Goal: Task Accomplishment & Management: Manage account settings

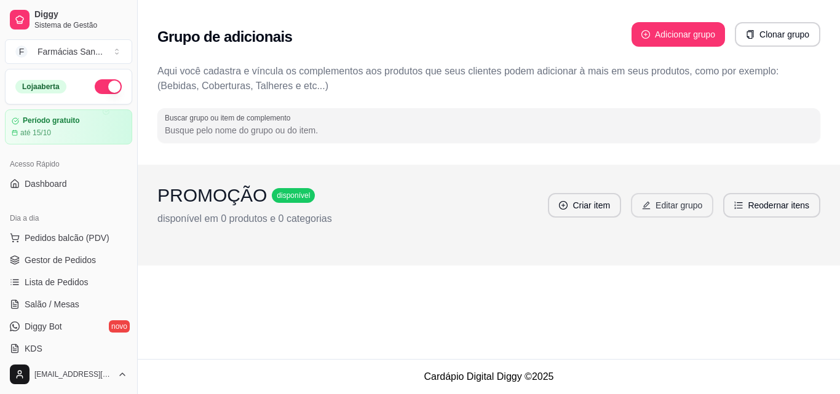
click at [685, 210] on button "Editar grupo" at bounding box center [672, 205] width 82 height 25
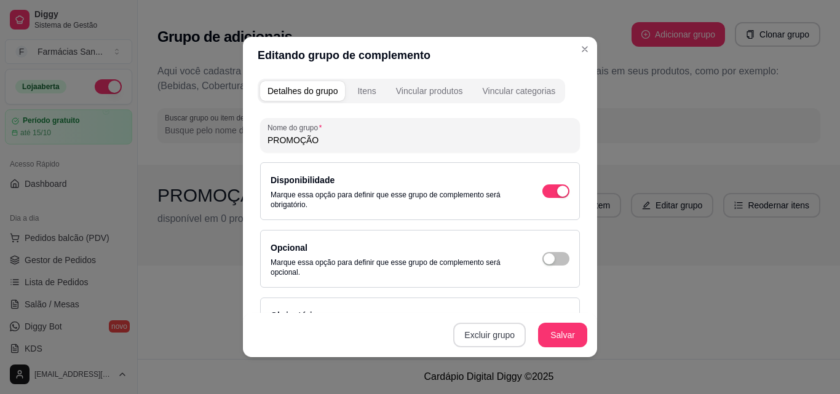
click at [494, 338] on button "Excluir grupo" at bounding box center [489, 335] width 73 height 25
click at [541, 314] on button "Sim" at bounding box center [538, 307] width 38 height 19
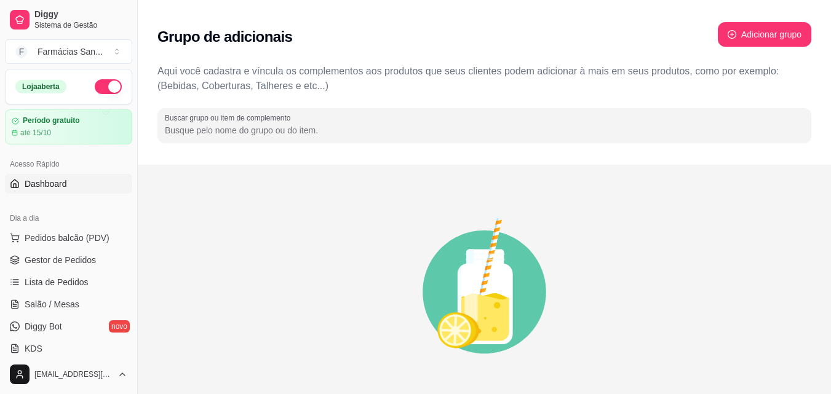
click at [73, 182] on link "Dashboard" at bounding box center [68, 184] width 127 height 20
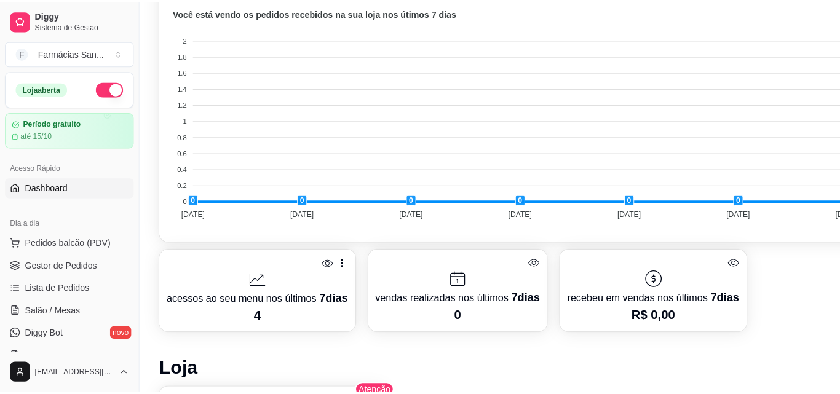
scroll to position [431, 0]
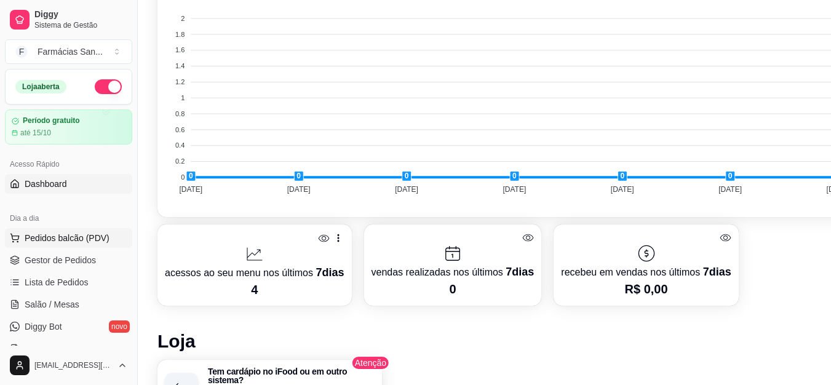
click at [80, 234] on span "Pedidos balcão (PDV)" at bounding box center [67, 238] width 85 height 12
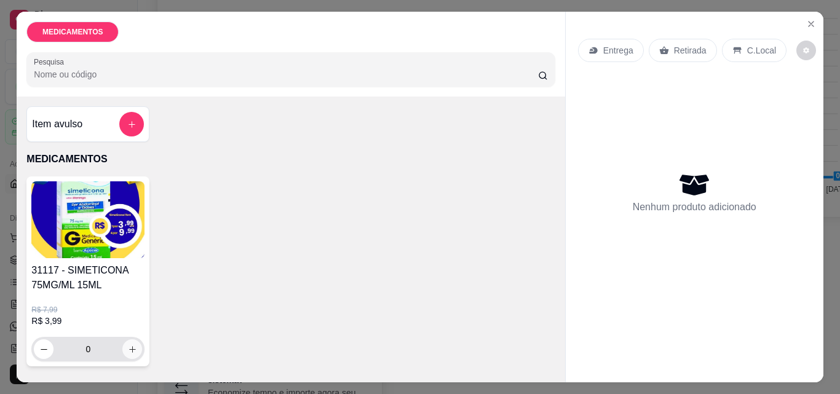
click at [128, 349] on icon "increase-product-quantity" at bounding box center [132, 349] width 9 height 9
type input "1"
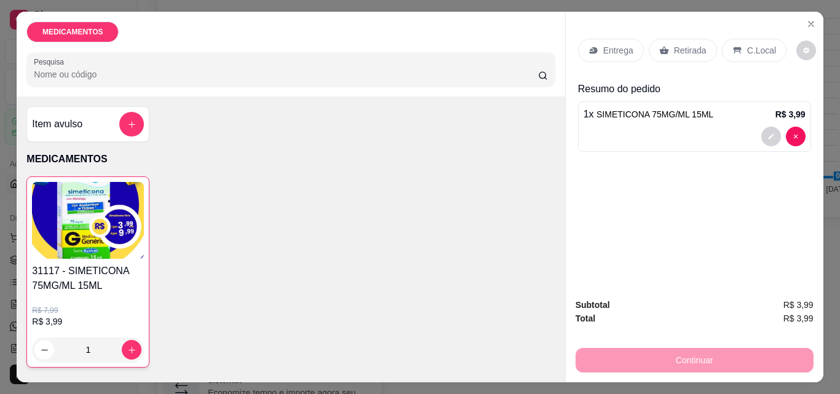
click at [697, 358] on div "Continuar" at bounding box center [695, 359] width 238 height 28
click at [581, 48] on div "Entrega" at bounding box center [611, 50] width 66 height 23
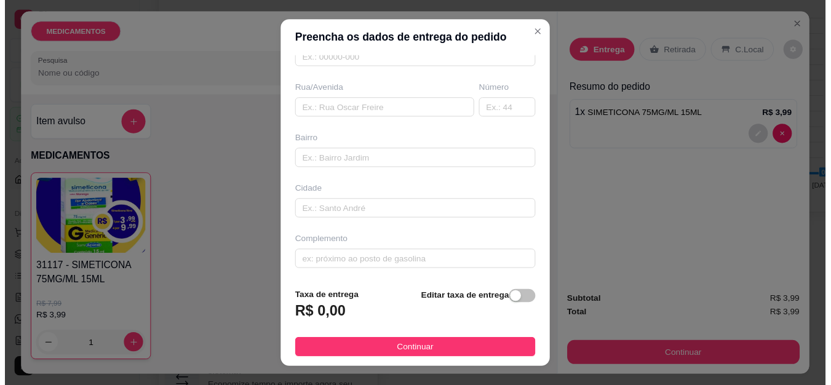
scroll to position [186, 0]
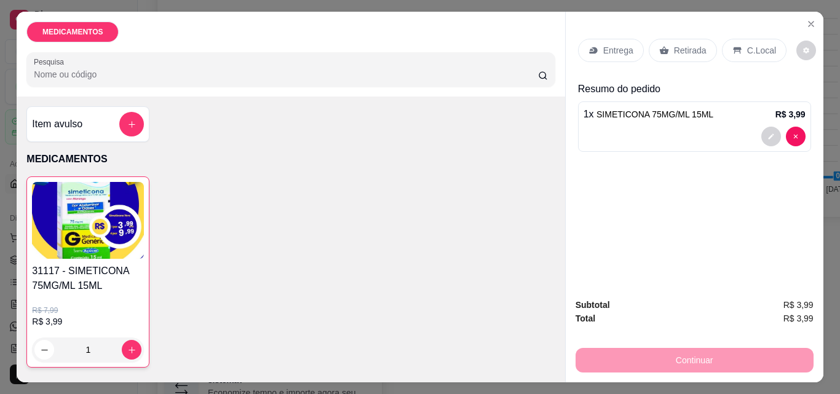
click at [688, 50] on p "Retirada" at bounding box center [690, 50] width 33 height 12
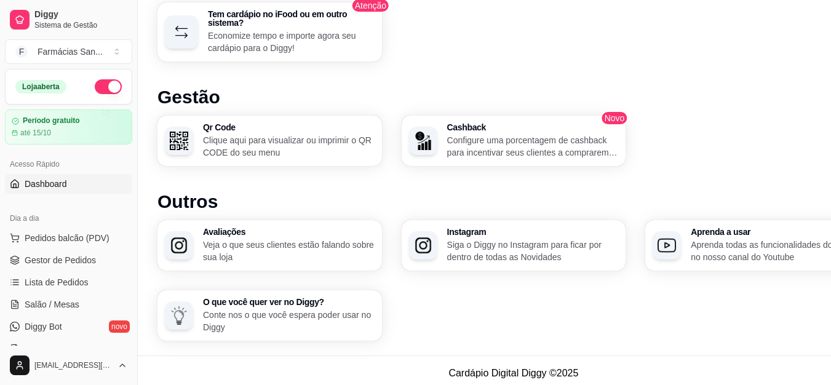
scroll to position [793, 0]
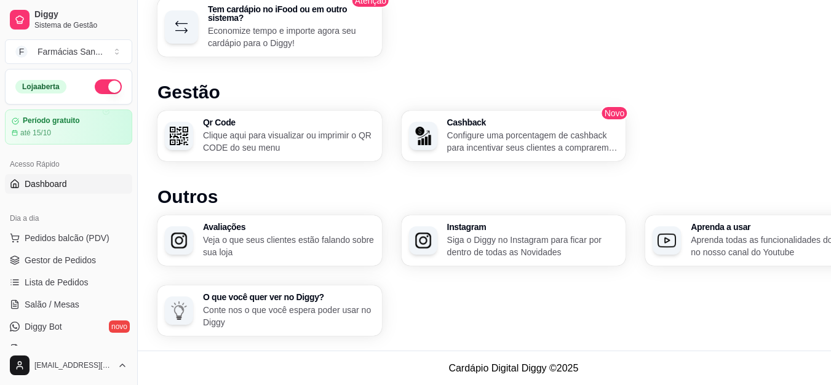
click at [261, 133] on p "Clique aqui para visualizar ou imprimir o QR CODE do seu menu" at bounding box center [289, 141] width 172 height 25
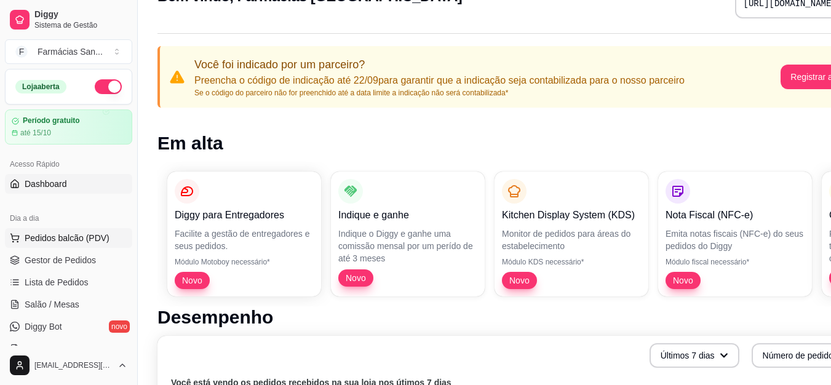
scroll to position [62, 0]
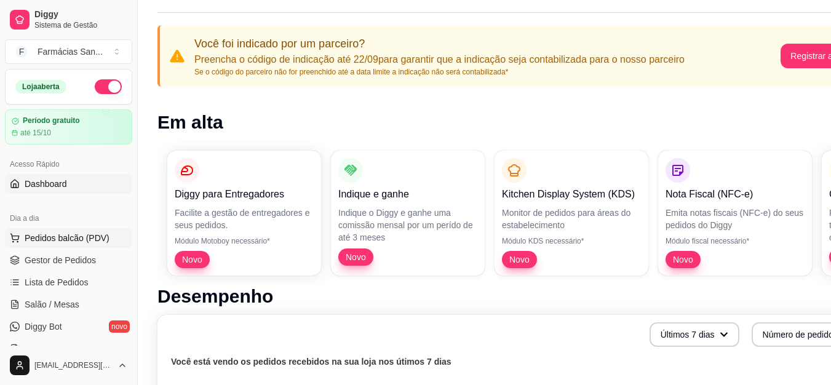
click at [64, 239] on span "Pedidos balcão (PDV)" at bounding box center [67, 238] width 85 height 12
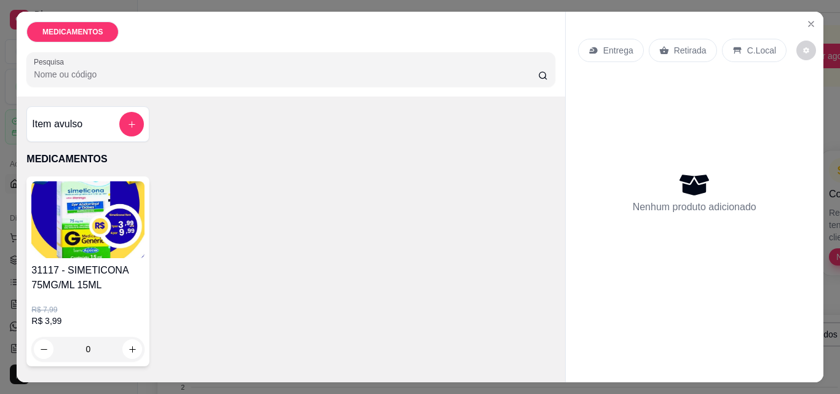
click at [824, 17] on div "MEDICAMENTOS Pesquisa Item avulso MEDICAMENTOS 31117 - SIMETICONA 75MG/ML 15ML …" at bounding box center [420, 197] width 840 height 394
click at [806, 19] on icon "Close" at bounding box center [811, 24] width 10 height 10
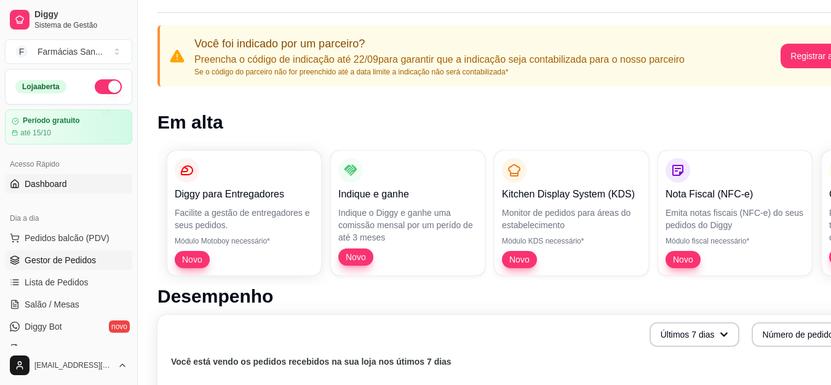
click at [66, 258] on span "Gestor de Pedidos" at bounding box center [60, 260] width 71 height 12
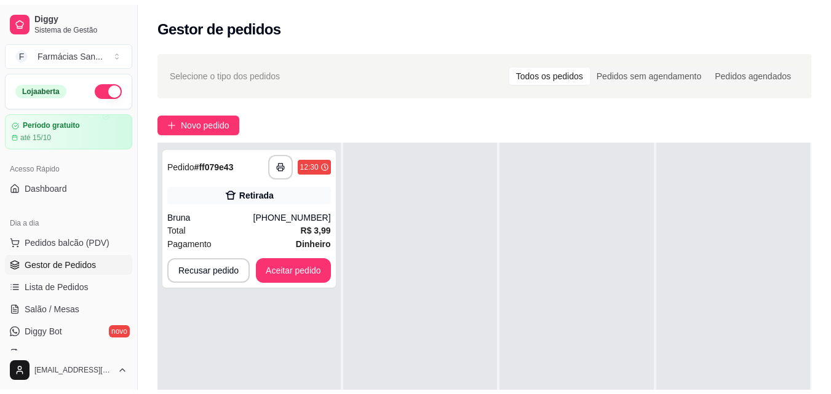
scroll to position [62, 0]
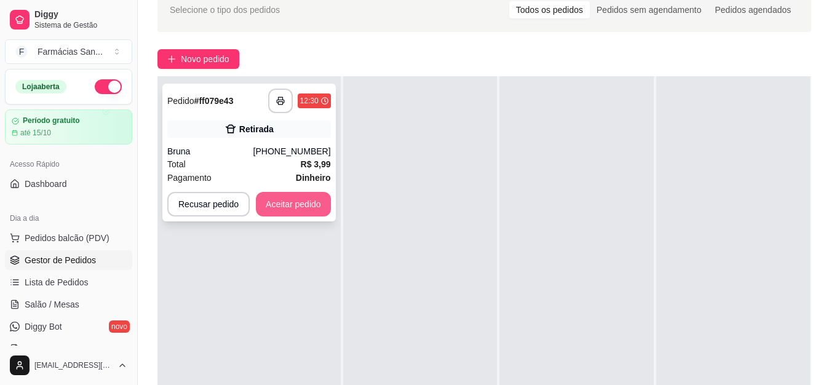
click at [286, 212] on button "Aceitar pedido" at bounding box center [293, 204] width 75 height 25
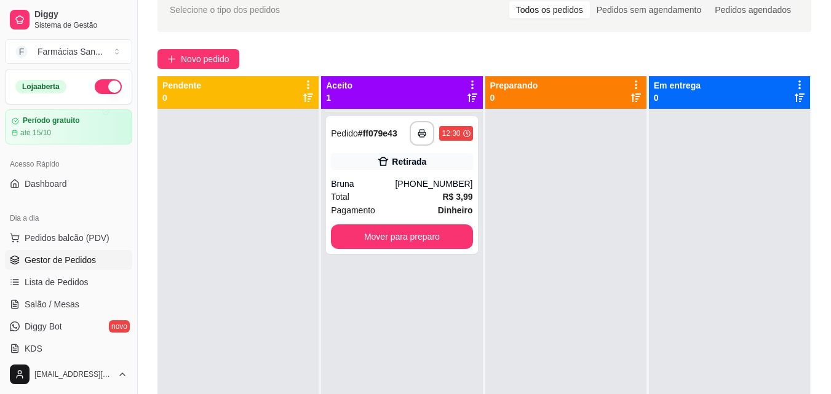
scroll to position [0, 0]
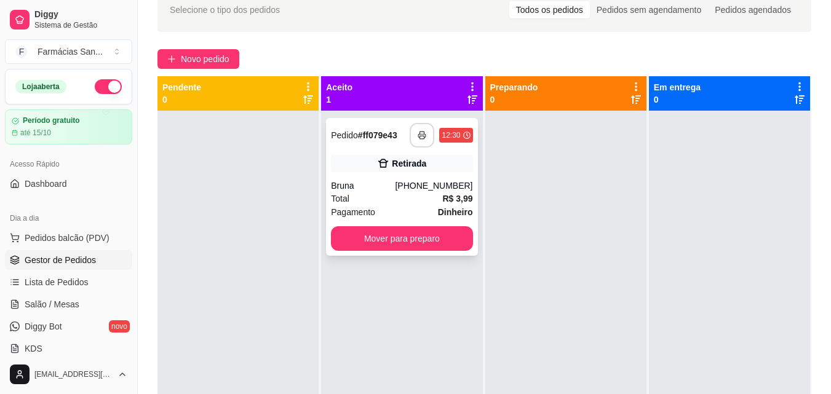
click at [418, 130] on button "button" at bounding box center [422, 135] width 25 height 25
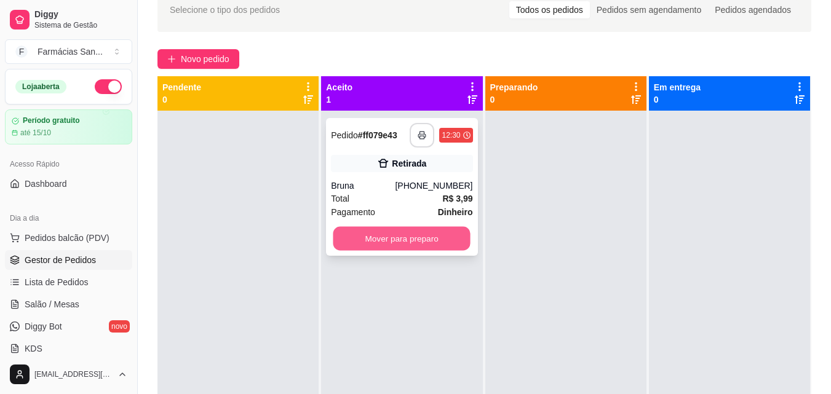
click at [420, 242] on button "Mover para preparo" at bounding box center [401, 239] width 137 height 24
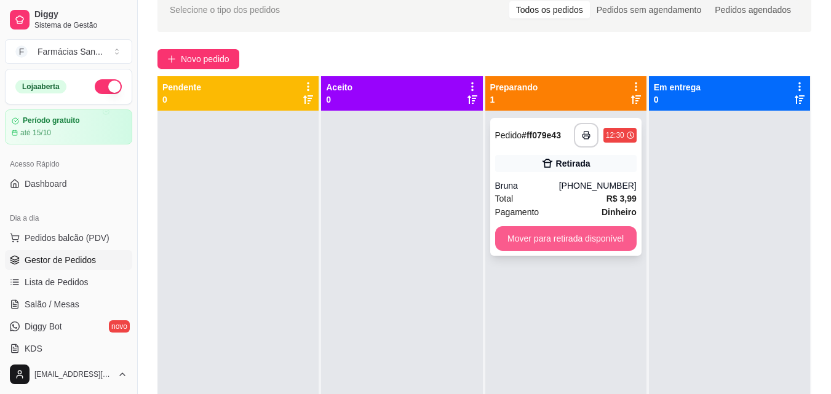
click at [602, 242] on button "Mover para retirada disponível" at bounding box center [565, 238] width 141 height 25
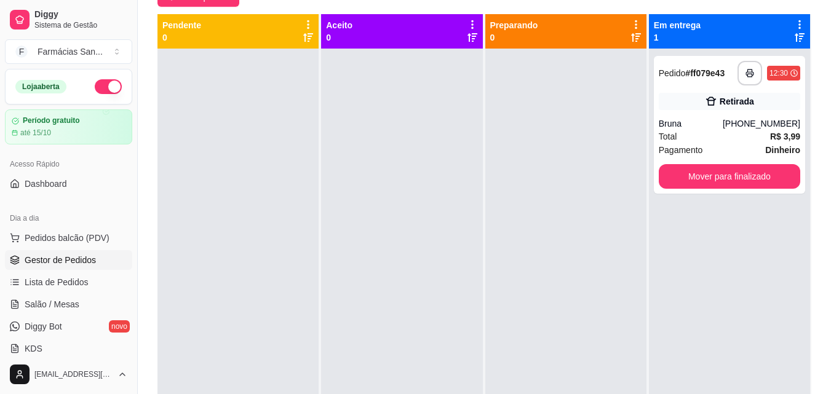
scroll to position [65, 0]
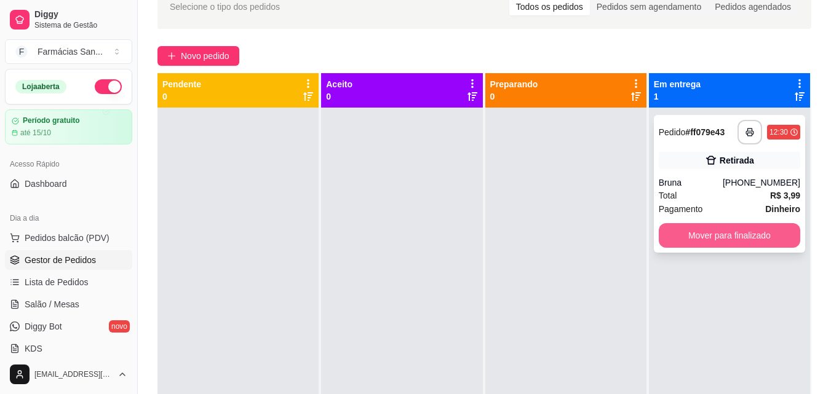
click at [744, 240] on button "Mover para finalizado" at bounding box center [729, 235] width 141 height 25
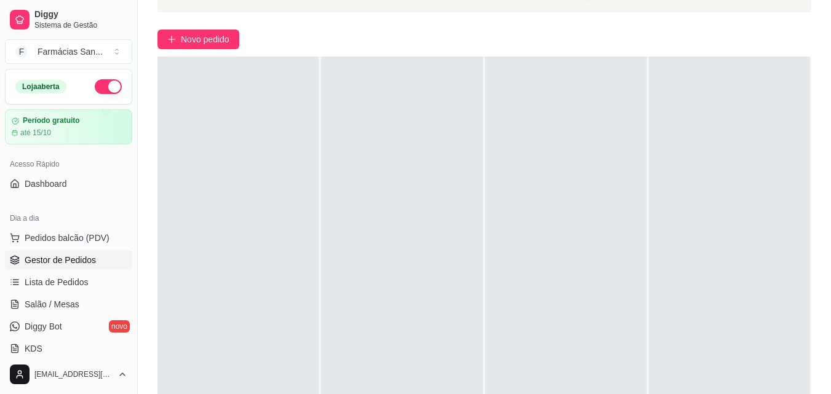
scroll to position [188, 0]
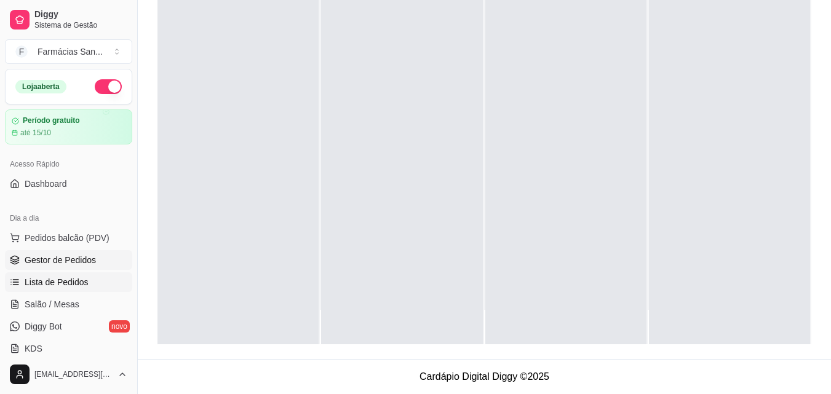
click at [109, 285] on link "Lista de Pedidos" at bounding box center [68, 282] width 127 height 20
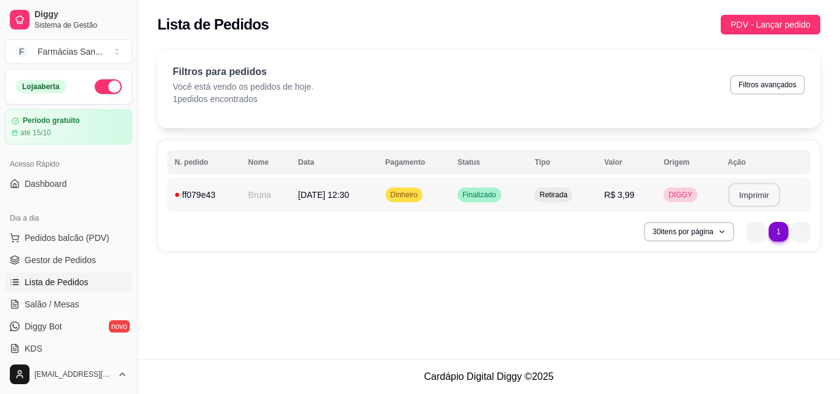
click at [748, 201] on button "Imprimir" at bounding box center [755, 195] width 52 height 24
click at [720, 222] on button "30 itens por página" at bounding box center [689, 232] width 90 height 20
click at [383, 305] on div "**********" at bounding box center [489, 179] width 702 height 359
click at [778, 27] on span "PDV - Lançar pedido" at bounding box center [771, 25] width 80 height 14
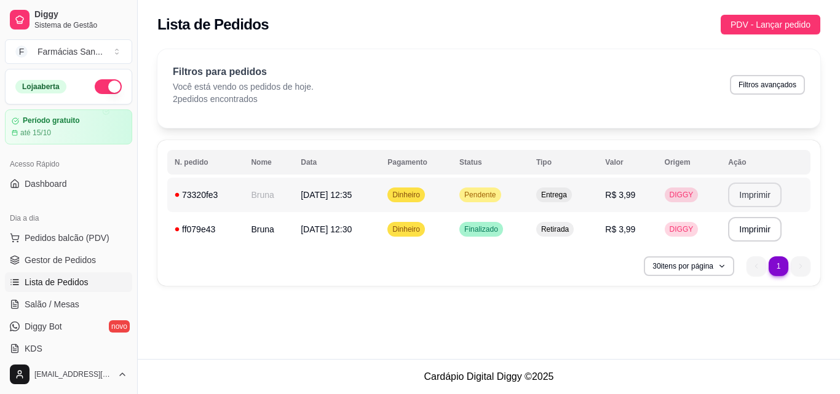
click at [763, 197] on button "Imprimir" at bounding box center [755, 195] width 54 height 25
click at [93, 50] on div "Farmácias San ..." at bounding box center [70, 52] width 65 height 12
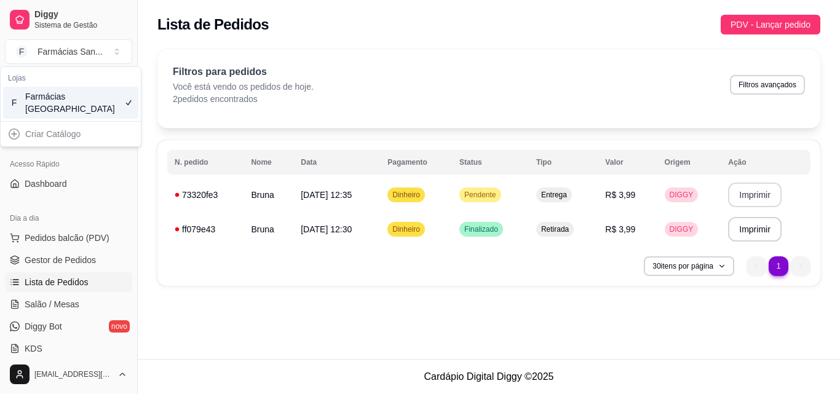
click at [63, 224] on div "Dia a dia" at bounding box center [68, 219] width 127 height 20
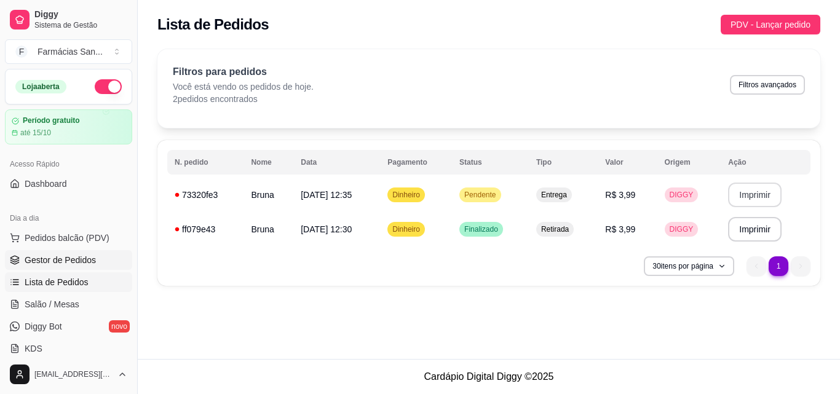
click at [79, 259] on span "Gestor de Pedidos" at bounding box center [60, 260] width 71 height 12
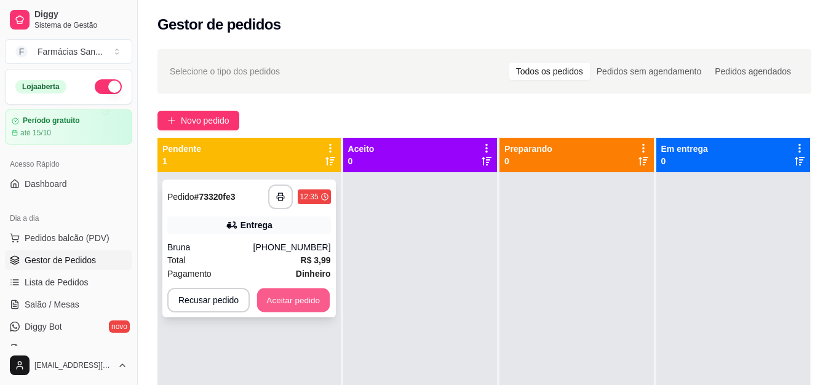
click at [282, 301] on button "Aceitar pedido" at bounding box center [293, 300] width 73 height 24
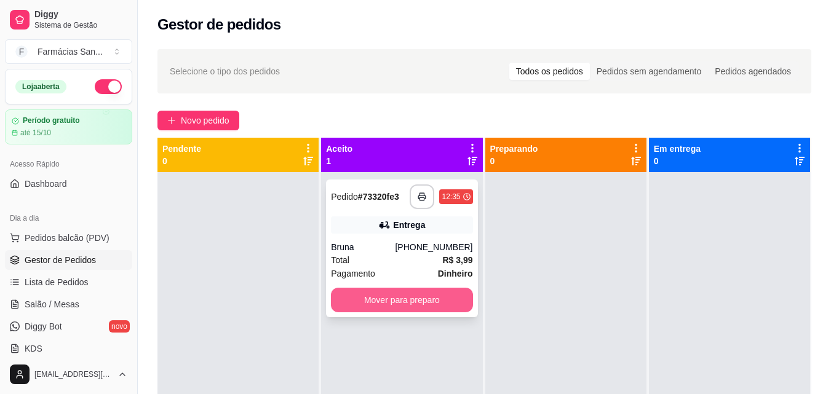
click at [422, 305] on button "Mover para preparo" at bounding box center [401, 300] width 141 height 25
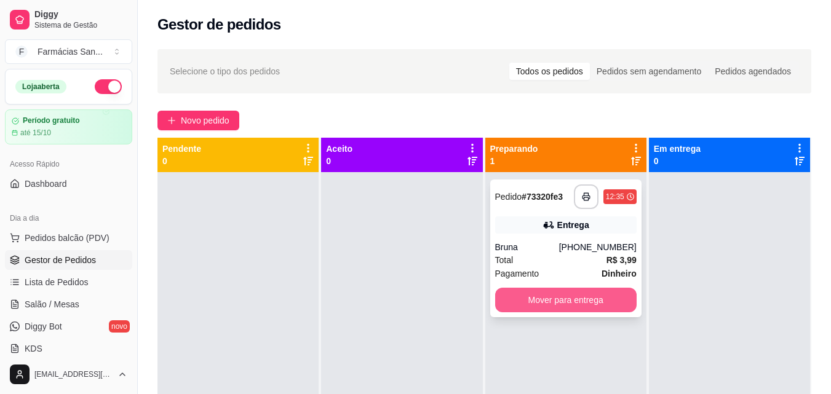
click at [565, 304] on button "Mover para entrega" at bounding box center [565, 300] width 141 height 25
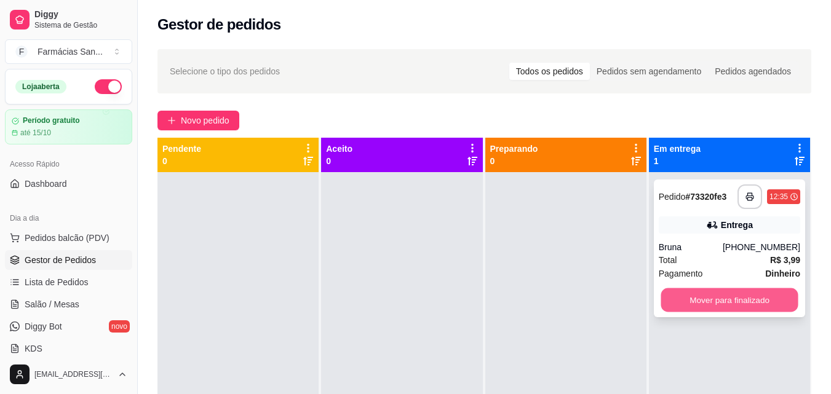
click at [697, 307] on button "Mover para finalizado" at bounding box center [729, 300] width 137 height 24
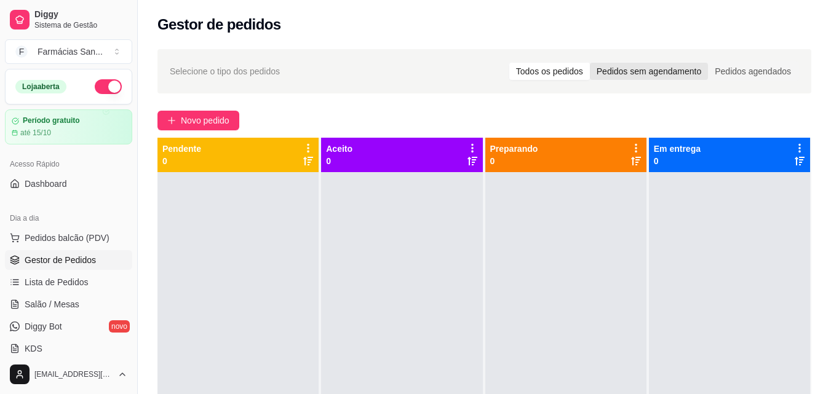
click at [651, 73] on div "Pedidos sem agendamento" at bounding box center [649, 71] width 118 height 17
click at [590, 63] on input "Pedidos sem agendamento" at bounding box center [590, 63] width 0 height 0
click at [775, 78] on div "Pedidos agendados" at bounding box center [753, 71] width 90 height 17
click at [708, 63] on input "Pedidos agendados" at bounding box center [708, 63] width 0 height 0
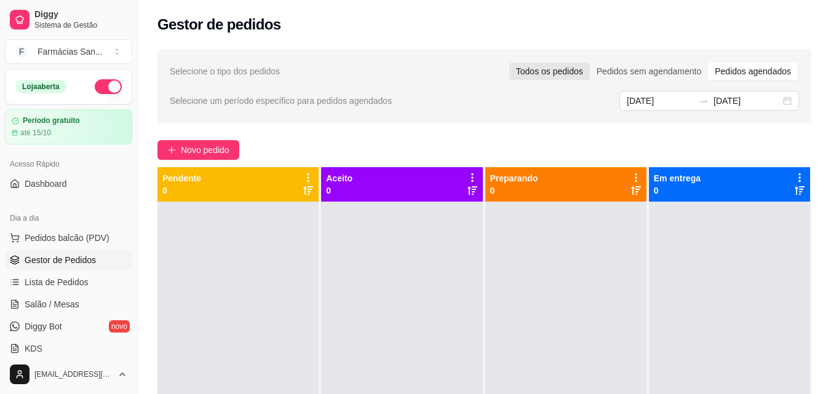
click at [522, 73] on div "Todos os pedidos" at bounding box center [549, 71] width 81 height 17
click at [509, 63] on input "Todos os pedidos" at bounding box center [509, 63] width 0 height 0
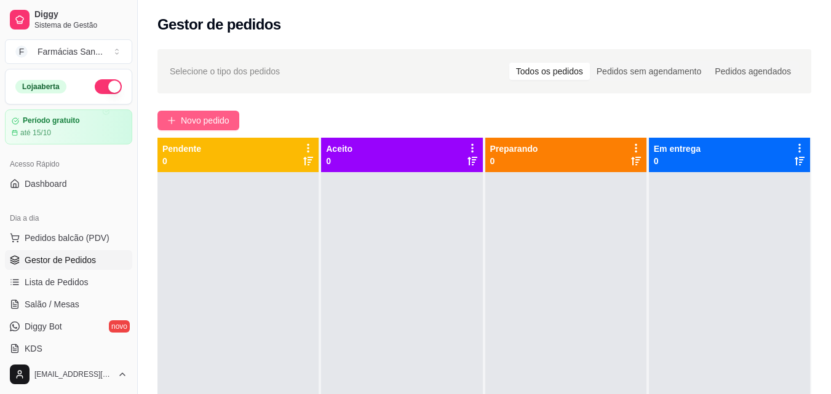
click at [177, 117] on button "Novo pedido" at bounding box center [198, 121] width 82 height 20
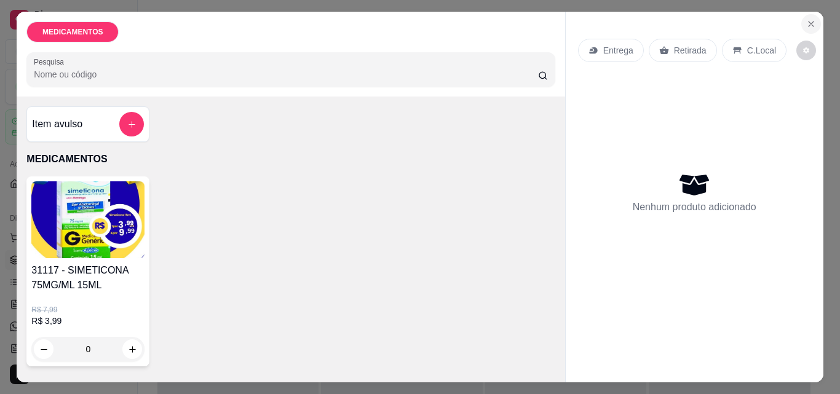
click at [806, 25] on button "Close" at bounding box center [811, 24] width 20 height 20
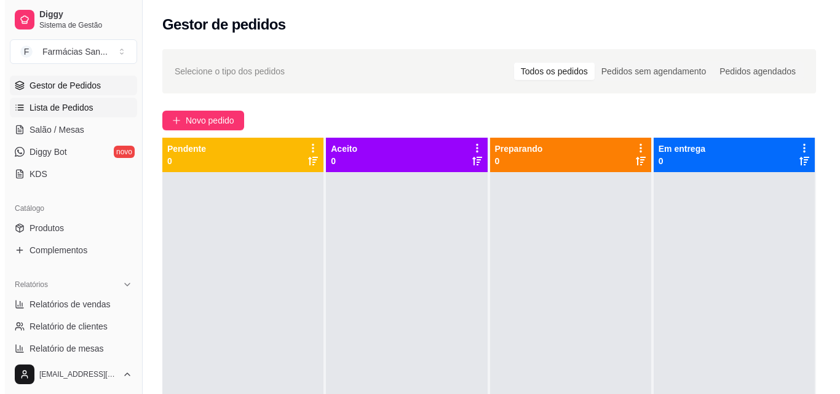
scroll to position [185, 0]
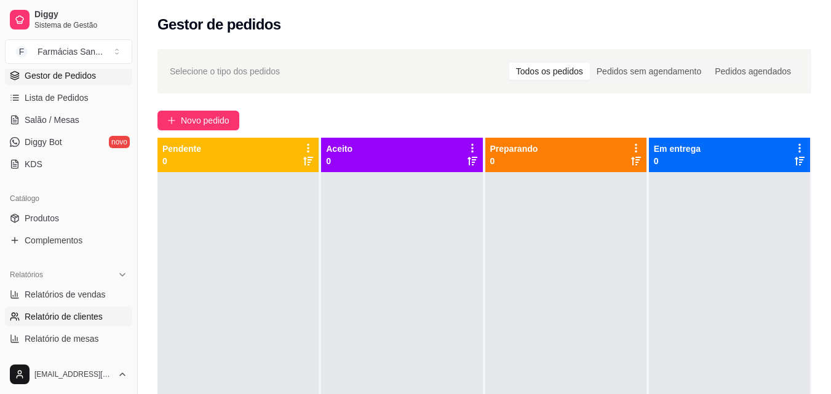
click at [87, 311] on span "Relatório de clientes" at bounding box center [64, 317] width 78 height 12
select select "30"
select select "HIGHEST_TOTAL_SPENT_WITH_ORDERS"
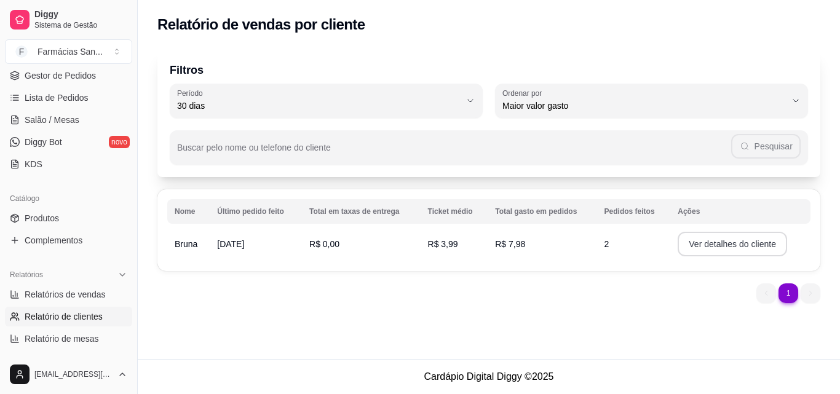
click at [737, 245] on button "Ver detalhes do cliente" at bounding box center [732, 244] width 109 height 25
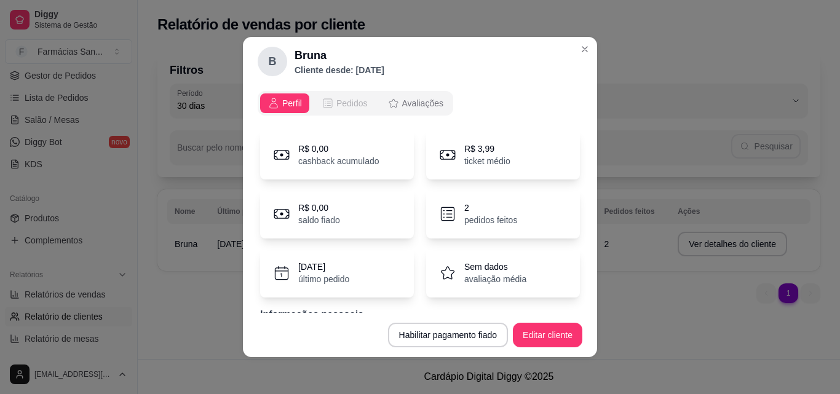
click at [348, 108] on span "Pedidos" at bounding box center [351, 103] width 31 height 12
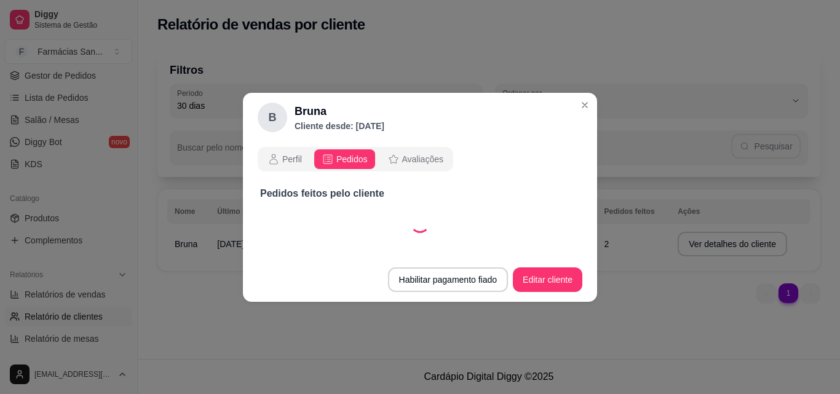
select select "30"
select select "ALL"
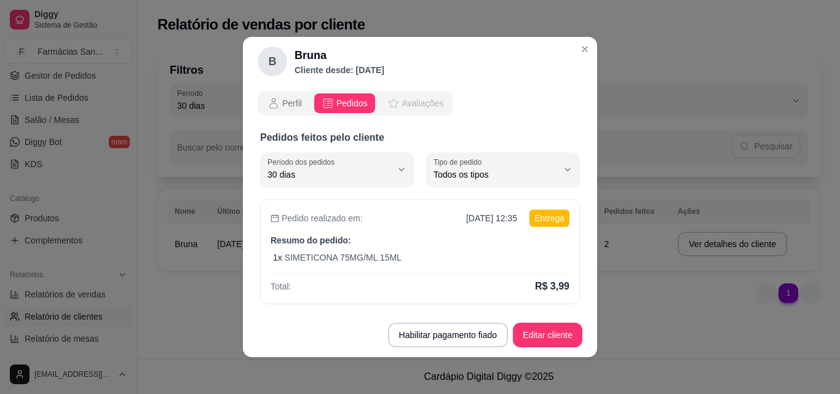
click at [407, 97] on span "Avaliações" at bounding box center [422, 103] width 41 height 12
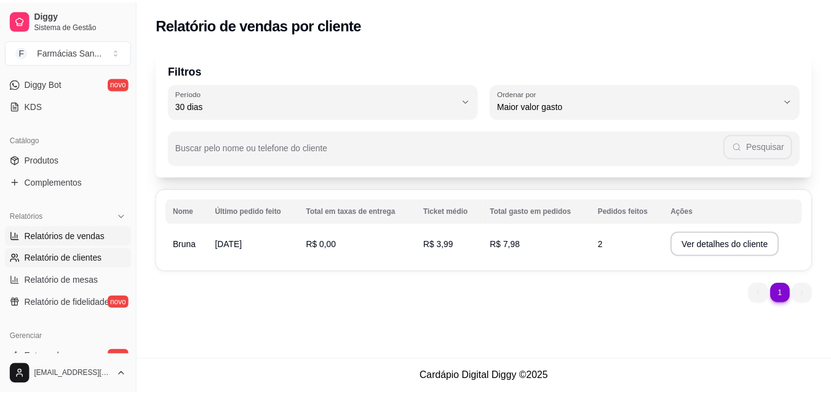
scroll to position [369, 0]
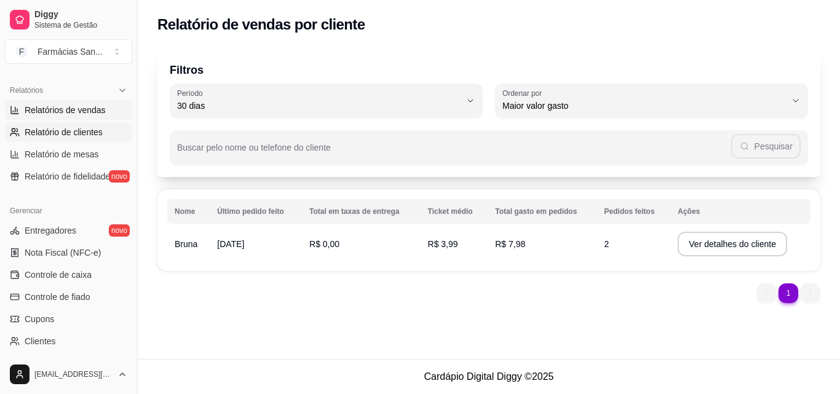
click at [66, 116] on link "Relatórios de vendas" at bounding box center [68, 110] width 127 height 20
select select "ALL"
select select "0"
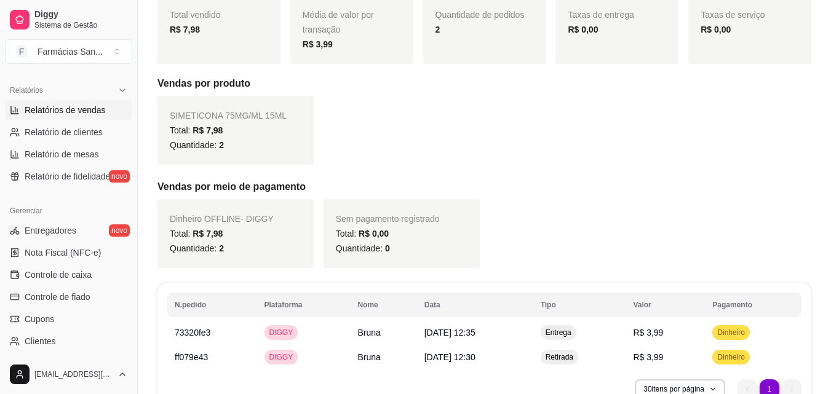
scroll to position [249, 0]
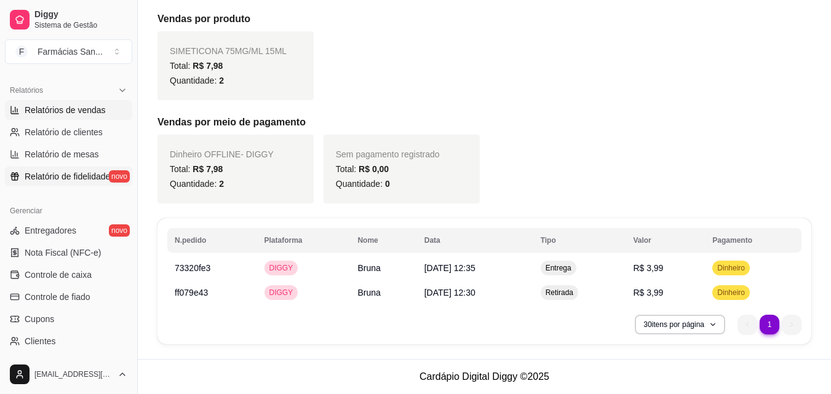
click at [68, 178] on span "Relatório de fidelidade" at bounding box center [67, 176] width 85 height 12
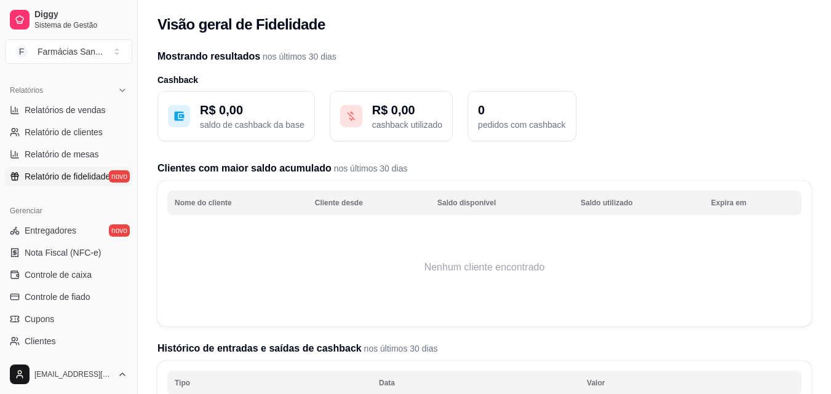
click at [226, 129] on p "saldo de cashback da base" at bounding box center [252, 125] width 105 height 12
click at [209, 109] on p "R$ 0,00" at bounding box center [252, 109] width 105 height 17
drag, startPoint x: 155, startPoint y: 121, endPoint x: 550, endPoint y: 157, distance: 397.1
click at [162, 124] on div "Mostrando resultados nos últimos 30 dias Cashback R$ 0,00 saldo de cashback da …" at bounding box center [484, 328] width 693 height 572
click at [402, 132] on button "R$ 0,00 cashback utilizado" at bounding box center [391, 116] width 123 height 50
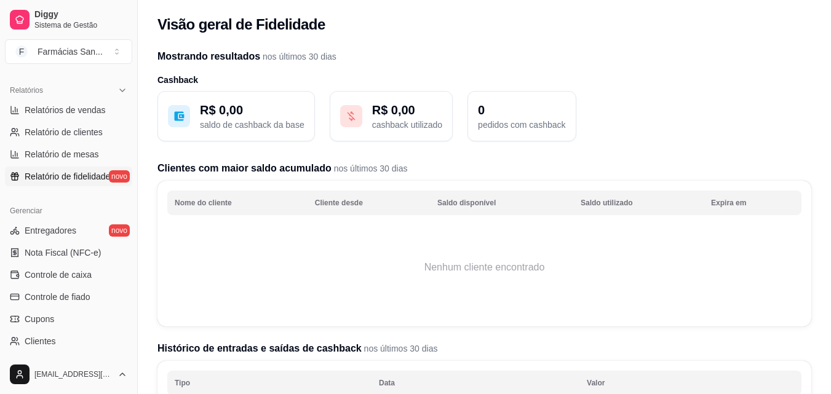
click at [498, 125] on p "pedidos com cashback" at bounding box center [521, 125] width 87 height 12
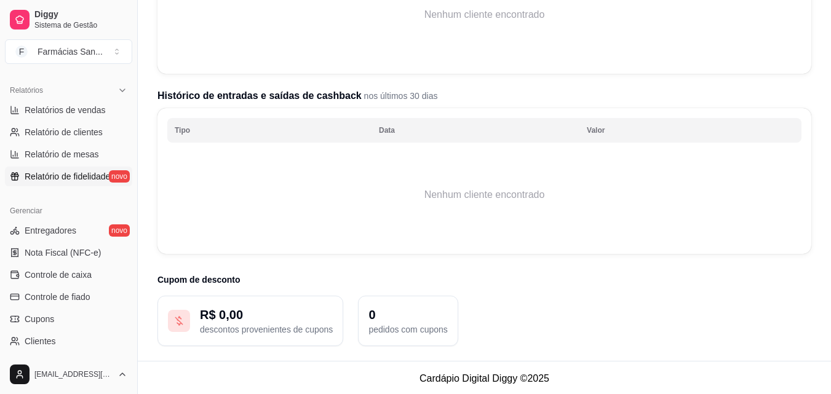
scroll to position [255, 0]
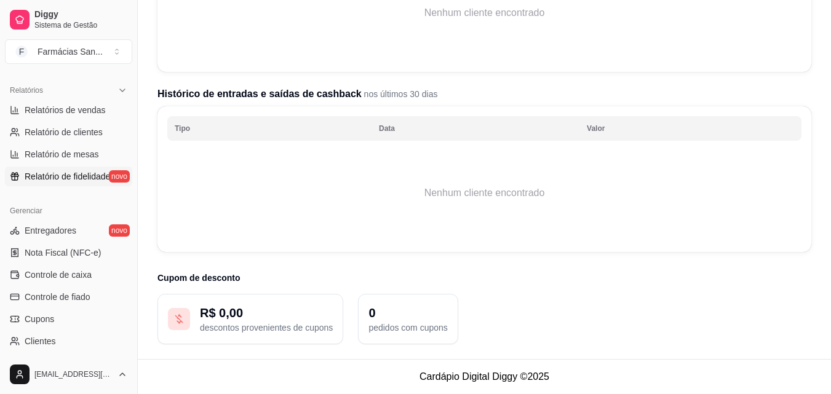
click at [305, 324] on p "descontos provenientes de cupons" at bounding box center [266, 328] width 133 height 12
click at [236, 320] on p "R$ 0,00" at bounding box center [266, 312] width 133 height 17
click at [219, 319] on p "R$ 0,00" at bounding box center [266, 312] width 133 height 17
click at [392, 320] on p "0" at bounding box center [407, 312] width 79 height 17
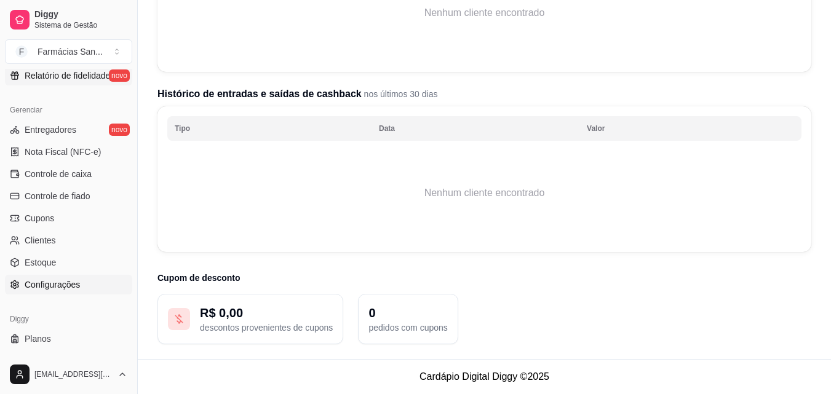
scroll to position [491, 0]
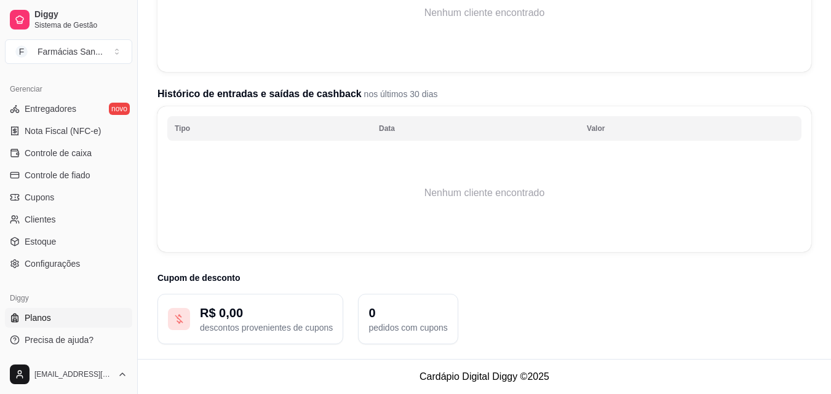
click at [63, 312] on link "Planos" at bounding box center [68, 318] width 127 height 20
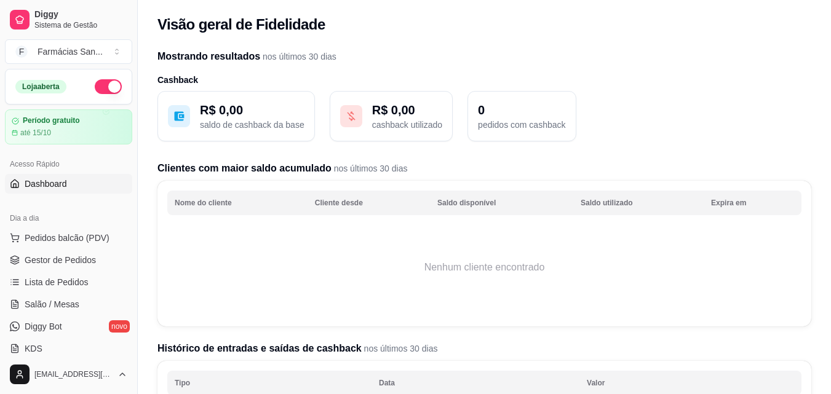
click at [69, 181] on link "Dashboard" at bounding box center [68, 184] width 127 height 20
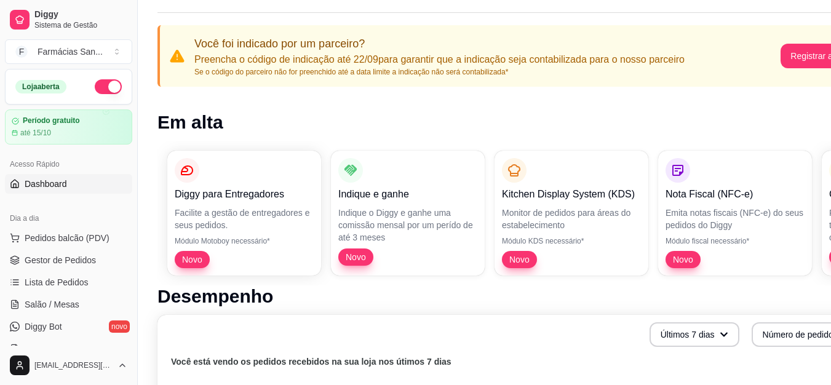
scroll to position [123, 0]
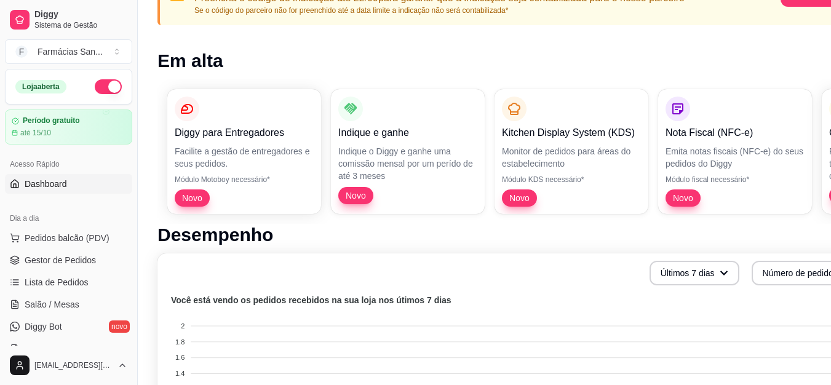
click at [798, 221] on div "Diggy para Entregadores Facilite a gestão de entregadores e seus pedidos. Módul…" at bounding box center [513, 151] width 712 height 145
click at [775, 135] on p "Nota Fiscal (NFC-e)" at bounding box center [734, 132] width 139 height 15
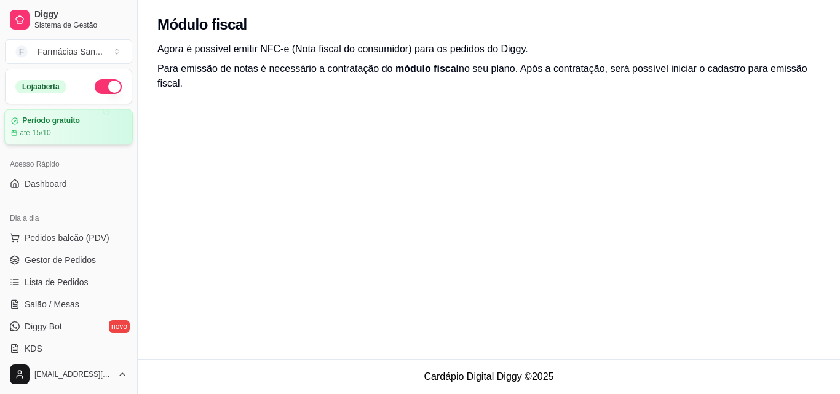
click at [47, 126] on div "Período gratuito até 15/10" at bounding box center [68, 127] width 115 height 22
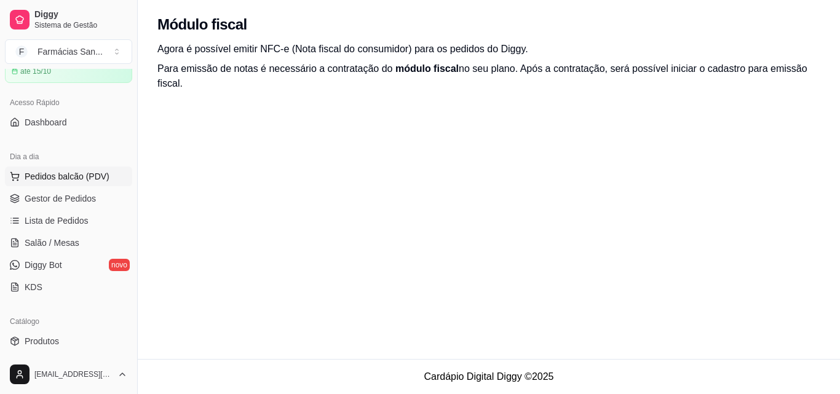
click at [92, 172] on span "Pedidos balcão (PDV)" at bounding box center [67, 176] width 85 height 12
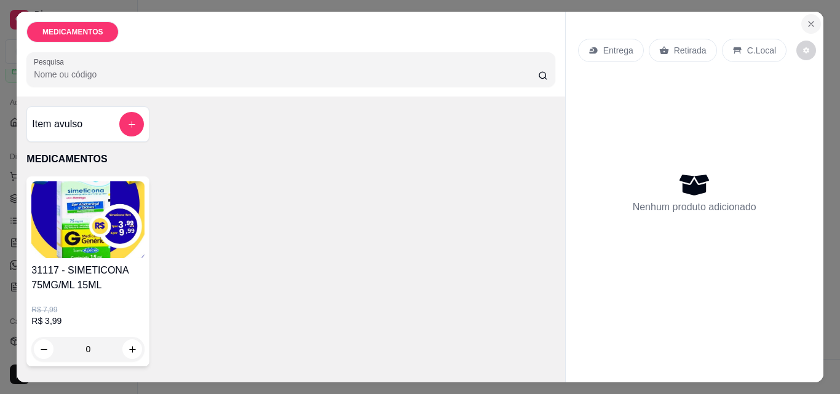
click at [809, 19] on icon "Close" at bounding box center [811, 24] width 10 height 10
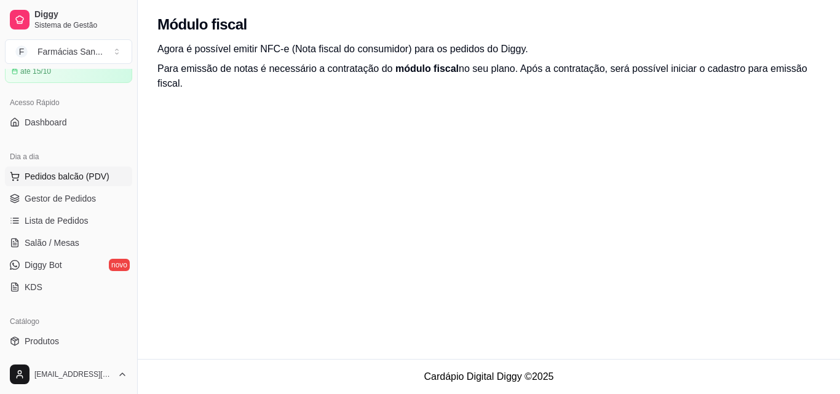
click at [84, 185] on button "Pedidos balcão (PDV)" at bounding box center [68, 177] width 127 height 20
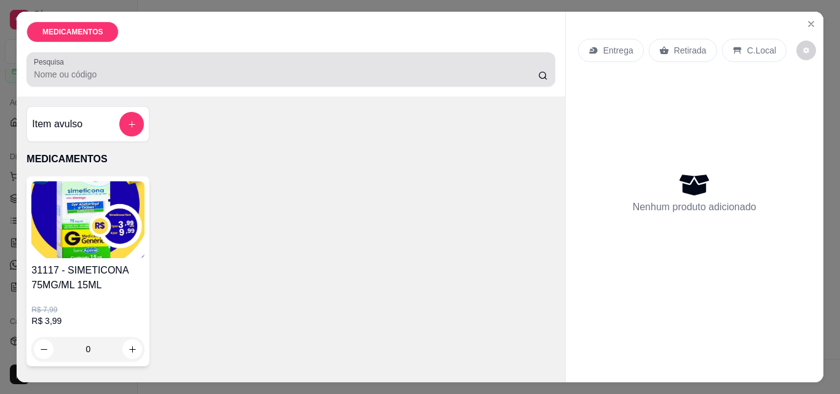
click at [79, 70] on input "Pesquisa" at bounding box center [286, 74] width 504 height 12
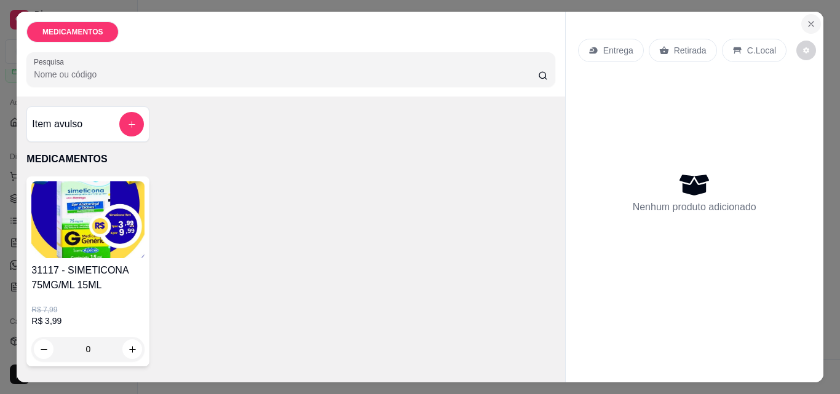
click at [806, 19] on icon "Close" at bounding box center [811, 24] width 10 height 10
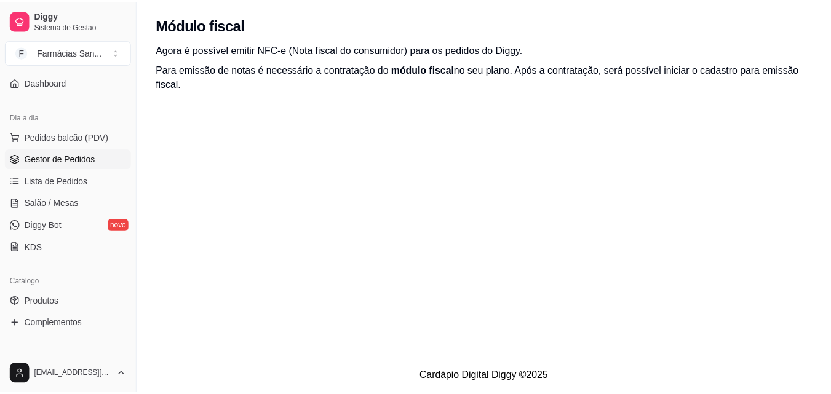
scroll to position [123, 0]
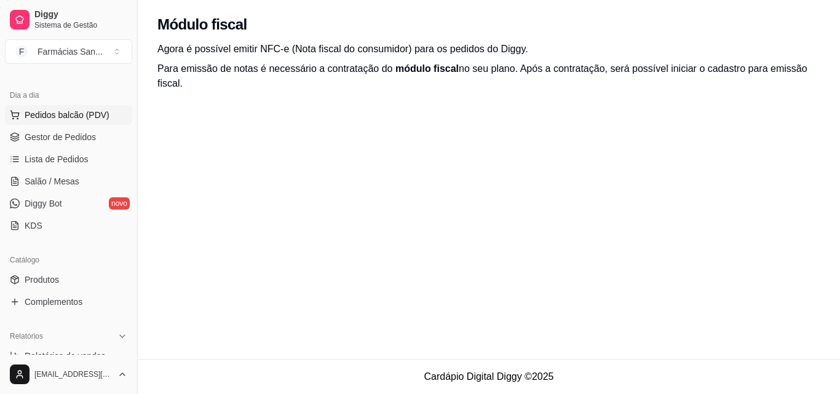
click at [73, 119] on span "Pedidos balcão (PDV)" at bounding box center [67, 115] width 85 height 12
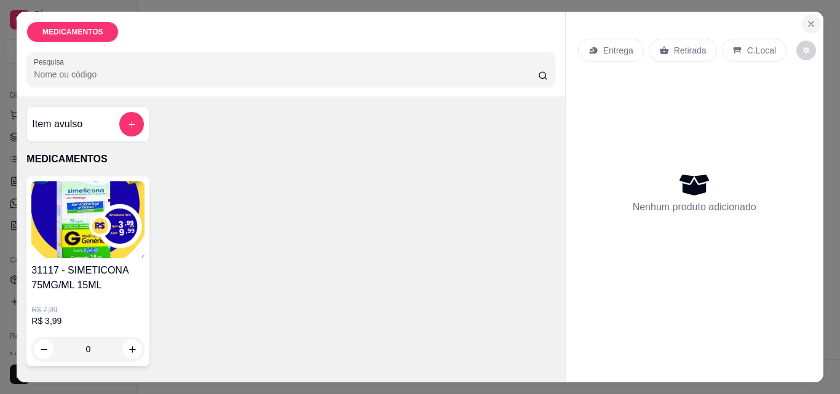
click at [807, 19] on icon "Close" at bounding box center [811, 24] width 10 height 10
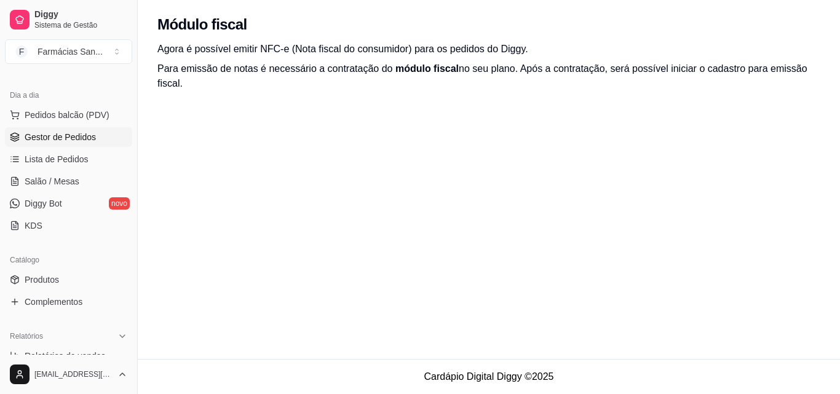
click at [56, 141] on span "Gestor de Pedidos" at bounding box center [60, 137] width 71 height 12
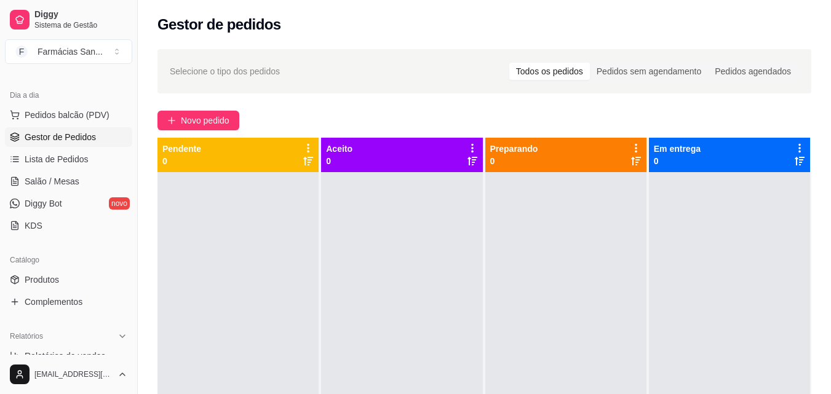
scroll to position [34, 0]
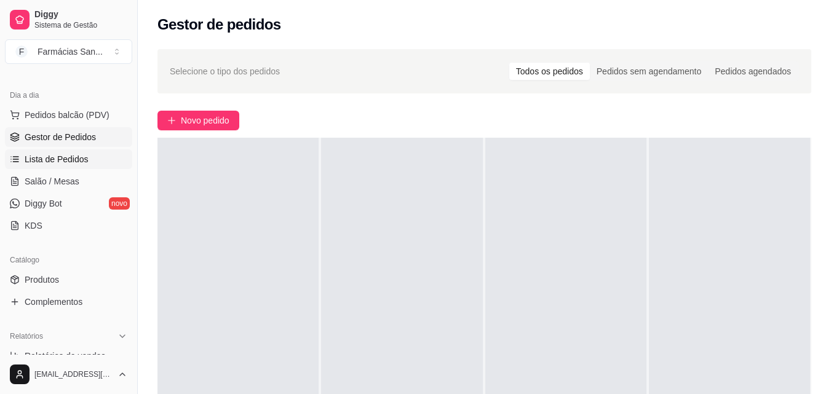
click at [82, 162] on span "Lista de Pedidos" at bounding box center [57, 159] width 64 height 12
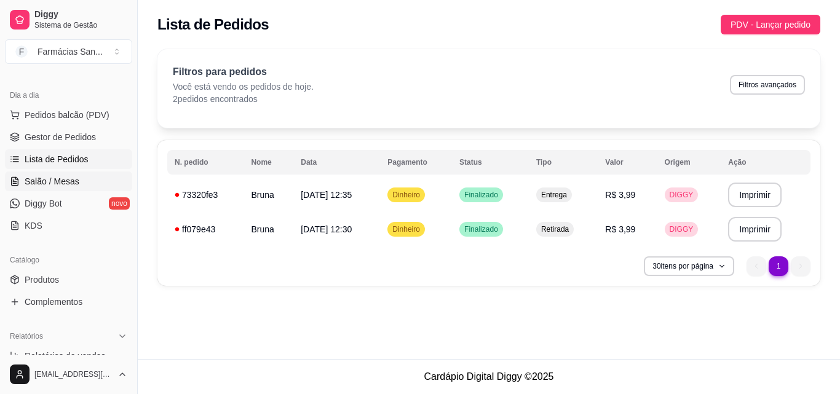
click at [105, 182] on link "Salão / Mesas" at bounding box center [68, 182] width 127 height 20
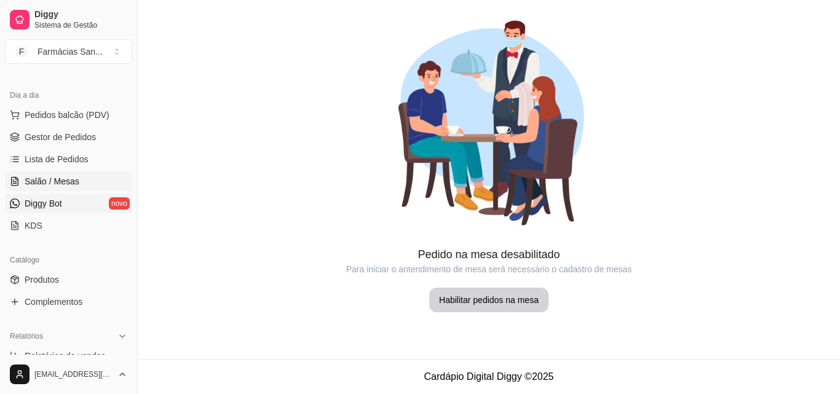
click at [73, 204] on link "Diggy Bot novo" at bounding box center [68, 204] width 127 height 20
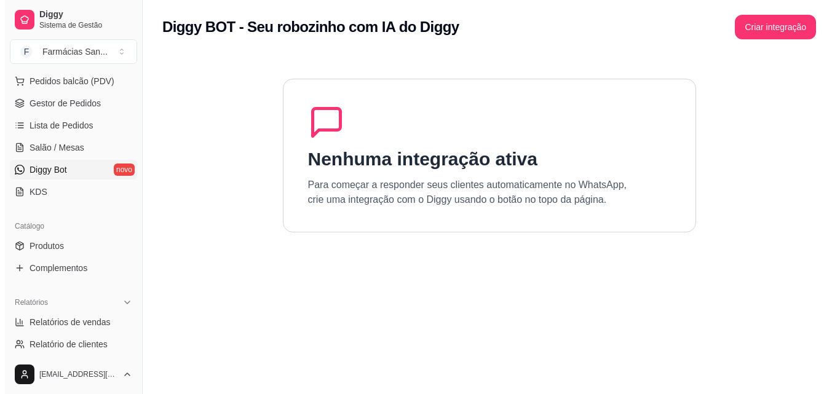
scroll to position [185, 0]
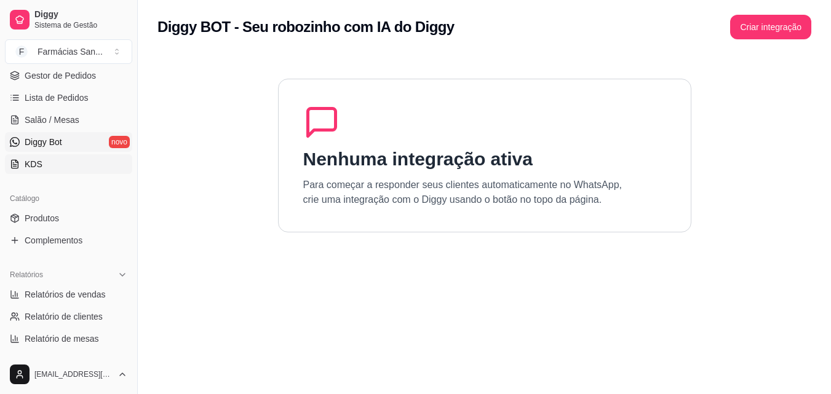
click at [45, 164] on link "KDS" at bounding box center [68, 164] width 127 height 20
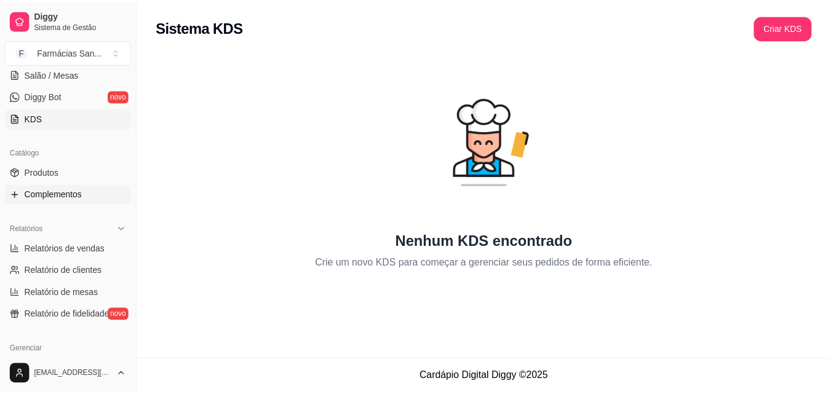
scroll to position [246, 0]
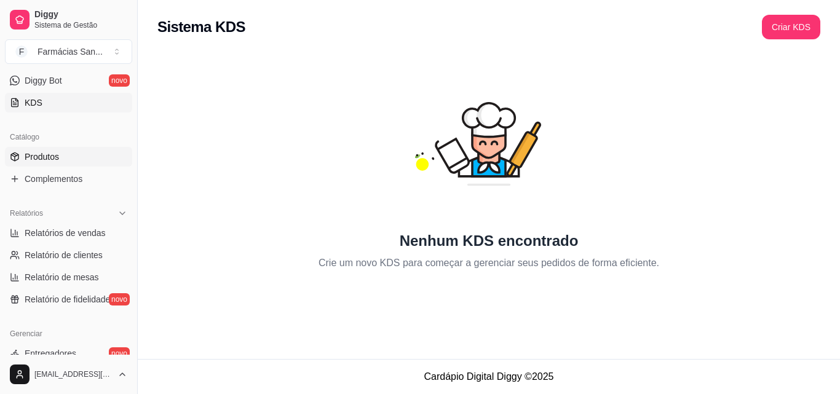
click at [60, 162] on link "Produtos" at bounding box center [68, 157] width 127 height 20
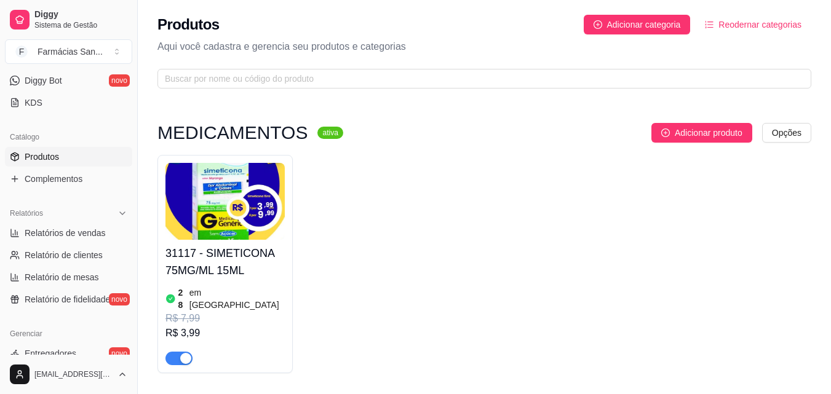
scroll to position [30, 0]
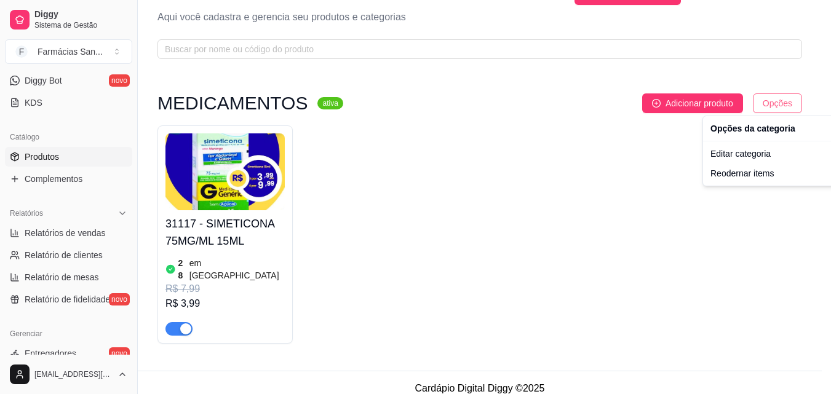
click at [802, 100] on html "Diggy Sistema de Gestão F Farmácias San ... Loja aberta Período gratuito até 15…" at bounding box center [415, 167] width 831 height 394
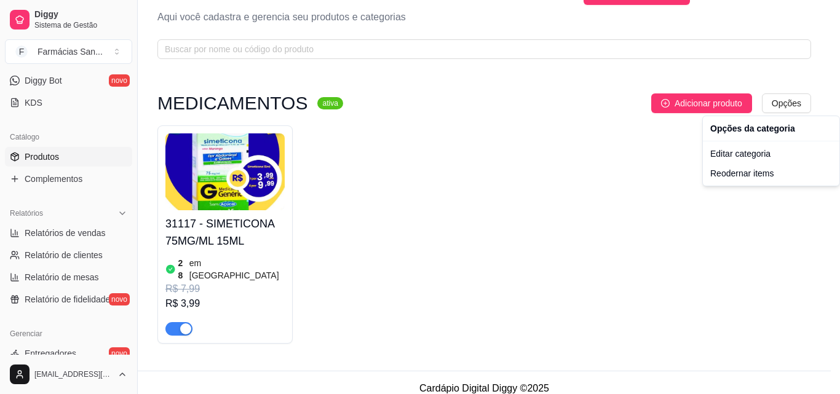
click at [446, 305] on html "Diggy Sistema de Gestão F Farmácias San ... Loja aberta Período gratuito até 15…" at bounding box center [420, 167] width 840 height 394
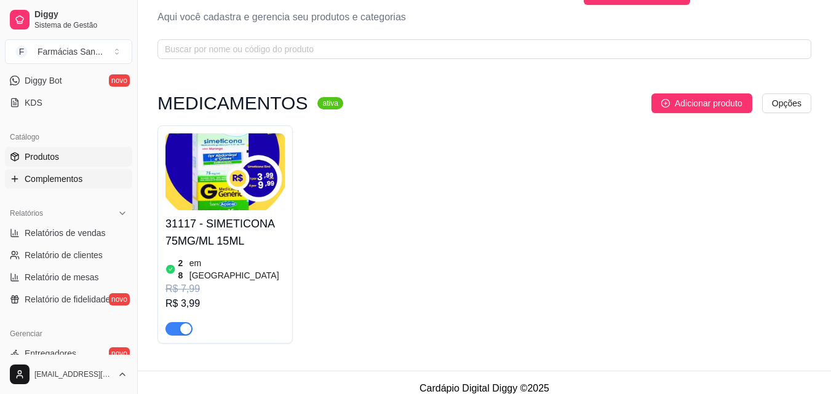
click at [59, 178] on span "Complementos" at bounding box center [54, 179] width 58 height 12
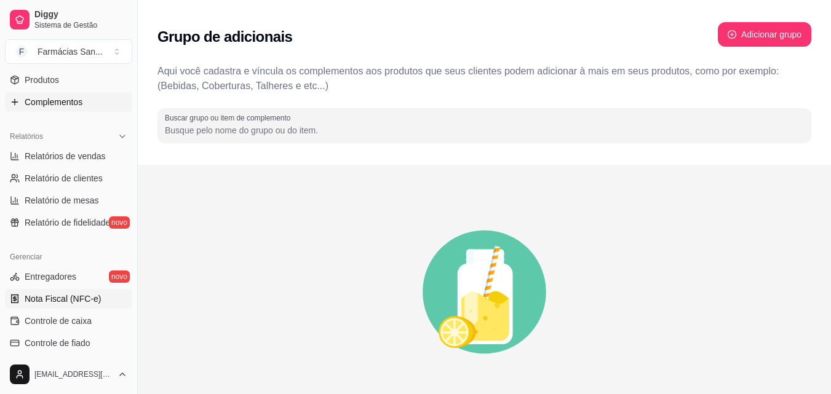
scroll to position [308, 0]
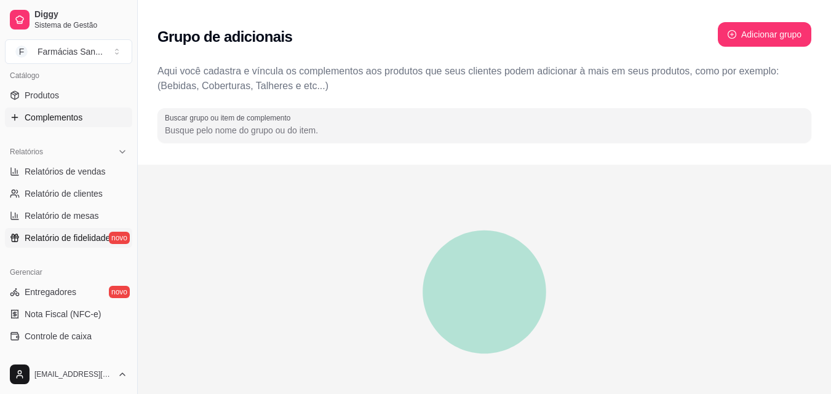
click at [97, 242] on span "Relatório de fidelidade" at bounding box center [67, 238] width 85 height 12
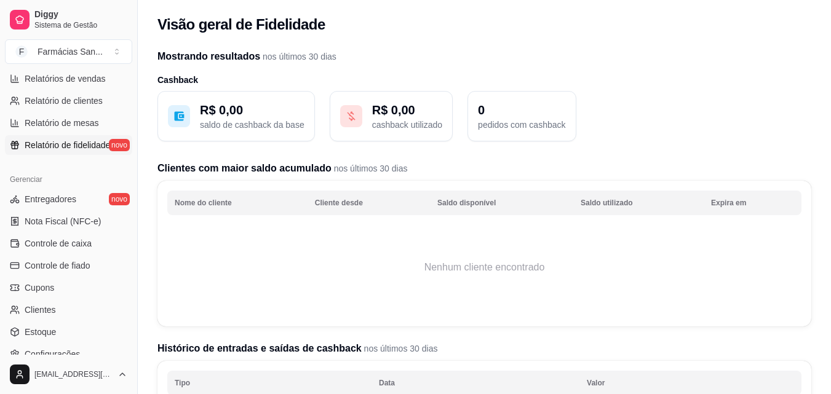
scroll to position [431, 0]
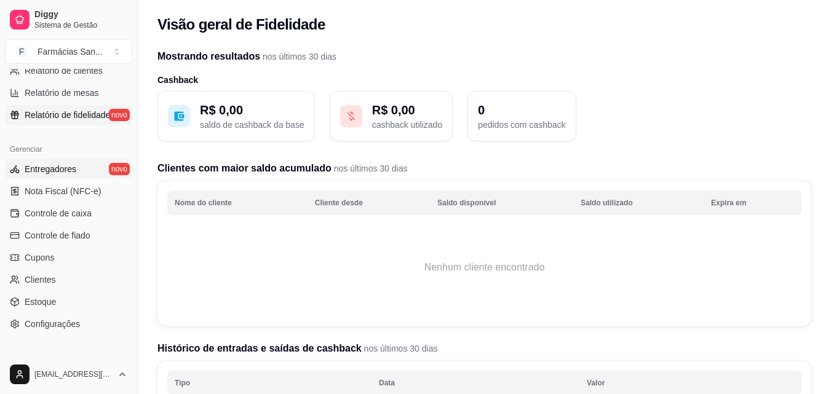
click at [66, 175] on link "Entregadores novo" at bounding box center [68, 169] width 127 height 20
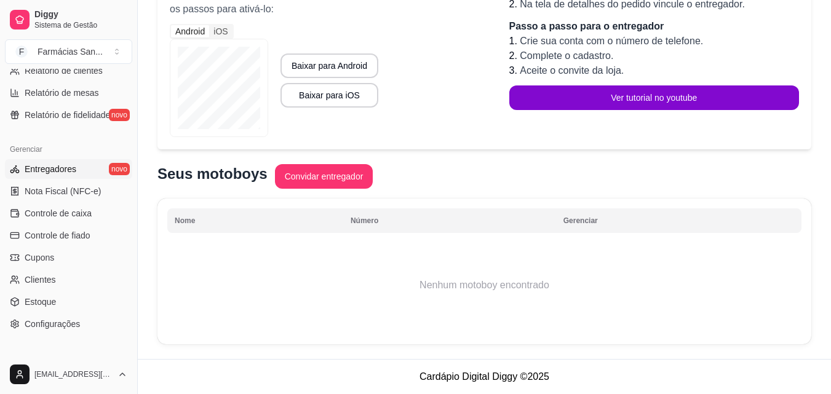
scroll to position [173, 0]
click at [93, 199] on link "Nota Fiscal (NFC-e)" at bounding box center [68, 191] width 127 height 20
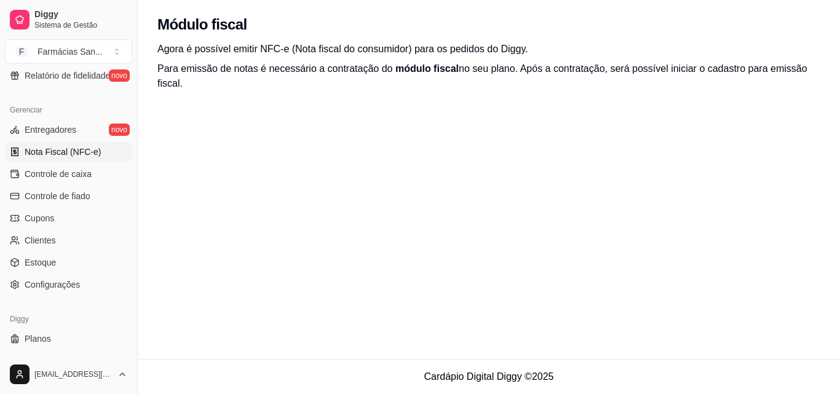
scroll to position [491, 0]
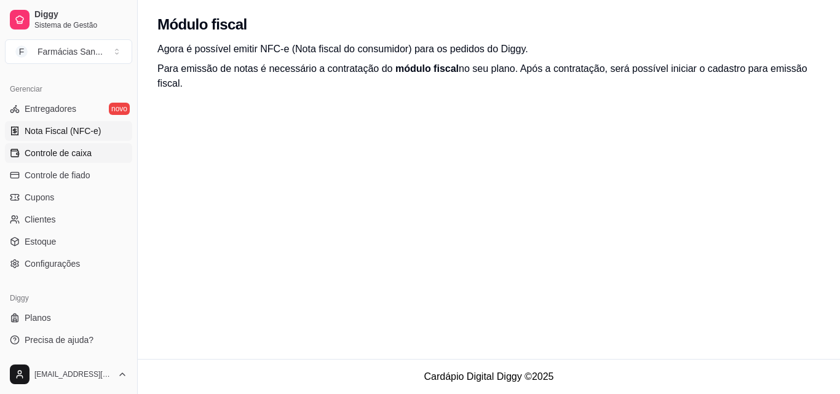
click at [78, 156] on span "Controle de caixa" at bounding box center [58, 153] width 67 height 12
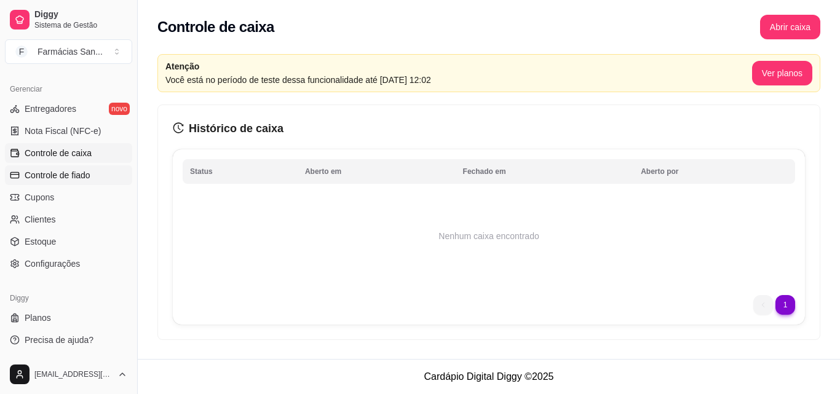
click at [74, 177] on span "Controle de fiado" at bounding box center [58, 175] width 66 height 12
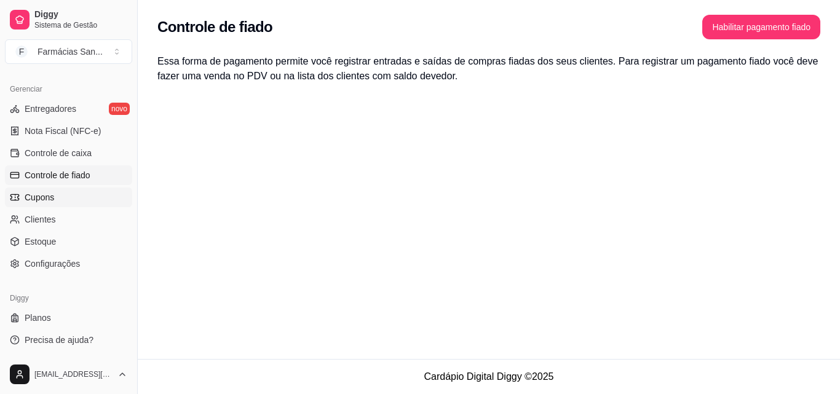
click at [78, 204] on link "Cupons" at bounding box center [68, 198] width 127 height 20
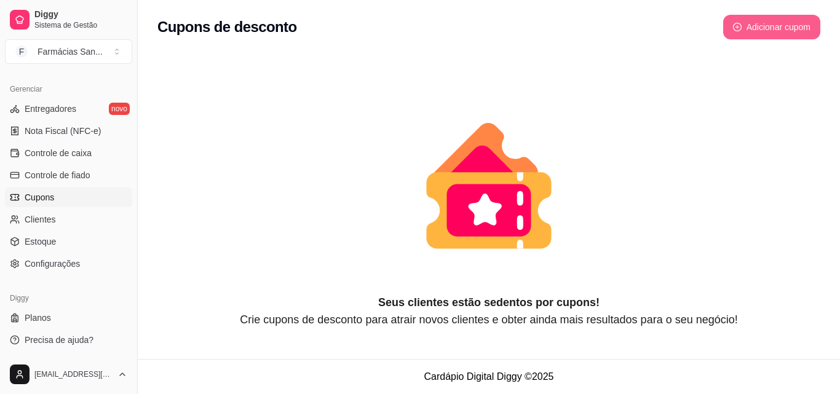
click at [791, 33] on button "Adicionar cupom" at bounding box center [771, 27] width 97 height 25
select select "FIXED_VALUE"
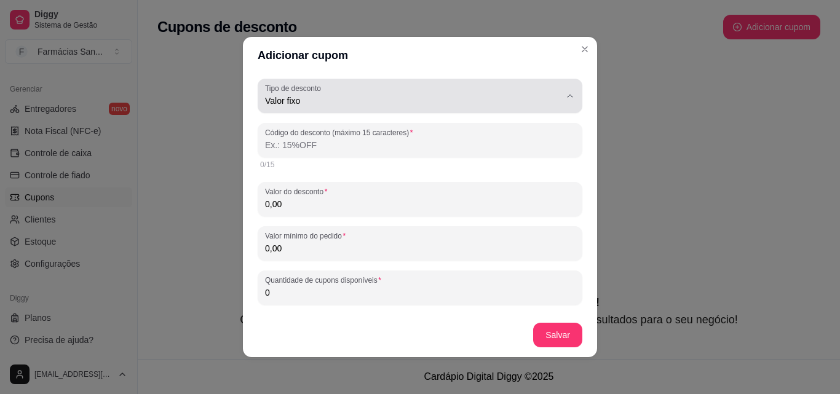
click at [319, 93] on label "Tipo de desconto" at bounding box center [295, 88] width 60 height 10
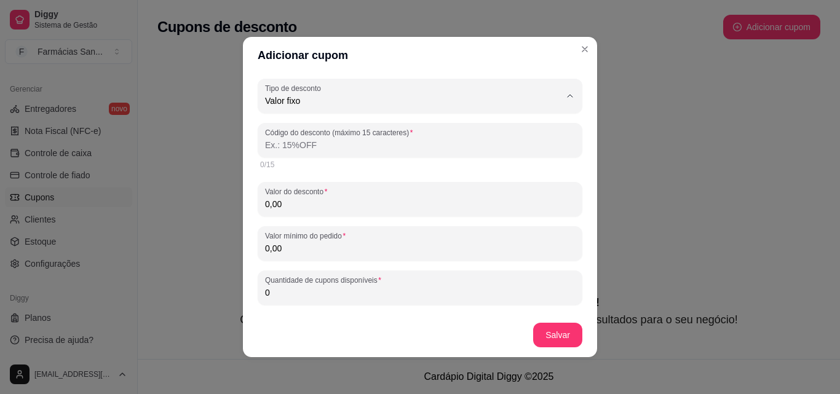
click at [317, 148] on span "Porcentagem" at bounding box center [405, 151] width 272 height 12
type input "PERCENTAGE"
select select "PERCENTAGE"
click at [314, 149] on input "Código do desconto (máximo 15 caracteres)" at bounding box center [420, 145] width 310 height 12
drag, startPoint x: 361, startPoint y: 154, endPoint x: 237, endPoint y: 146, distance: 124.5
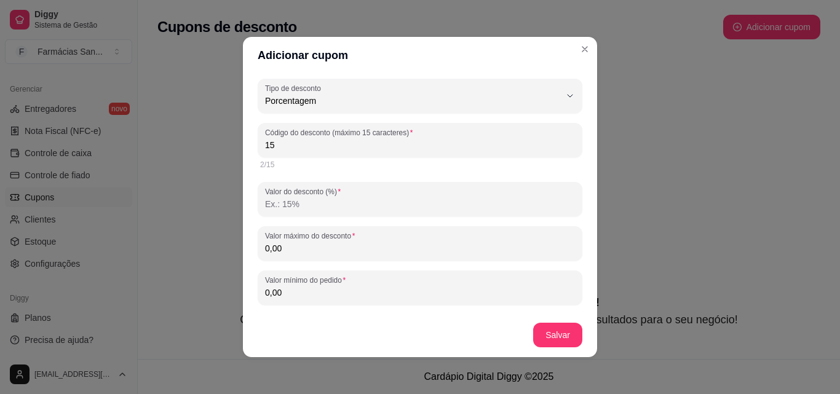
click at [237, 146] on div "Adicionar cupom PERCENTAGE Tipo de desconto Valor fixo Porcentagem Frete grátis…" at bounding box center [420, 197] width 840 height 394
click at [331, 151] on input "15" at bounding box center [420, 145] width 310 height 12
type input "1"
click at [330, 149] on input "Código do desconto (máximo 15 caracteres)" at bounding box center [420, 145] width 310 height 12
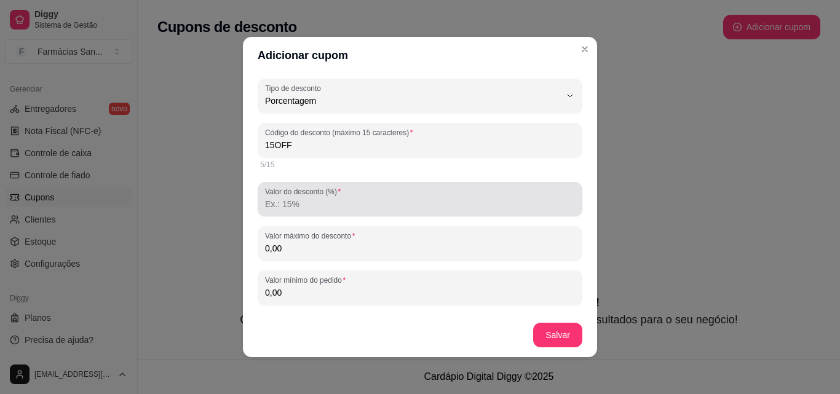
type input "15OFF"
click at [330, 193] on label "Valor do desconto (%)" at bounding box center [305, 191] width 80 height 10
click at [330, 198] on input "Valor do desconto (%)" at bounding box center [420, 204] width 310 height 12
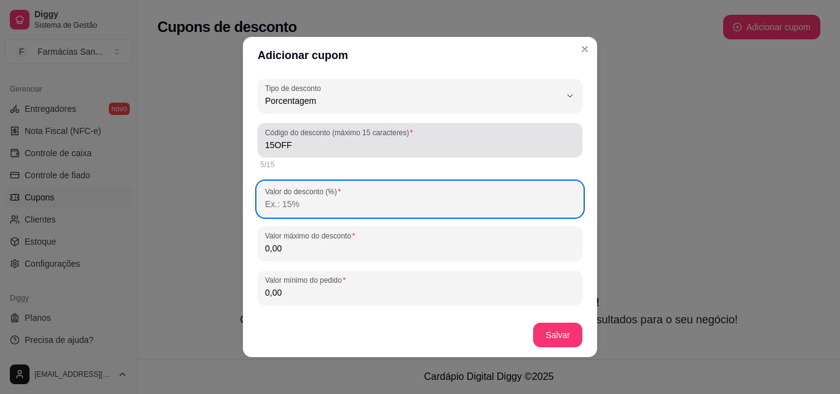
click at [298, 143] on input "15OFF" at bounding box center [420, 145] width 310 height 12
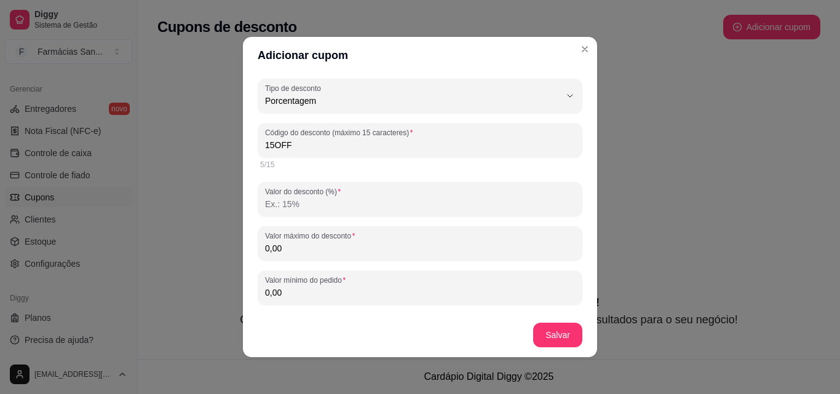
click at [298, 143] on input "15OFF" at bounding box center [420, 145] width 310 height 12
click at [317, 148] on input "Código do desconto (máximo 15 caracteres)" at bounding box center [420, 145] width 310 height 12
click at [274, 149] on input "[DATE]" at bounding box center [420, 145] width 310 height 12
click at [324, 149] on input "[DATE]" at bounding box center [420, 145] width 310 height 12
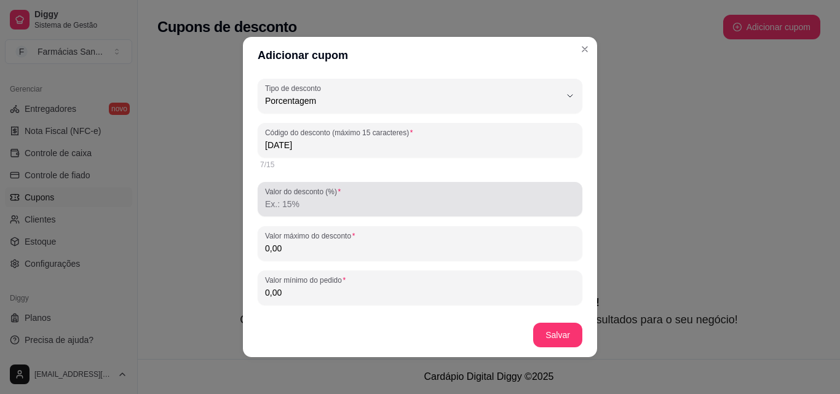
type input "[DATE]"
click at [320, 205] on input "Valor do desconto (%)" at bounding box center [420, 204] width 310 height 12
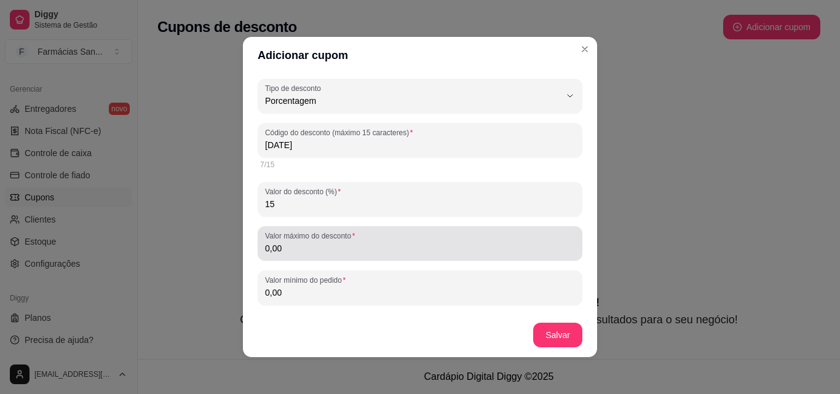
type input "15"
click at [334, 250] on input "0,00" at bounding box center [420, 248] width 310 height 12
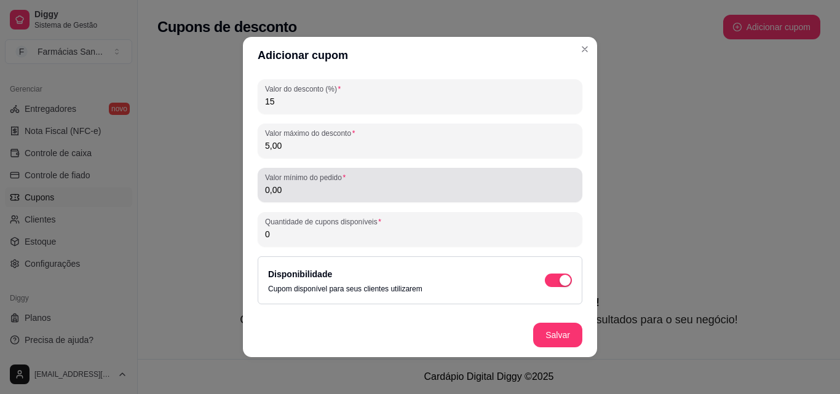
scroll to position [123, 0]
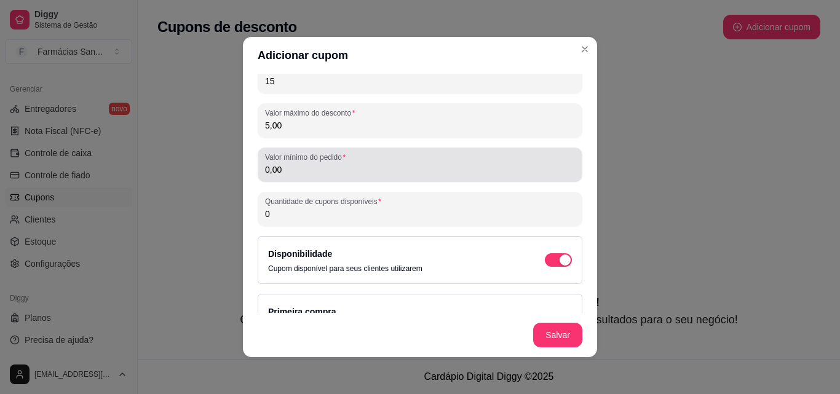
type input "5,00"
click at [334, 170] on input "0,00" at bounding box center [420, 170] width 310 height 12
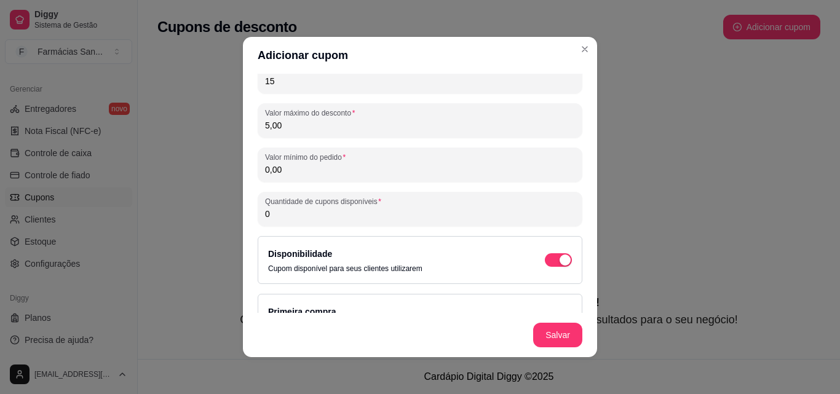
click at [334, 170] on input "0,00" at bounding box center [420, 170] width 310 height 12
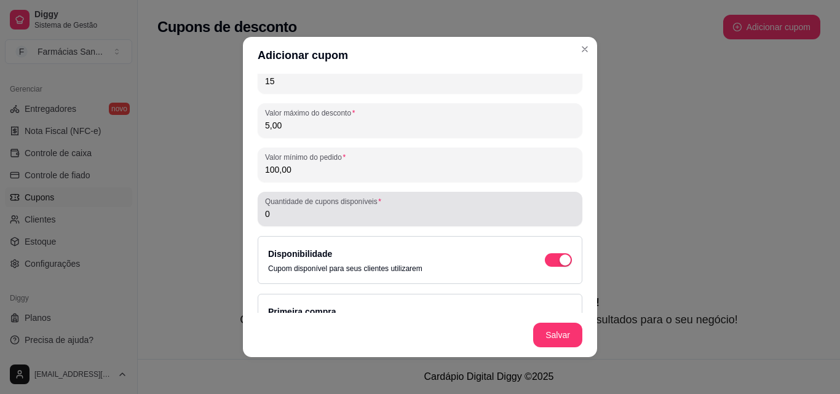
scroll to position [185, 0]
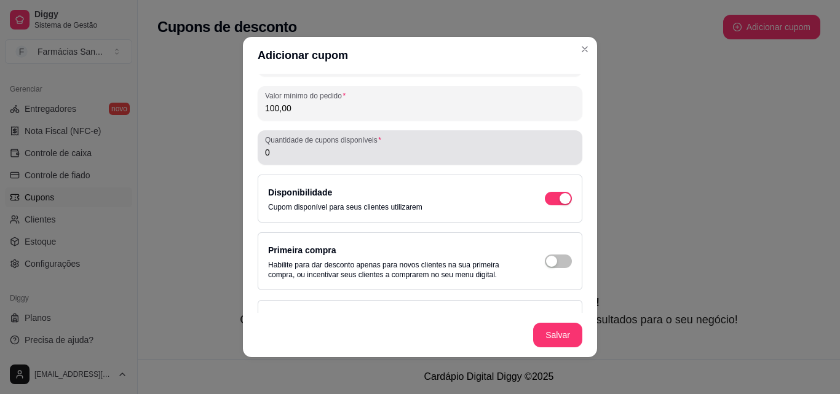
type input "100,00"
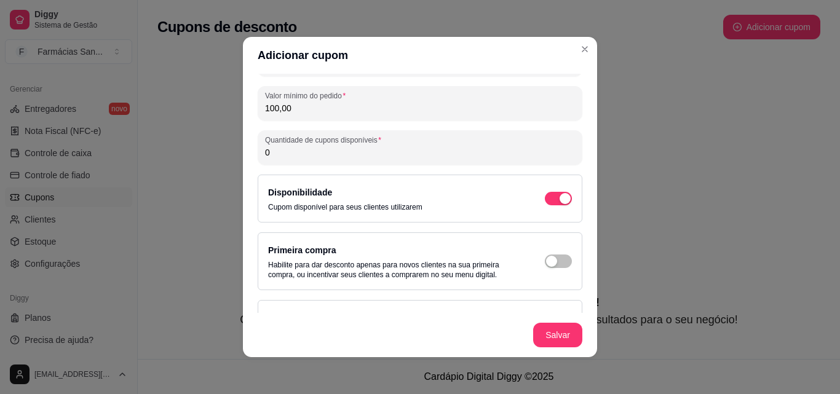
click at [338, 154] on input "0" at bounding box center [420, 152] width 310 height 12
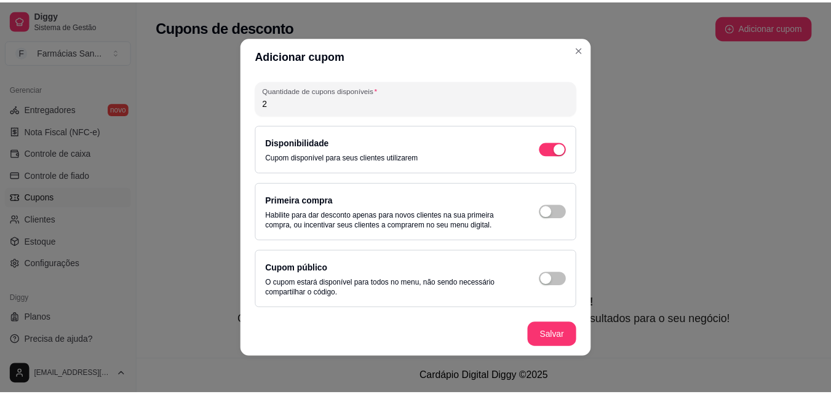
scroll to position [2, 0]
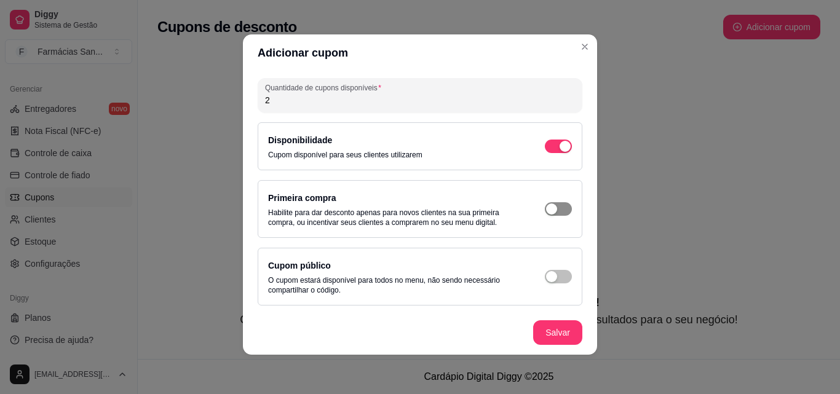
type input "2"
click at [545, 207] on button "button" at bounding box center [558, 209] width 27 height 14
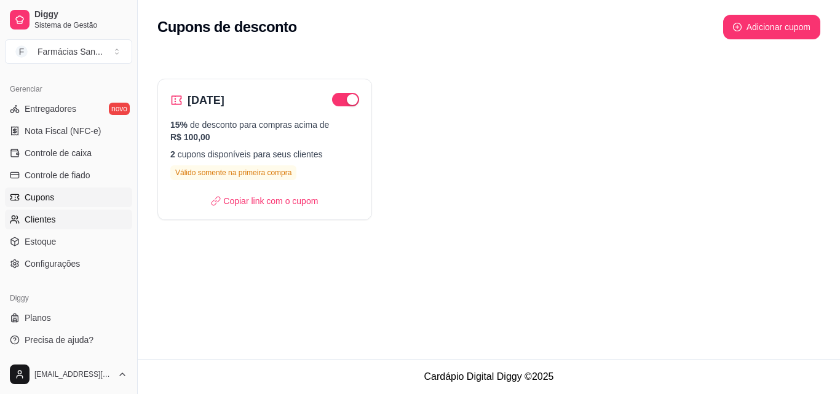
click at [49, 223] on span "Clientes" at bounding box center [40, 219] width 31 height 12
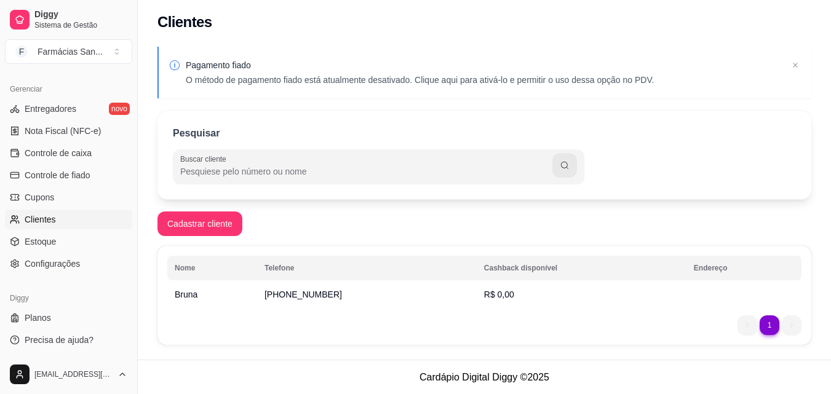
scroll to position [3, 0]
click at [68, 199] on link "Cupons" at bounding box center [68, 198] width 127 height 20
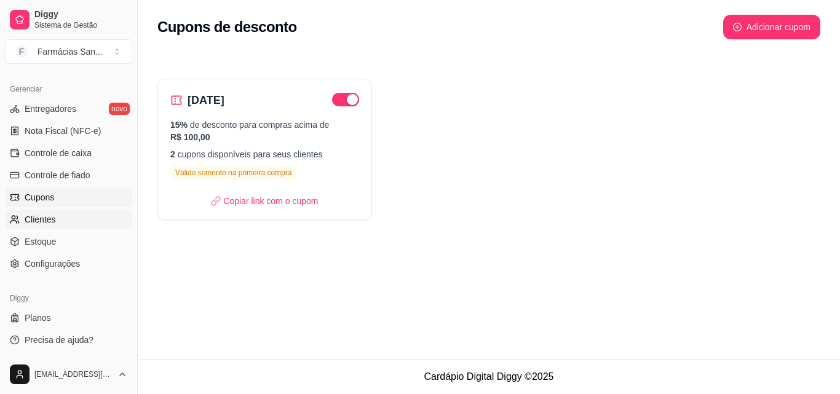
click at [68, 227] on link "Clientes" at bounding box center [68, 220] width 127 height 20
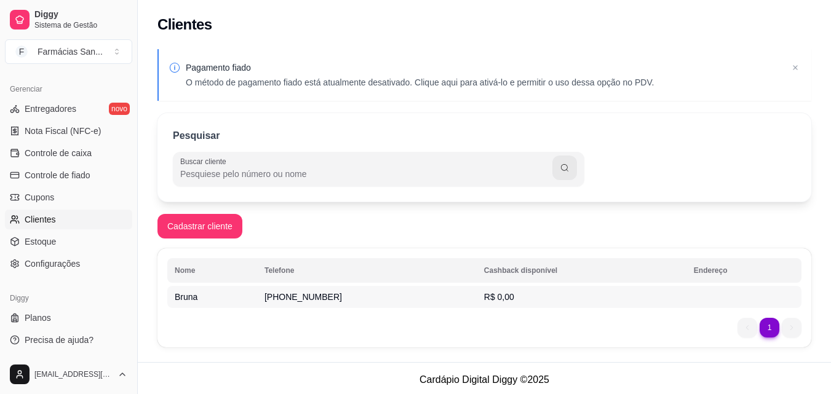
click at [278, 298] on span "[PHONE_NUMBER]" at bounding box center [302, 297] width 77 height 10
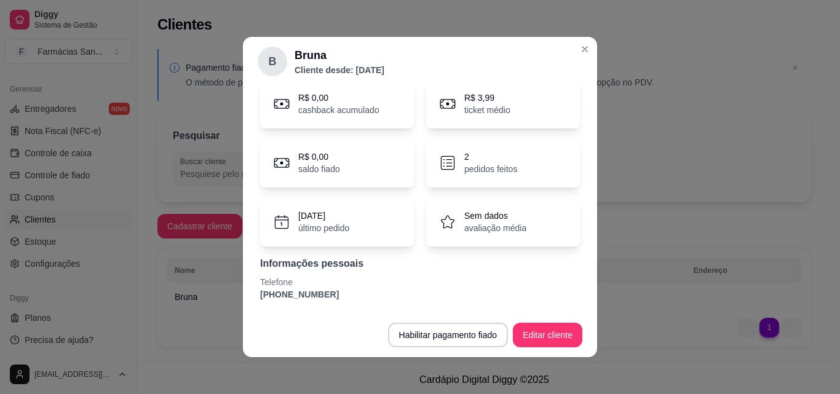
scroll to position [2, 0]
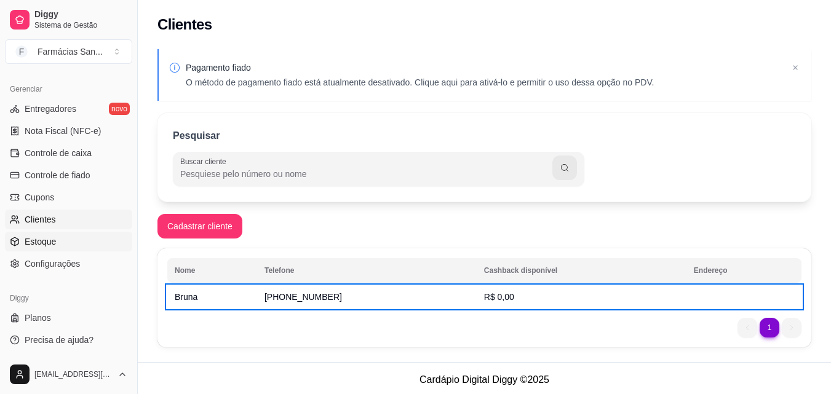
click at [80, 242] on link "Estoque" at bounding box center [68, 242] width 127 height 20
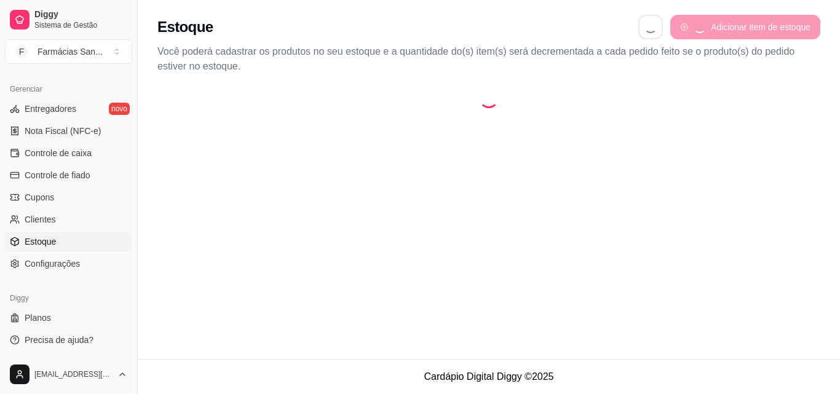
select select "QUANTITY_ORDER"
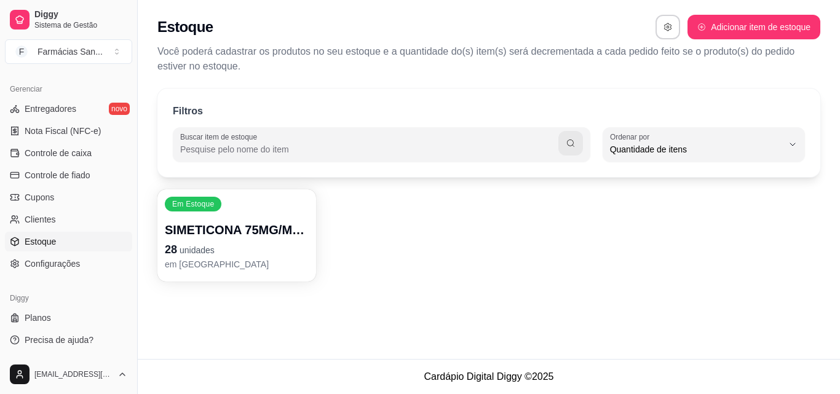
scroll to position [12, 0]
click at [60, 274] on div "Gerenciar Entregadores novo Nota Fiscal (NFC-e) Controle de caixa Controle de f…" at bounding box center [68, 176] width 137 height 204
click at [67, 264] on span "Configurações" at bounding box center [52, 264] width 55 height 12
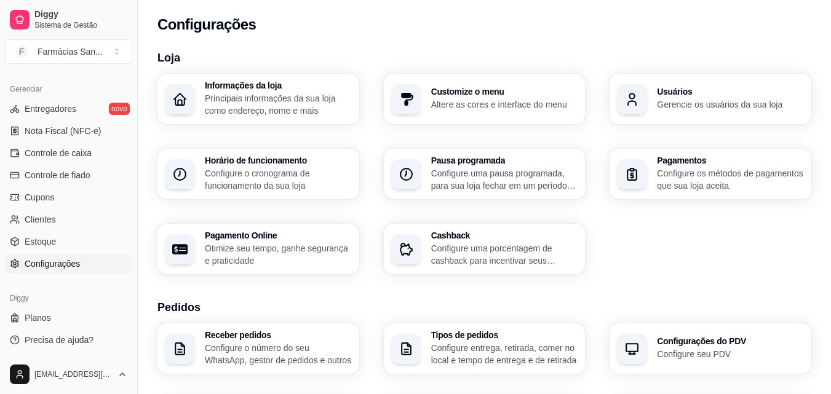
click at [544, 108] on p "Altere as cores e interface do menu" at bounding box center [504, 104] width 147 height 12
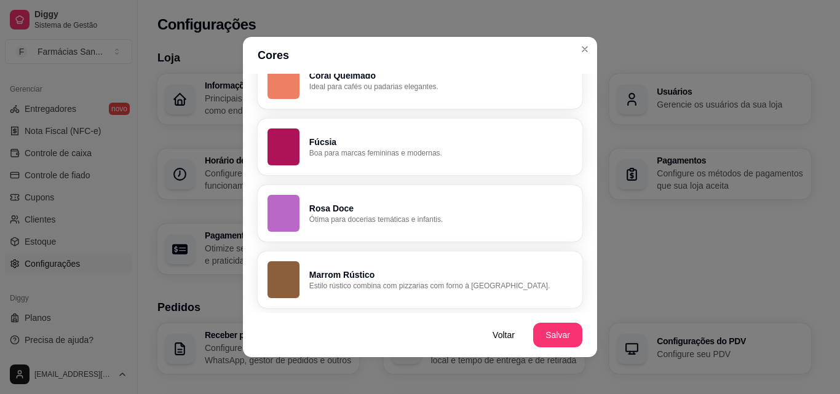
scroll to position [2, 0]
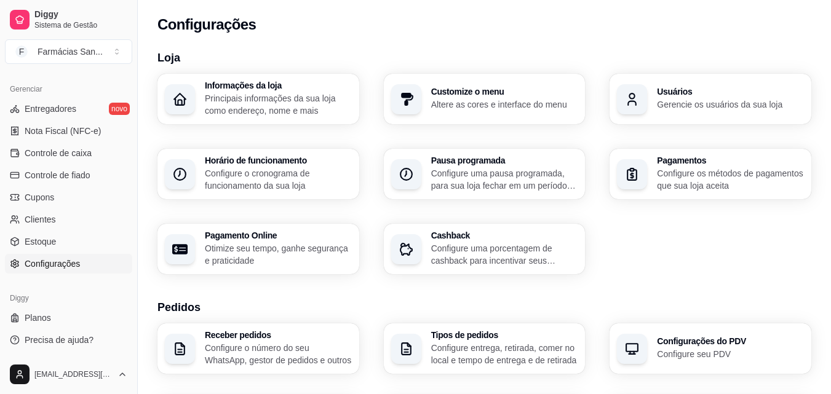
click at [704, 108] on p "Gerencie os usuários da sua loja" at bounding box center [730, 104] width 147 height 12
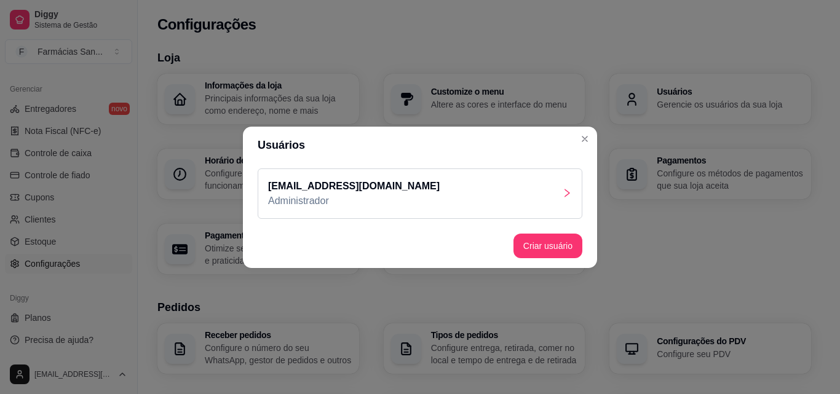
click at [563, 181] on div "[EMAIL_ADDRESS][DOMAIN_NAME] Administrador" at bounding box center [420, 194] width 325 height 50
click at [545, 248] on button "Criar usuário" at bounding box center [548, 246] width 67 height 24
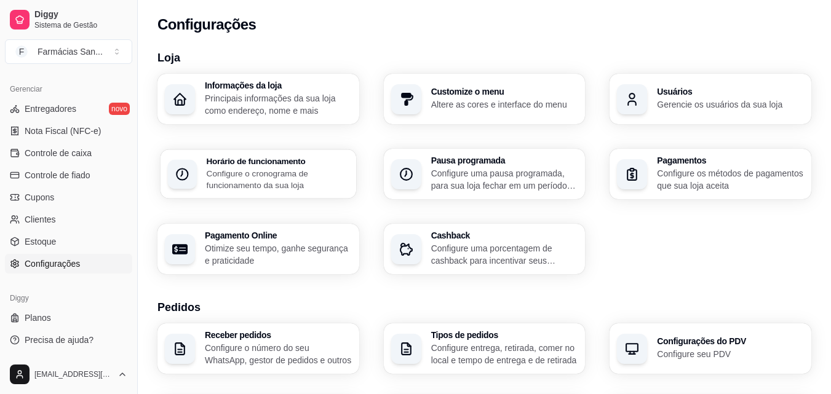
click at [297, 187] on p "Configure o cronograma de funcionamento da sua loja" at bounding box center [278, 179] width 142 height 24
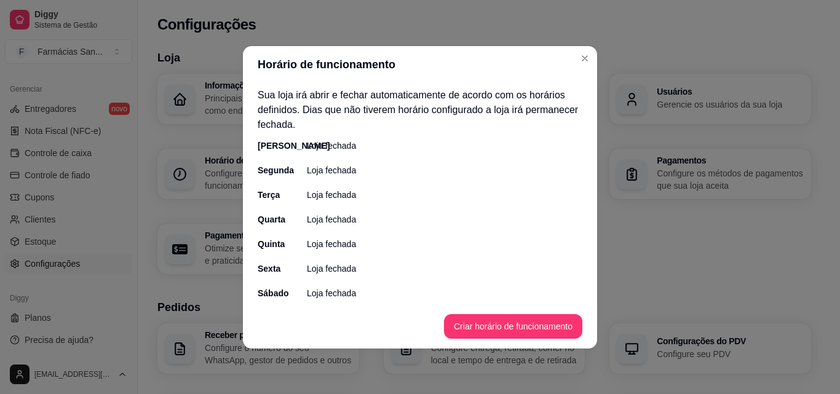
click at [333, 142] on p "Loja fechada" at bounding box center [331, 146] width 49 height 12
click at [512, 324] on button "Criar horário de funcionamento" at bounding box center [513, 326] width 138 height 25
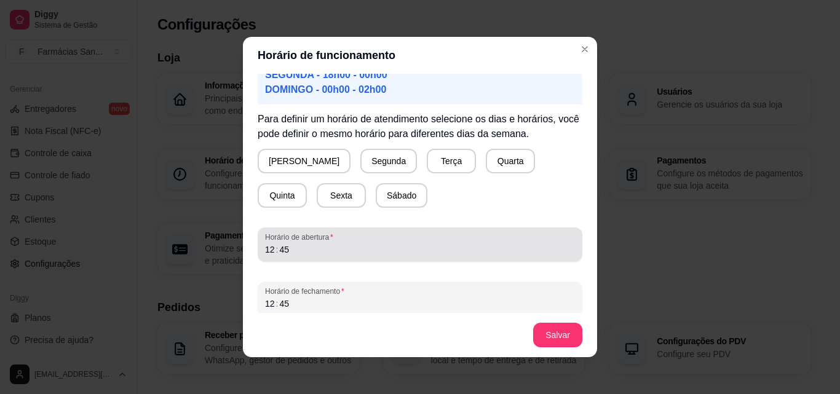
scroll to position [115, 0]
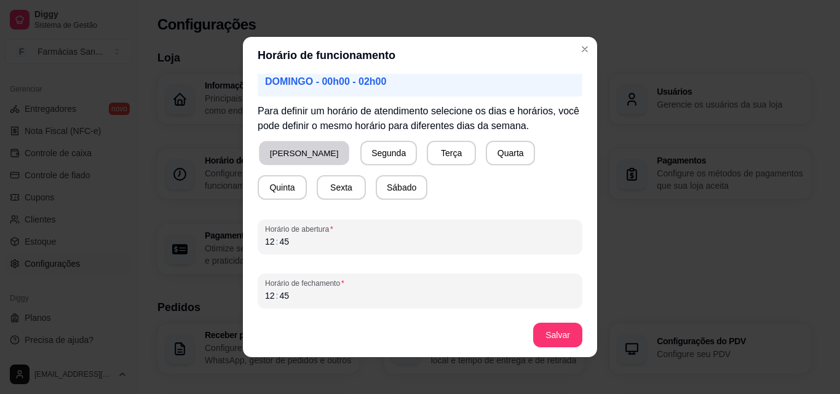
click at [300, 153] on button "[PERSON_NAME]" at bounding box center [304, 153] width 90 height 24
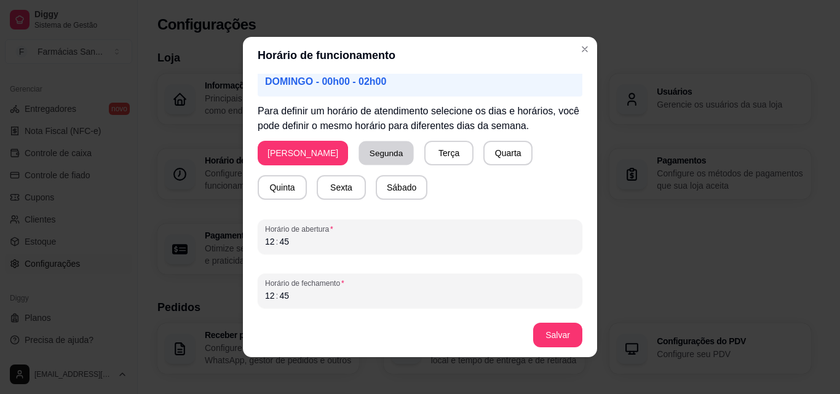
click at [359, 157] on button "Segunda" at bounding box center [386, 153] width 55 height 24
click at [422, 156] on button "Terça" at bounding box center [446, 153] width 49 height 25
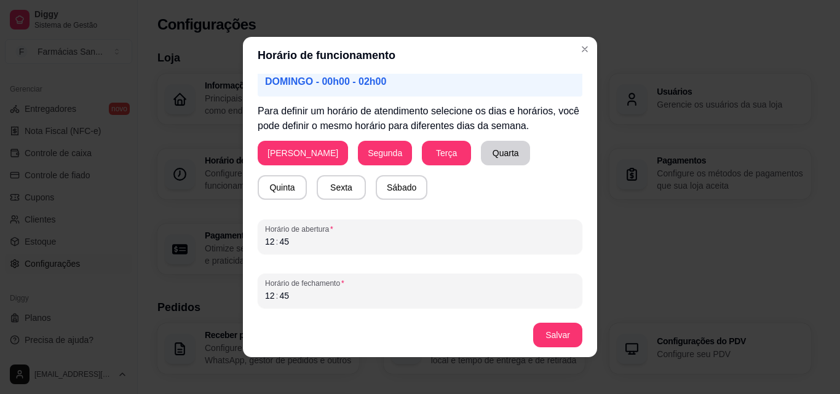
click at [481, 156] on button "Quarta" at bounding box center [505, 153] width 49 height 25
click at [307, 175] on button "Quinta" at bounding box center [282, 187] width 49 height 25
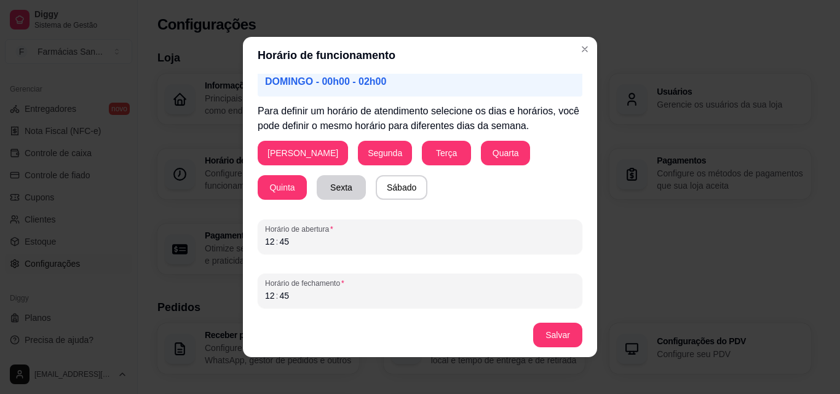
click at [317, 189] on button "Sexta" at bounding box center [341, 187] width 49 height 25
click at [376, 194] on button "Sábado" at bounding box center [402, 187] width 52 height 25
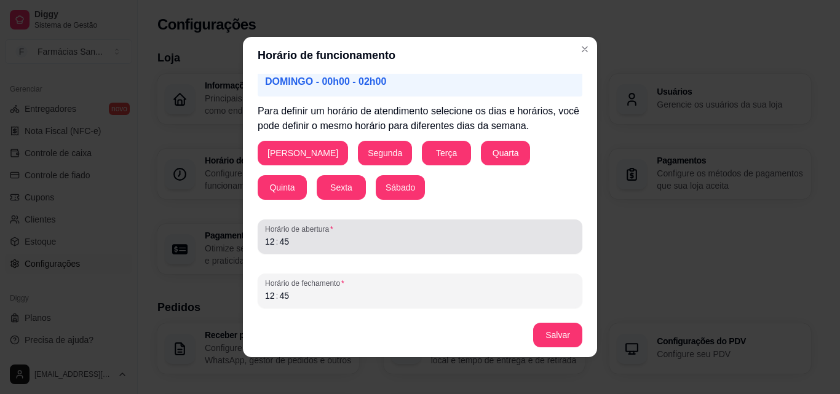
scroll to position [2, 0]
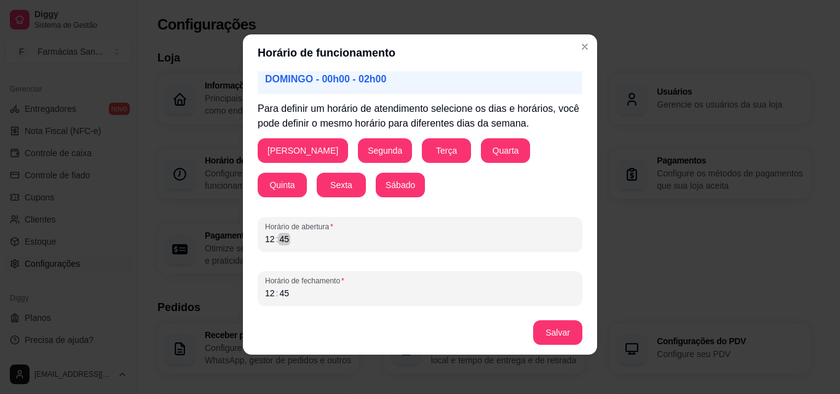
click at [322, 245] on div "12 : 45" at bounding box center [420, 239] width 310 height 15
click at [266, 240] on div "04" at bounding box center [270, 239] width 12 height 12
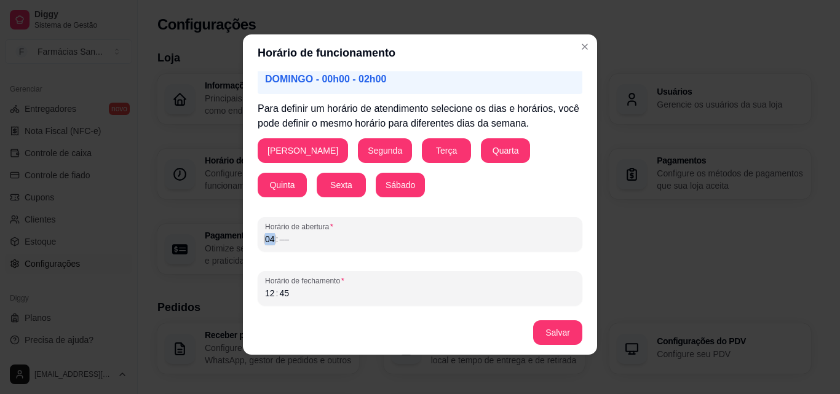
click at [266, 240] on div "04" at bounding box center [270, 239] width 12 height 12
click at [319, 301] on div "Horário de fechamento 12 : 45" at bounding box center [420, 288] width 325 height 34
click at [564, 340] on button "Salvar" at bounding box center [557, 332] width 49 height 25
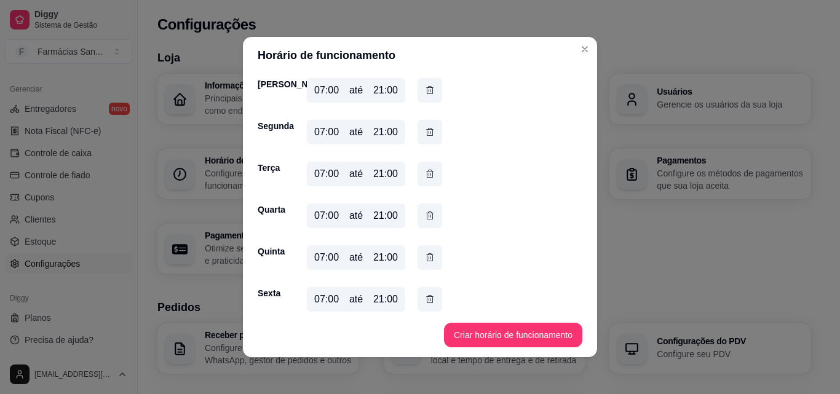
scroll to position [103, 0]
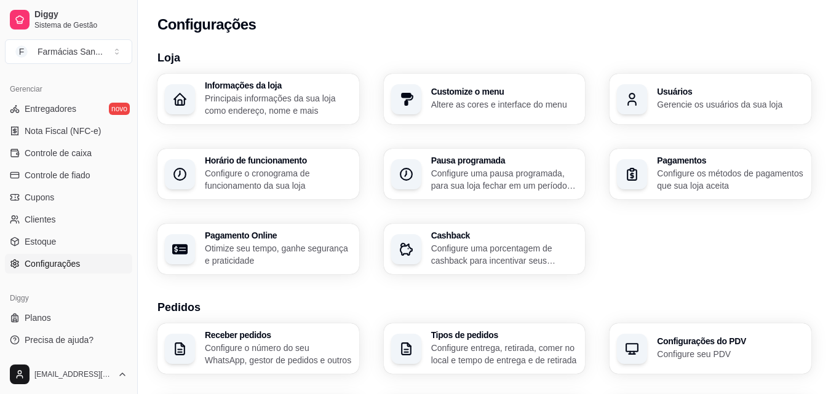
click at [498, 178] on p "Configure uma pausa programada, para sua loja fechar em um período específico" at bounding box center [504, 179] width 147 height 25
click at [700, 182] on p "Configure os métodos de pagamentos que sua loja aceita" at bounding box center [730, 179] width 147 height 25
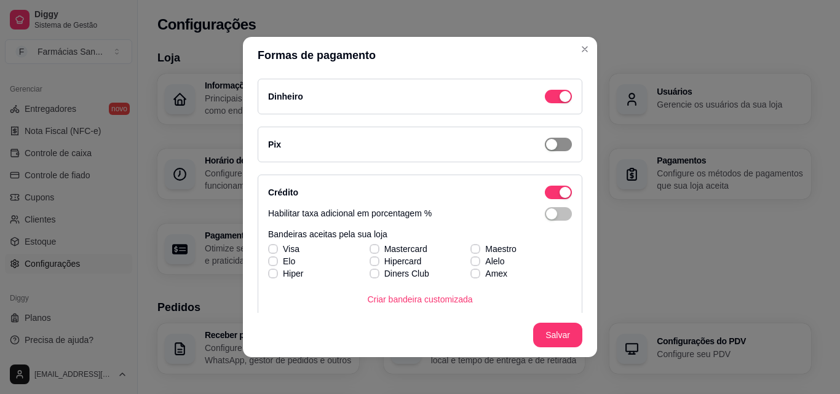
click at [546, 145] on div "button" at bounding box center [551, 144] width 11 height 11
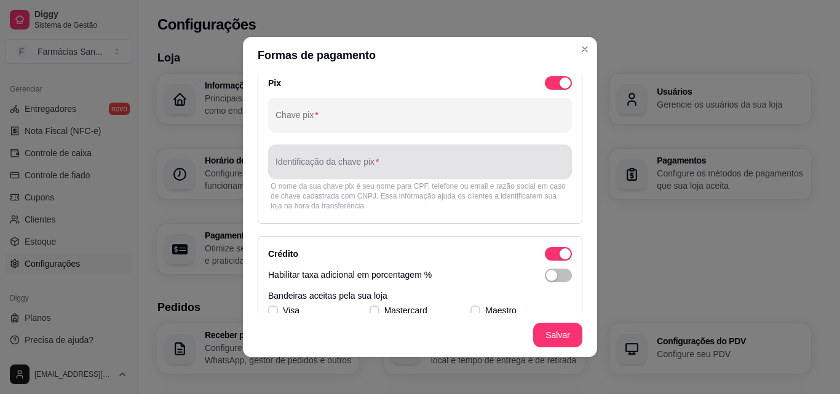
scroll to position [0, 0]
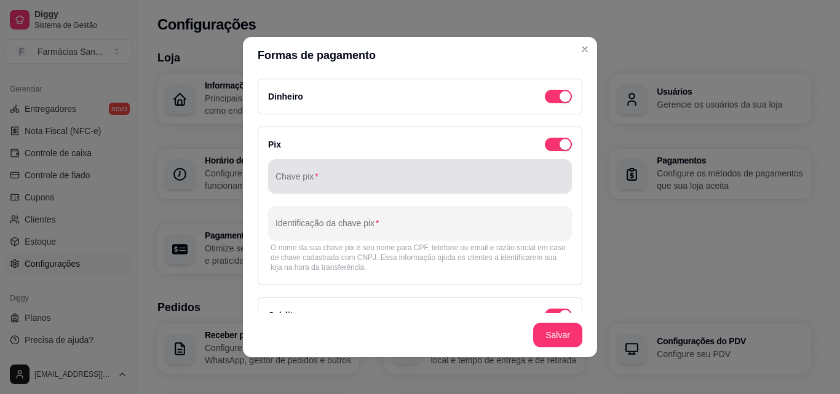
click at [365, 178] on input "Chave pix" at bounding box center [420, 181] width 289 height 12
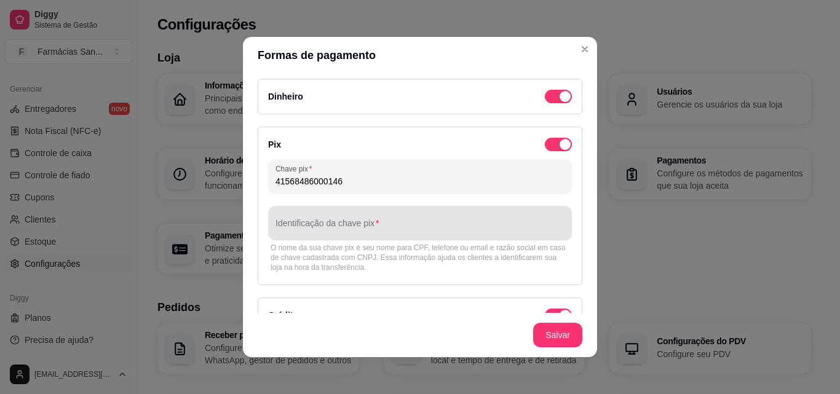
type input "41568486000146"
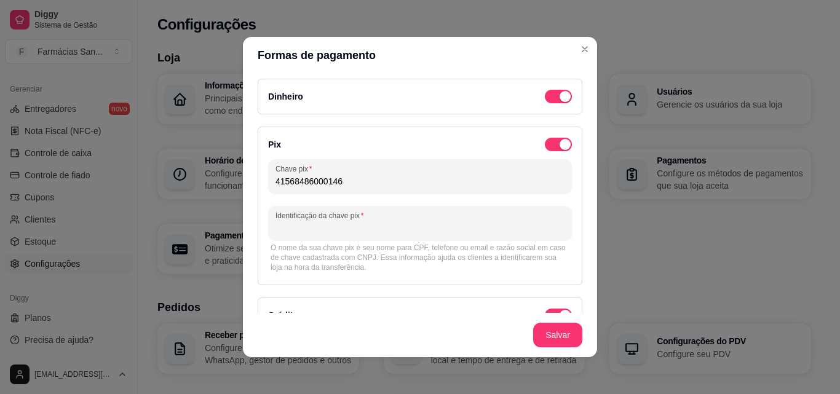
click at [380, 232] on input "Identificação da chave pix" at bounding box center [420, 228] width 289 height 12
click at [372, 223] on input "Identificação da chave pix" at bounding box center [420, 228] width 289 height 12
click at [376, 234] on input "Identificação da chave pix" at bounding box center [420, 228] width 289 height 12
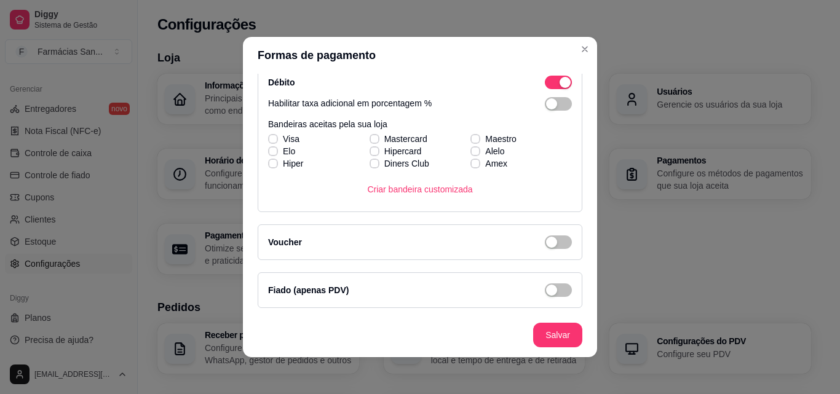
scroll to position [2, 0]
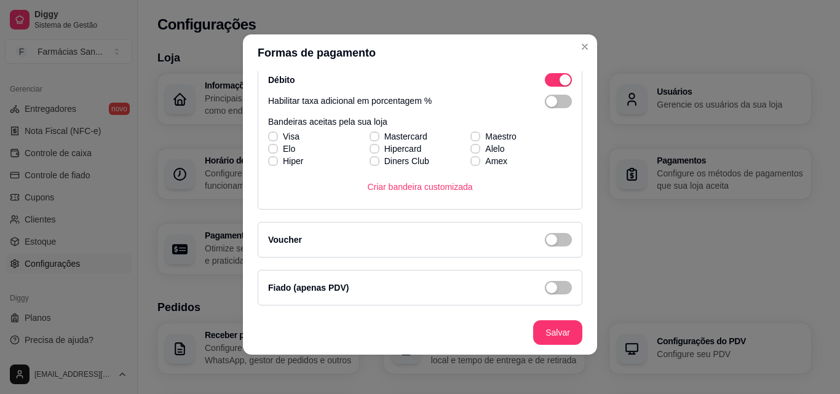
type input "FARMACIA [PERSON_NAME] E [PERSON_NAME]"
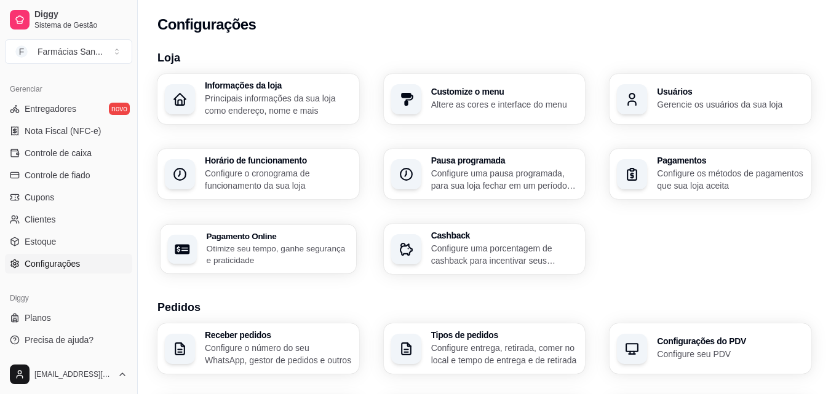
click at [282, 258] on p "Otimize seu tempo, ganhe segurança e praticidade" at bounding box center [278, 254] width 142 height 24
select select "4.98"
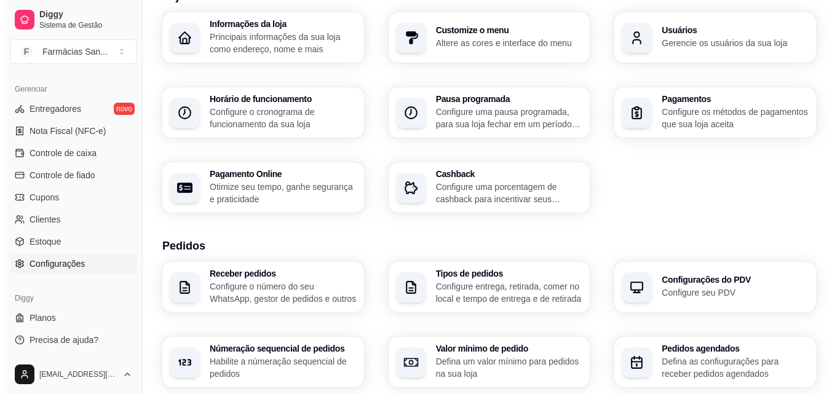
scroll to position [123, 0]
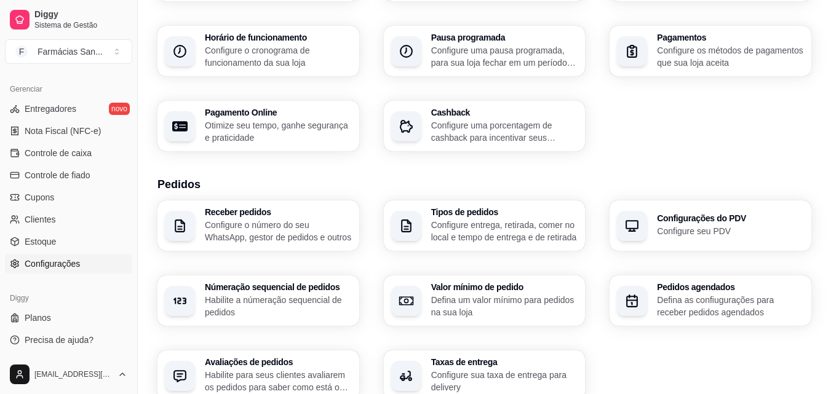
click at [506, 116] on h3 "Cashback" at bounding box center [504, 112] width 147 height 9
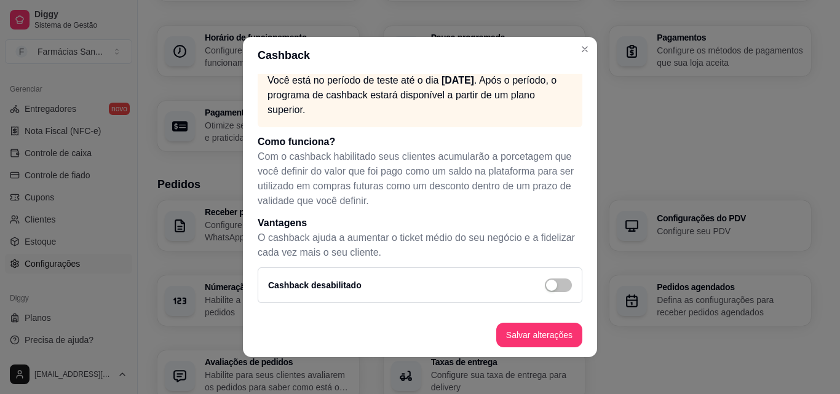
scroll to position [2, 0]
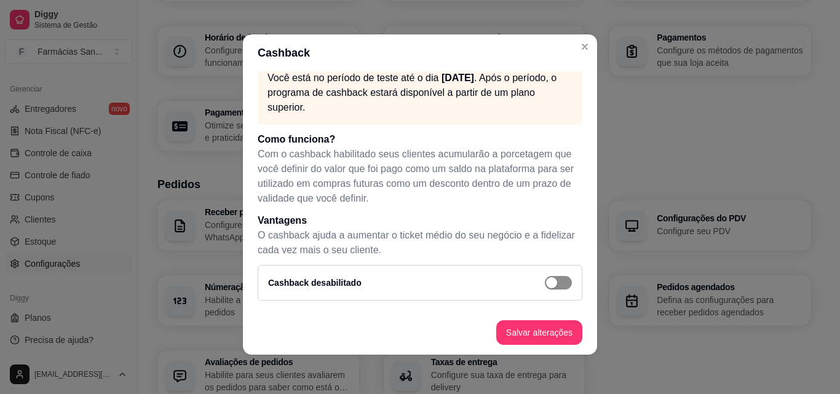
click at [550, 282] on span "button" at bounding box center [558, 283] width 27 height 14
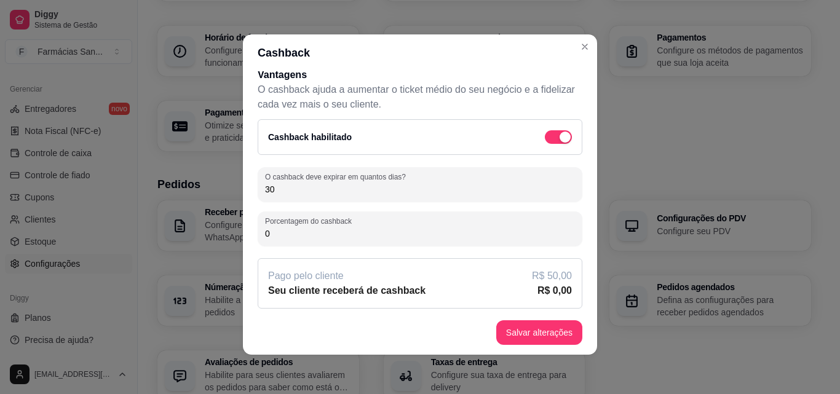
scroll to position [164, 0]
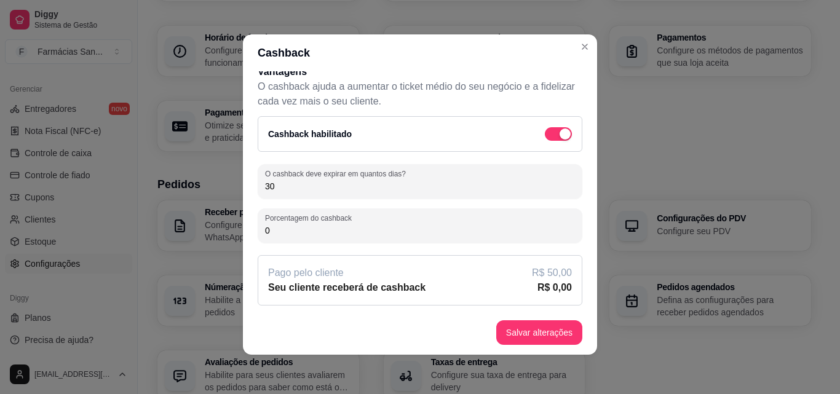
click at [320, 189] on input "30" at bounding box center [420, 186] width 310 height 12
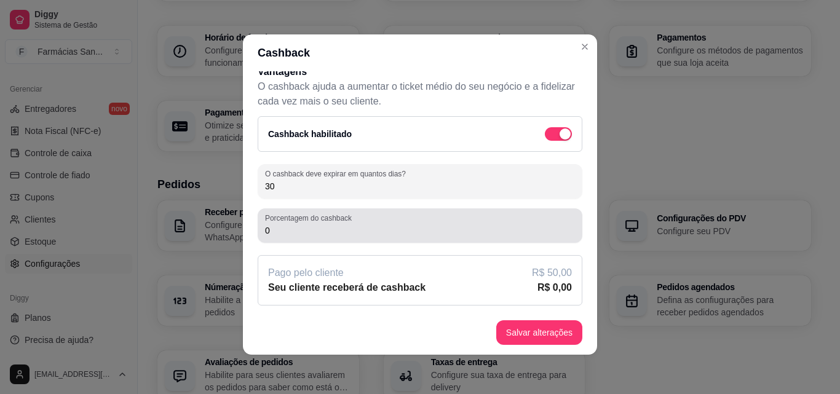
click at [330, 232] on input "0" at bounding box center [420, 230] width 310 height 12
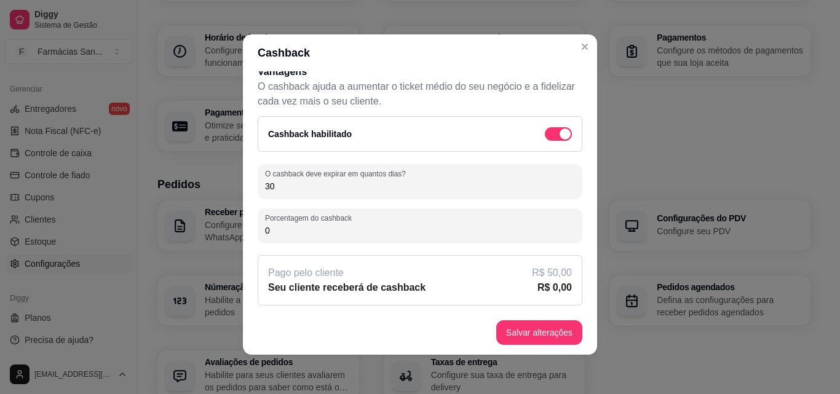
click at [429, 293] on div "Seu cliente receberá de cashback R$ 0,00" at bounding box center [420, 287] width 304 height 15
click at [277, 228] on input "0" at bounding box center [420, 230] width 310 height 12
type input "1"
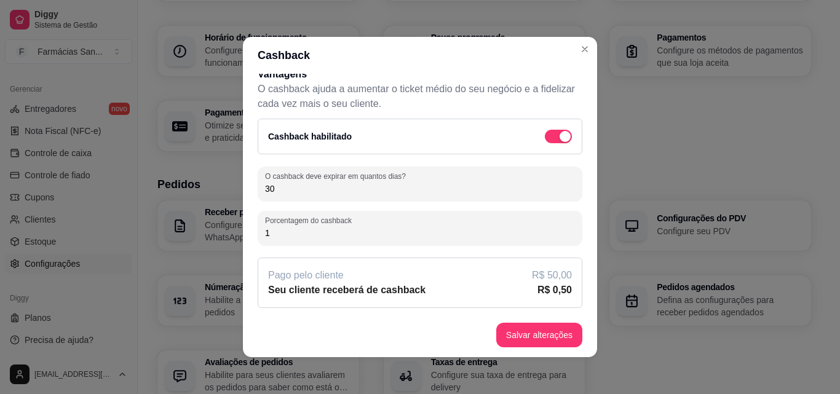
scroll to position [2, 0]
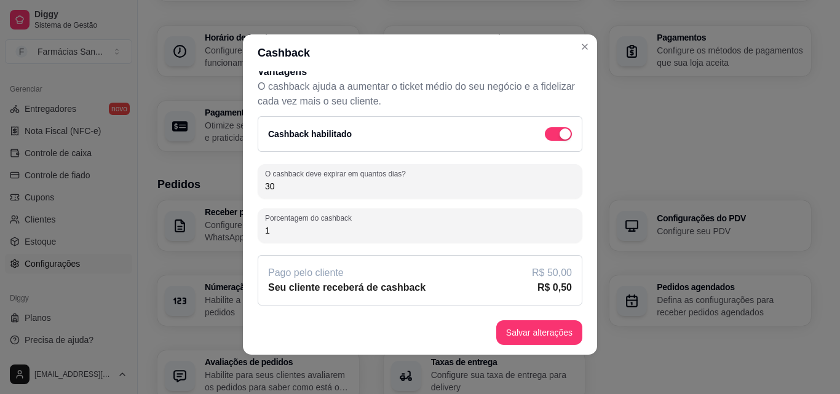
click at [285, 236] on input "1" at bounding box center [420, 230] width 310 height 12
type input "0"
type input "1"
drag, startPoint x: 351, startPoint y: 300, endPoint x: 384, endPoint y: 285, distance: 36.9
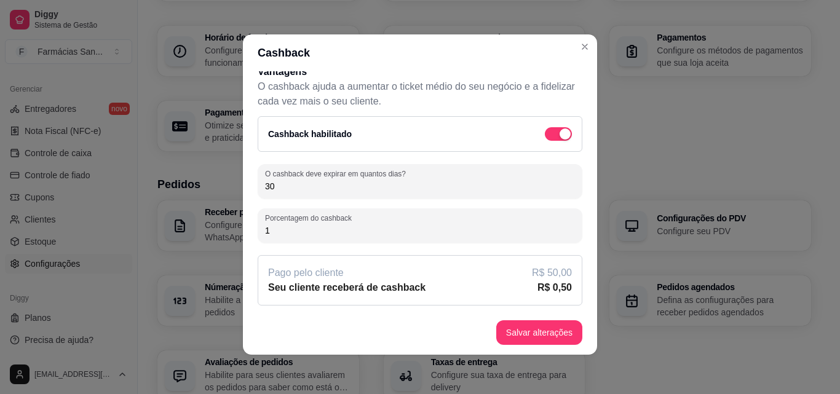
click at [355, 298] on div "Pago pelo cliente R$ 50,00 Seu cliente receberá de cashback R$ 0,50" at bounding box center [420, 280] width 325 height 50
click at [384, 285] on article "Seu cliente receberá de cashback" at bounding box center [346, 287] width 157 height 15
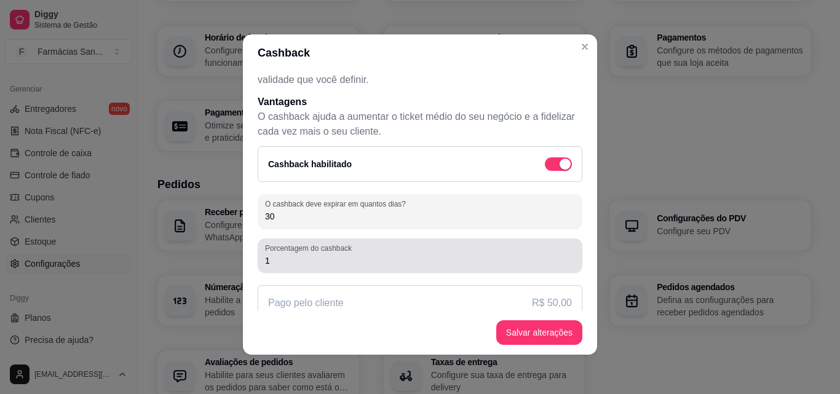
scroll to position [164, 0]
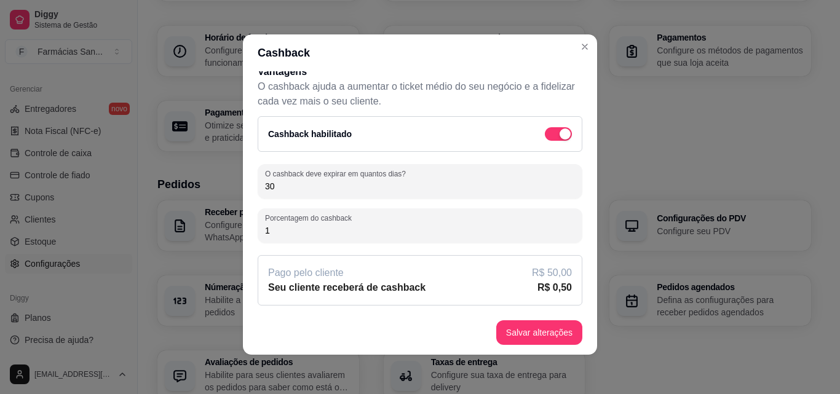
click at [524, 318] on footer "Salvar alterações" at bounding box center [420, 333] width 354 height 44
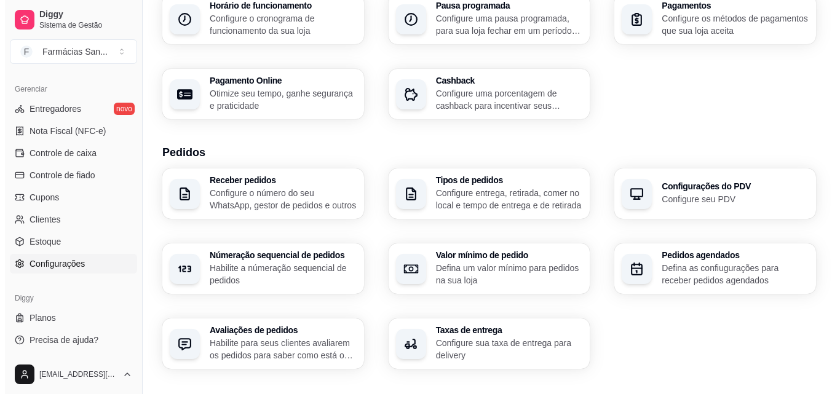
scroll to position [246, 0]
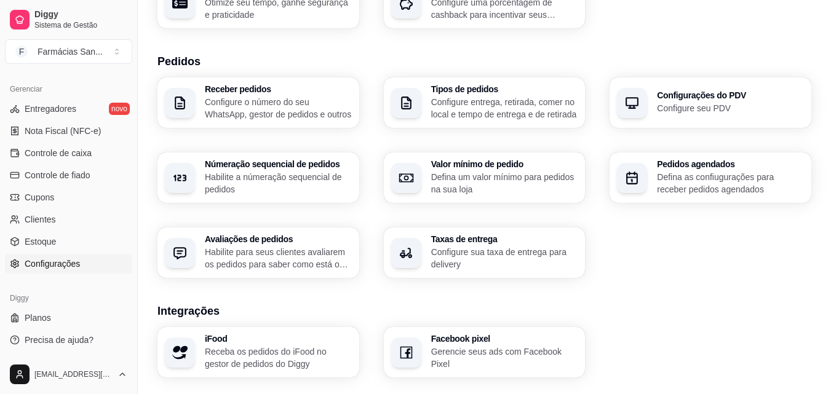
click at [242, 115] on p "Configure o número do seu WhatsApp, gestor de pedidos e outros" at bounding box center [278, 108] width 147 height 25
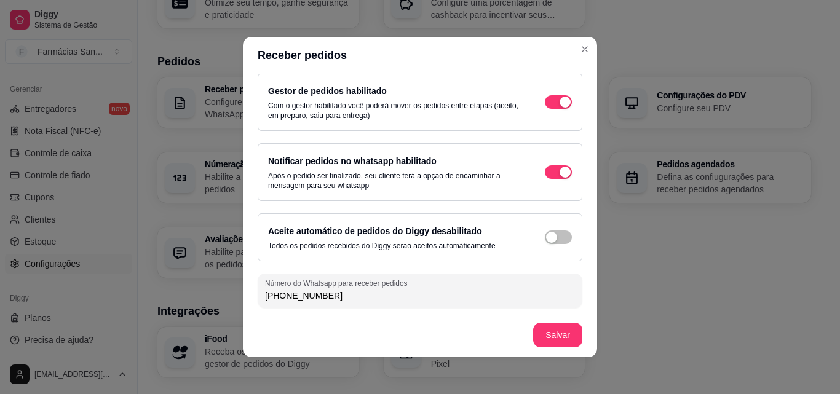
scroll to position [2, 0]
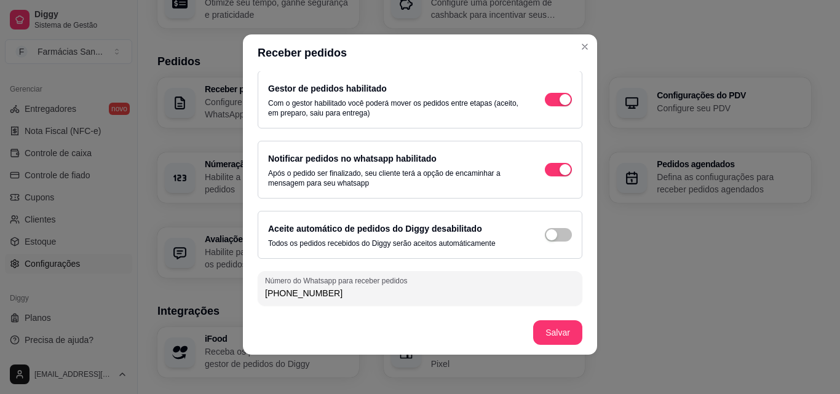
click at [581, 36] on div "Receber pedidos Receber pedidos habilitado Seus clientes poderão realizar pedid…" at bounding box center [420, 197] width 840 height 394
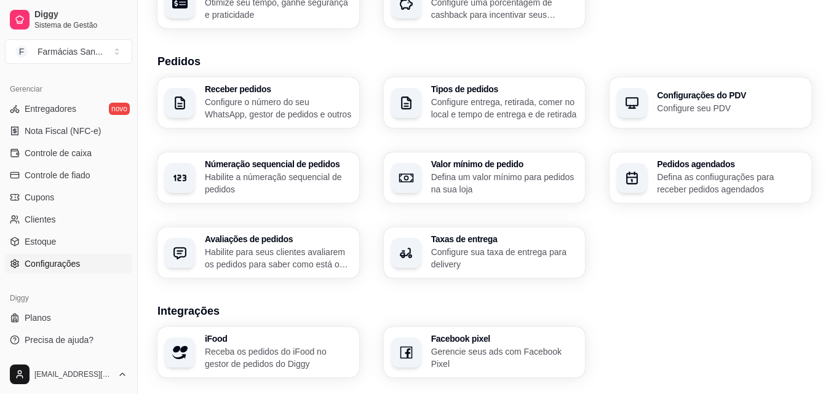
click at [497, 105] on p "Configure entrega, retirada, comer no local e tempo de entrega e de retirada" at bounding box center [504, 108] width 147 height 25
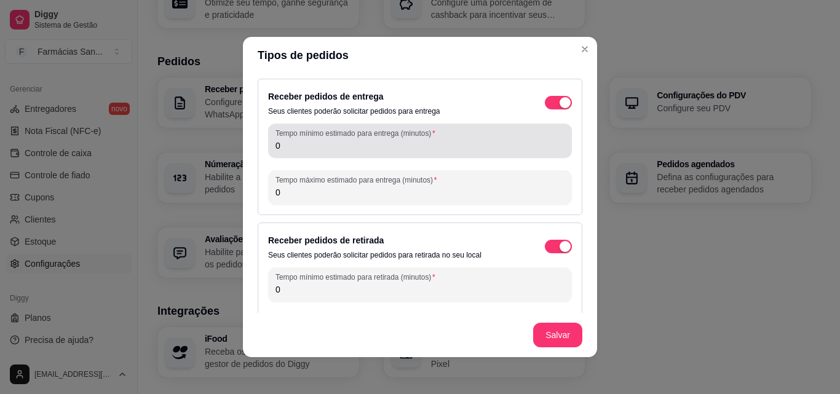
click at [296, 141] on input "0" at bounding box center [420, 146] width 289 height 12
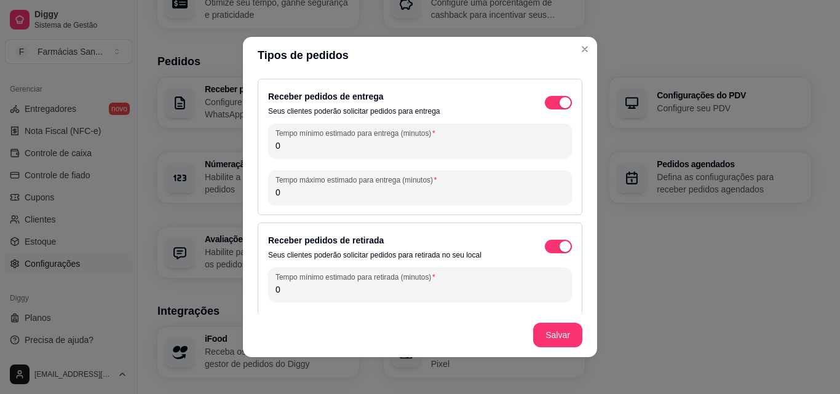
click at [296, 141] on input "0" at bounding box center [420, 146] width 289 height 12
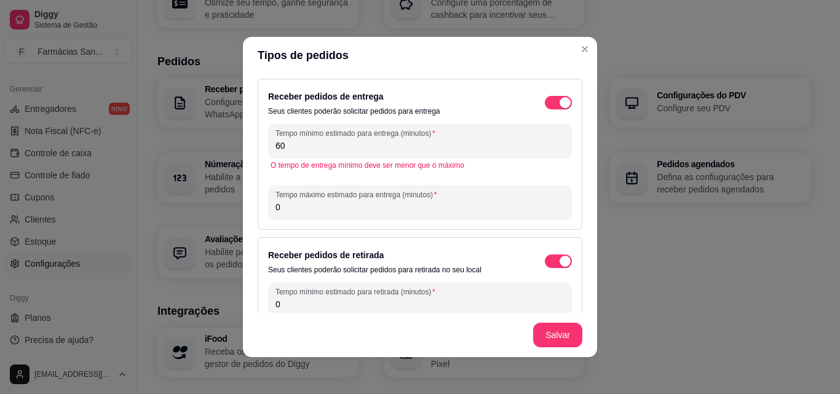
type input "60"
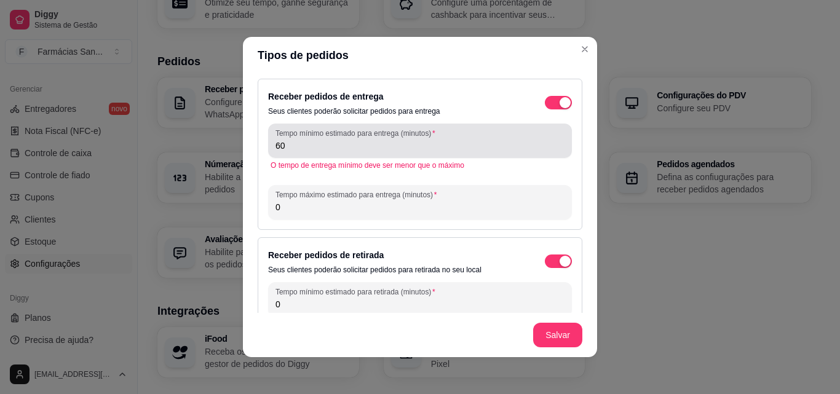
click at [303, 154] on div "Tempo mínimo estimado para entrega (minutos) 60" at bounding box center [420, 141] width 304 height 34
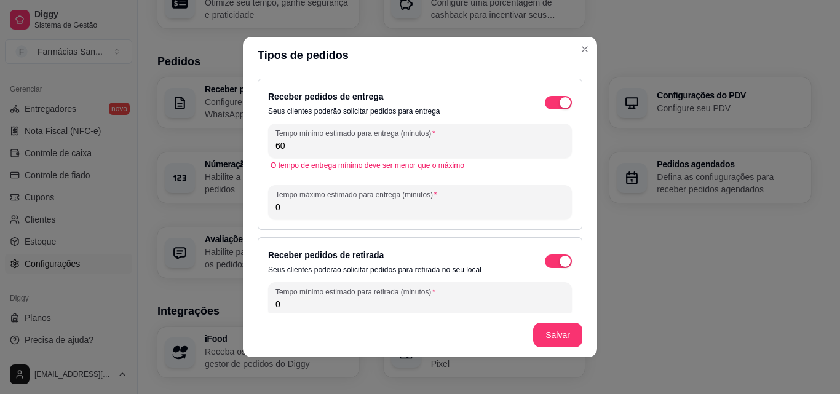
click at [305, 207] on input "0" at bounding box center [420, 207] width 289 height 12
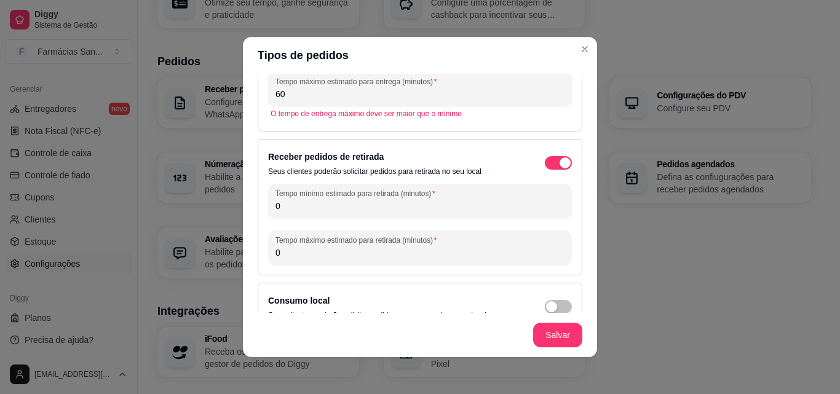
scroll to position [123, 0]
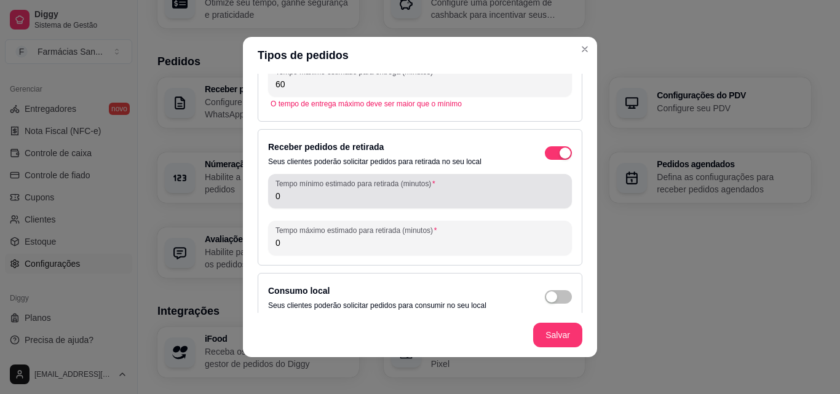
type input "60"
click at [279, 187] on label "Tempo mínimo estimado para retirada (minutos)" at bounding box center [358, 183] width 164 height 10
click at [279, 190] on input "0" at bounding box center [420, 196] width 289 height 12
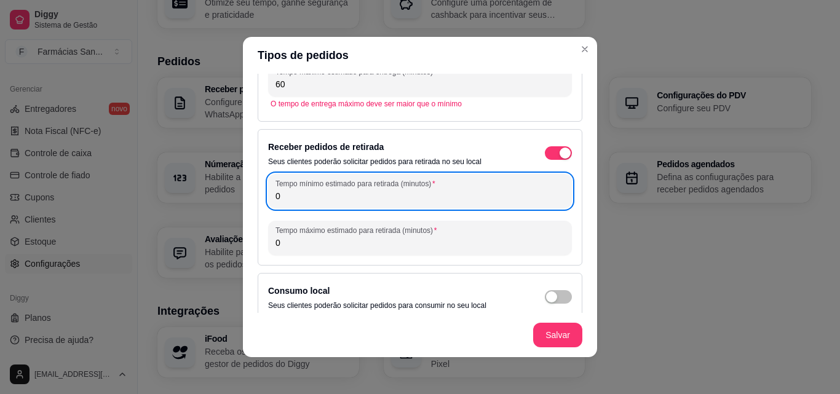
click at [282, 198] on input "0" at bounding box center [420, 196] width 289 height 12
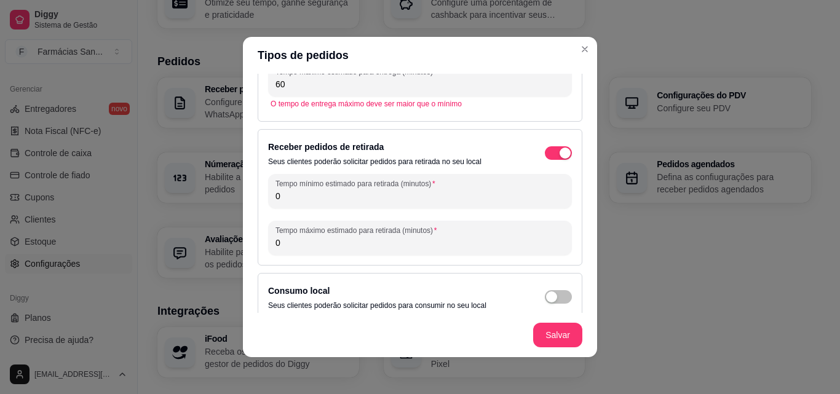
click at [282, 198] on input "0" at bounding box center [420, 196] width 289 height 12
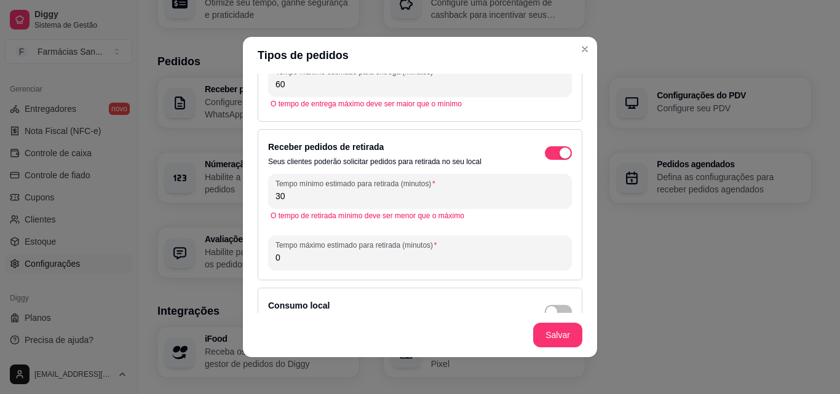
type input "30"
click at [322, 257] on input "0" at bounding box center [420, 258] width 289 height 12
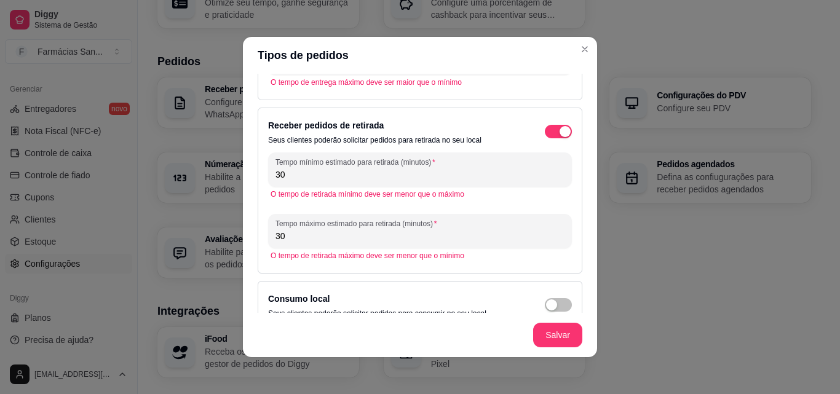
scroll to position [165, 0]
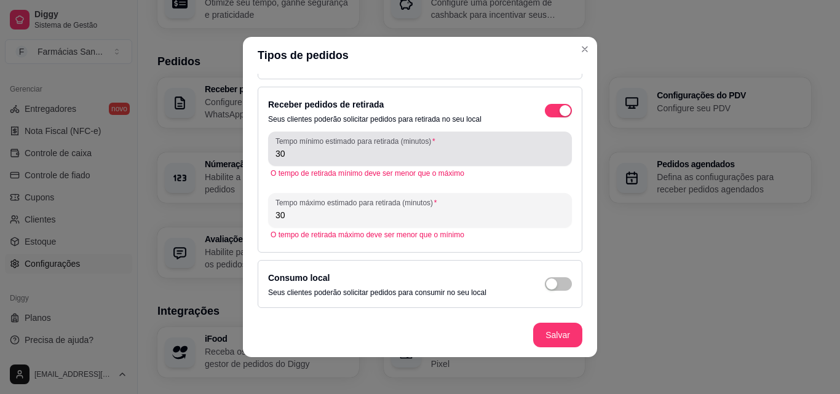
type input "30"
click at [303, 160] on div "30" at bounding box center [420, 149] width 289 height 25
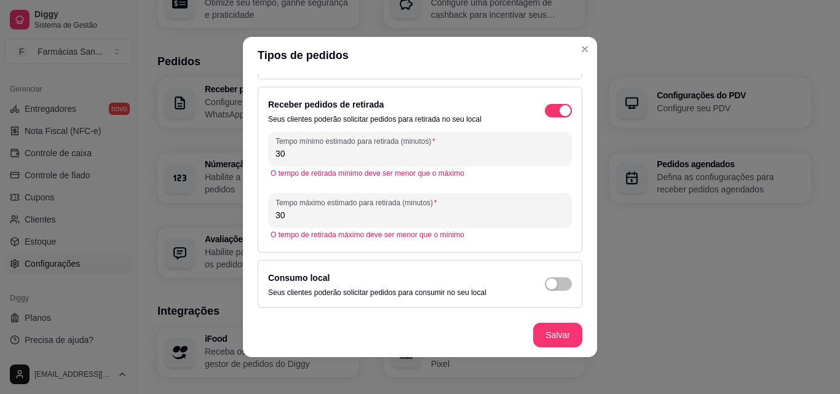
click at [303, 160] on div "30" at bounding box center [420, 149] width 289 height 25
type input "3"
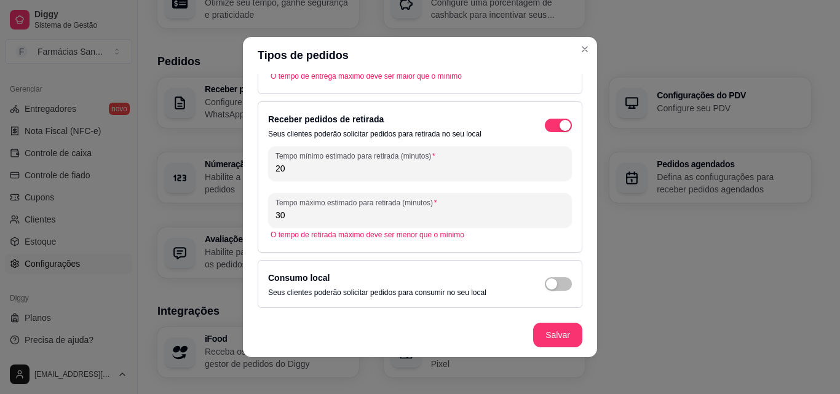
click at [304, 167] on input "20" at bounding box center [420, 168] width 289 height 12
type input "2"
type input "1"
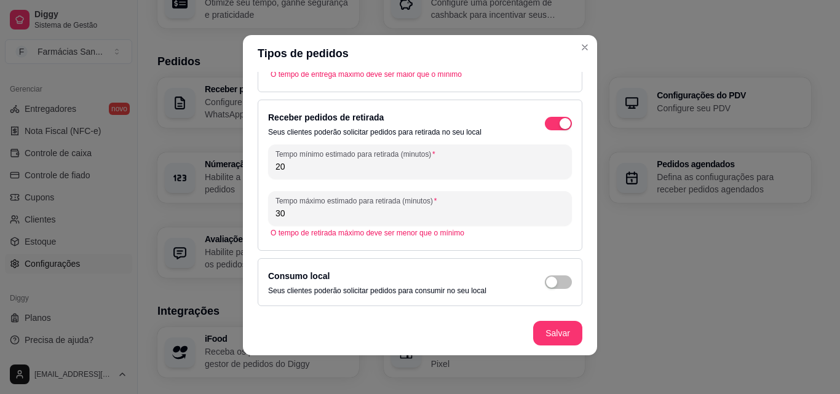
scroll to position [2, 0]
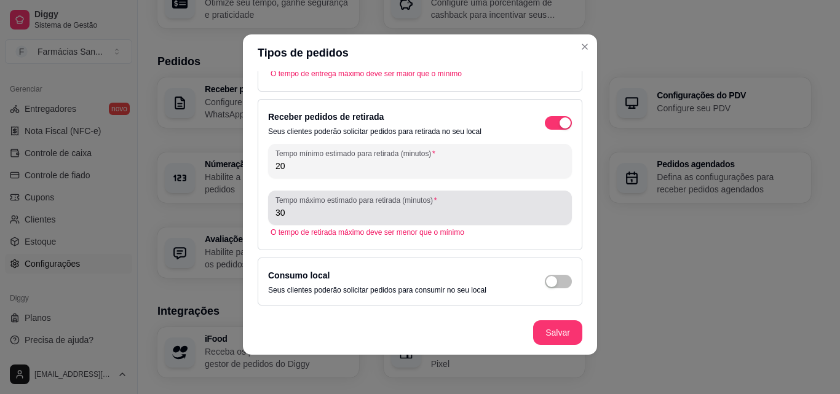
type input "20"
click at [328, 212] on input "30" at bounding box center [420, 213] width 289 height 12
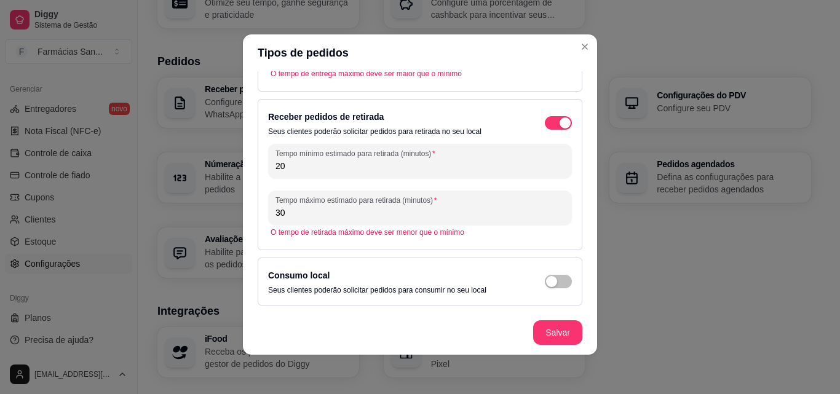
click at [328, 212] on input "30" at bounding box center [420, 213] width 289 height 12
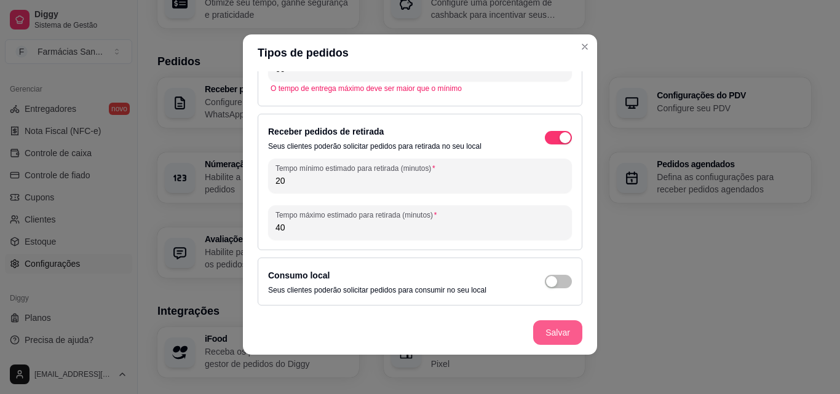
type input "40"
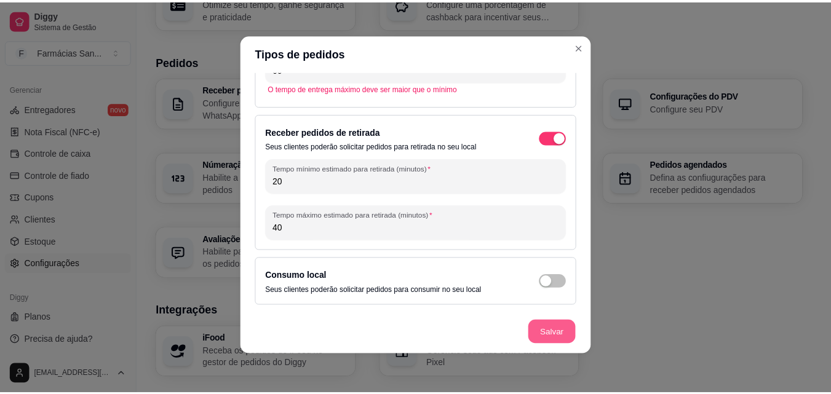
scroll to position [106, 0]
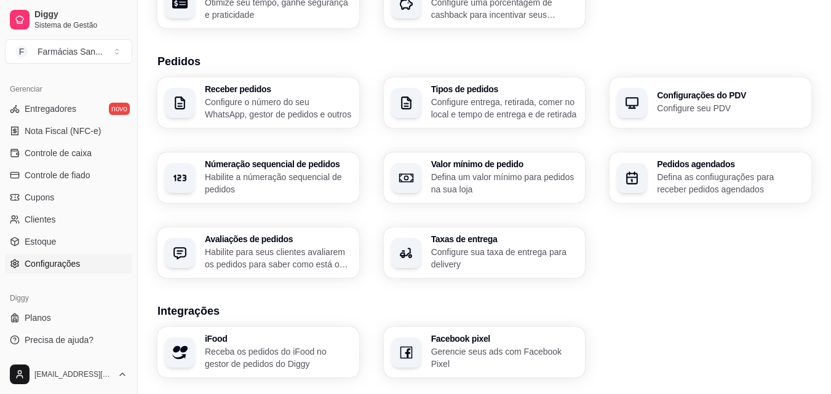
click at [701, 109] on p "Configure seu PDV" at bounding box center [730, 108] width 147 height 12
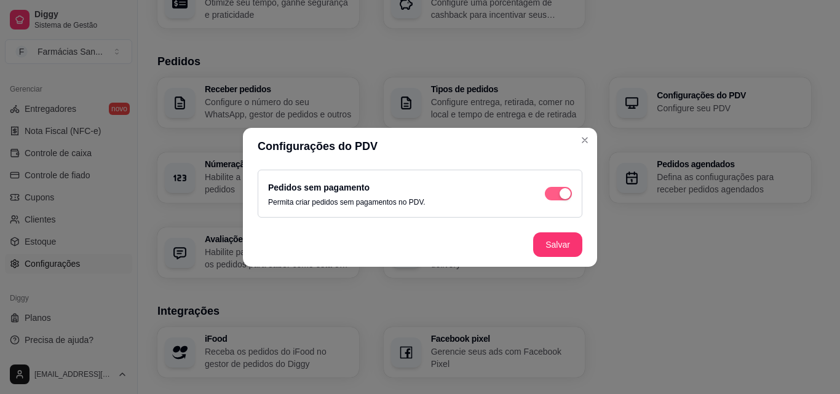
click at [559, 191] on button "button" at bounding box center [558, 194] width 27 height 14
click at [573, 247] on button "Salvar" at bounding box center [558, 244] width 48 height 24
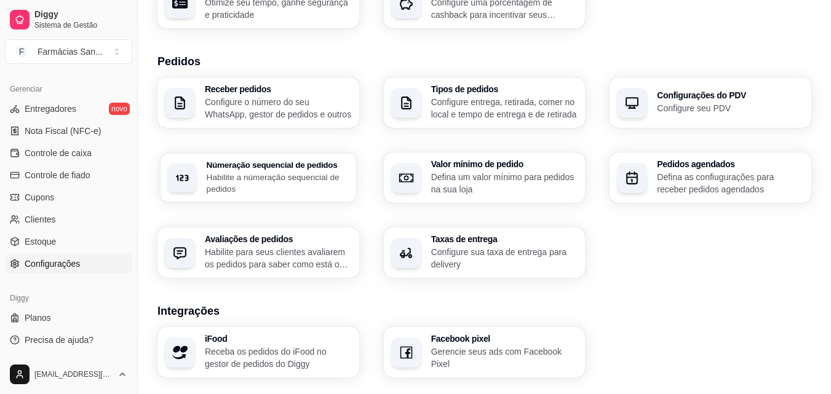
click at [249, 186] on p "Habilite a númeração sequencial de pedidos" at bounding box center [278, 183] width 142 height 24
click at [499, 189] on p "Defina um valor mínimo para pedidos na sua loja" at bounding box center [503, 183] width 143 height 24
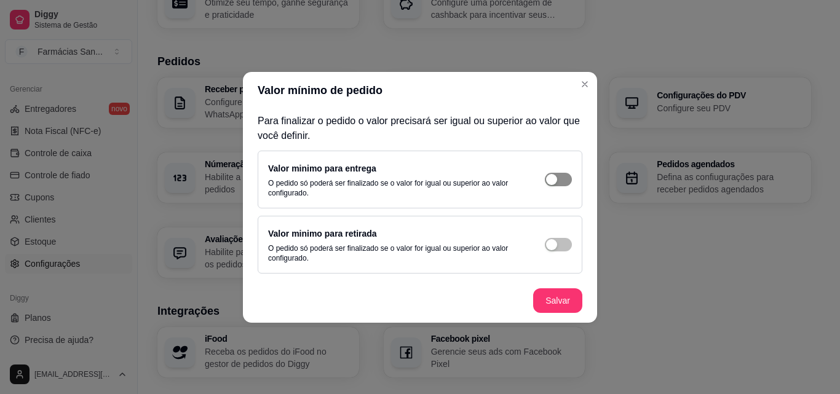
click at [552, 177] on div "button" at bounding box center [551, 179] width 11 height 11
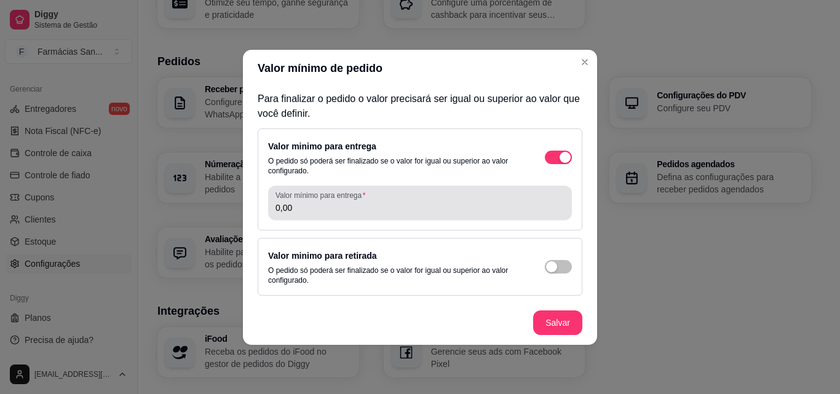
click at [354, 212] on input "0,00" at bounding box center [420, 208] width 289 height 12
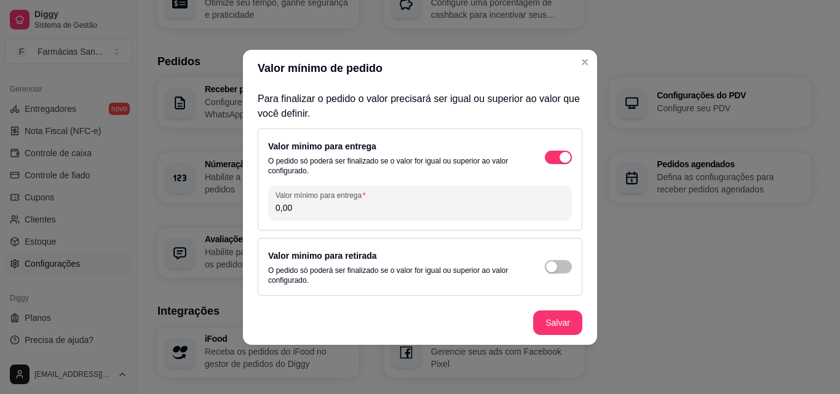
click at [354, 213] on input "0,00" at bounding box center [420, 208] width 289 height 12
type input "15,00"
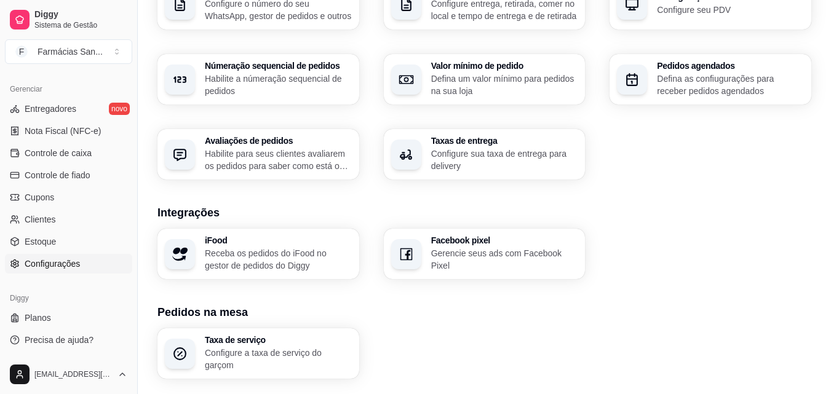
scroll to position [369, 0]
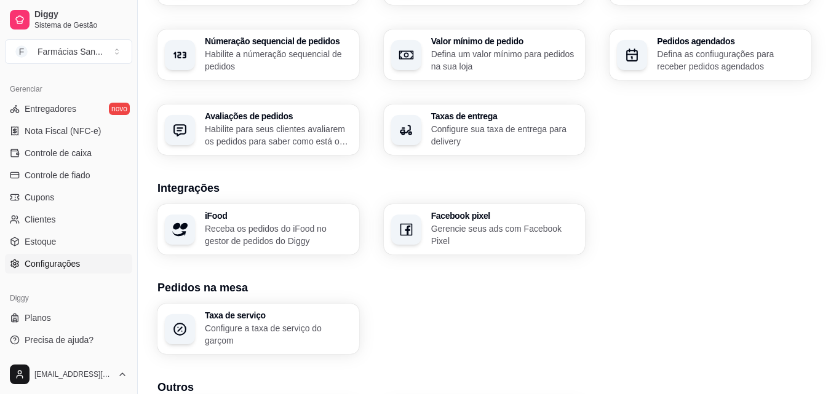
click at [727, 63] on p "Defina as confiugurações para receber pedidos agendados" at bounding box center [730, 60] width 147 height 25
click at [266, 147] on p "Habilite para seus clientes avaliarem os pedidos para saber como está o feedbac…" at bounding box center [278, 135] width 147 height 25
click at [482, 140] on p "Configure sua taxa de entrega para delivery" at bounding box center [503, 135] width 143 height 24
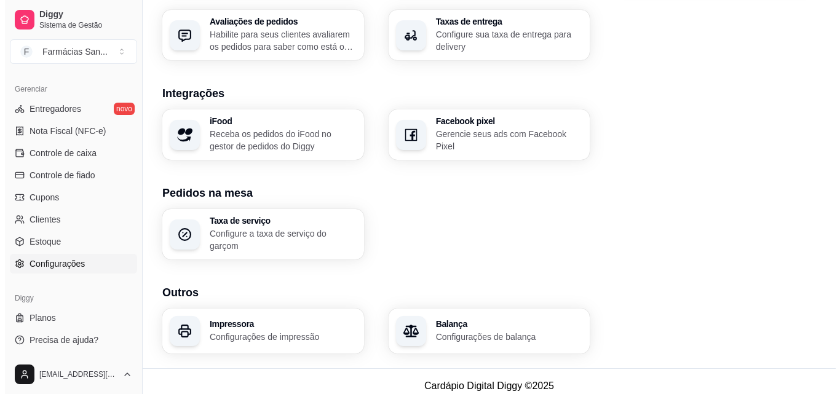
scroll to position [467, 0]
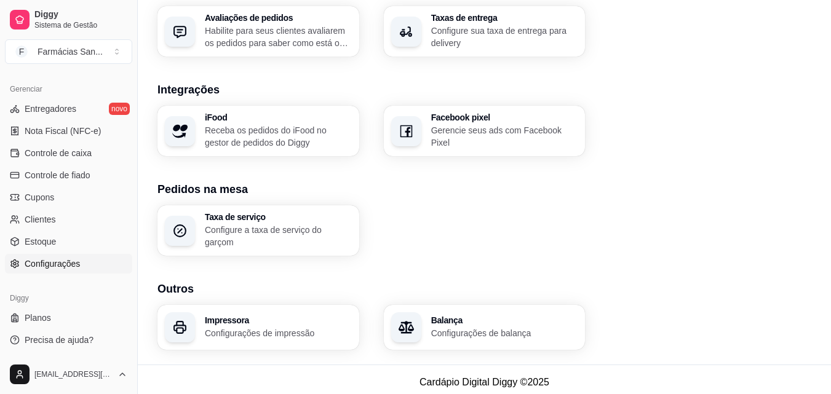
click at [264, 328] on p "Configurações de impressão" at bounding box center [278, 333] width 147 height 12
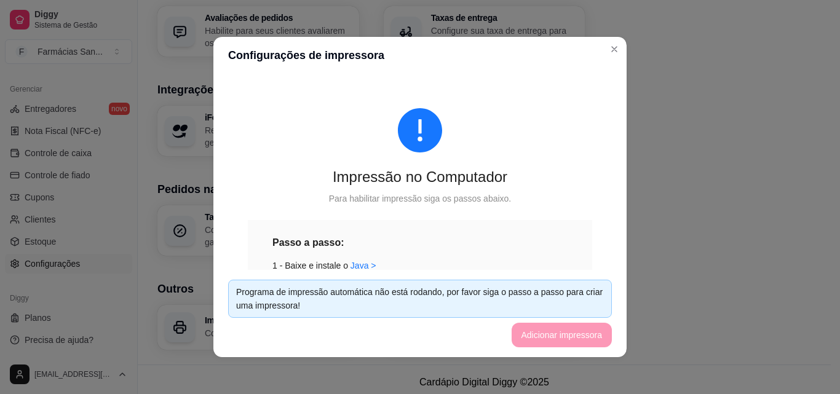
scroll to position [2, 0]
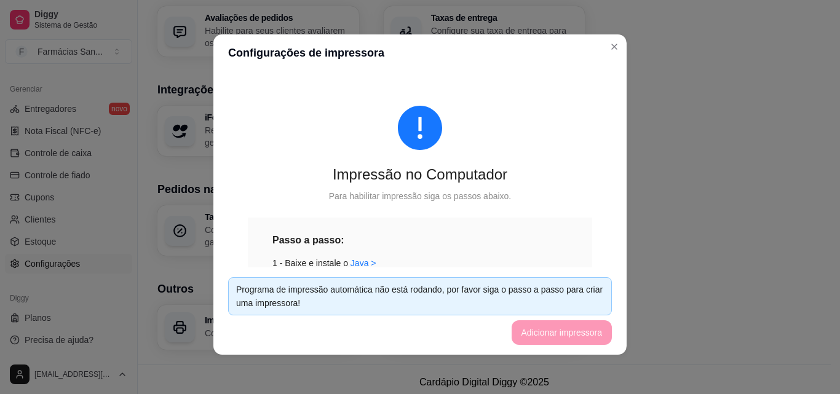
click at [533, 341] on footer "Programa de impressão automática não está rodando, por favor siga o passo a pas…" at bounding box center [419, 311] width 413 height 87
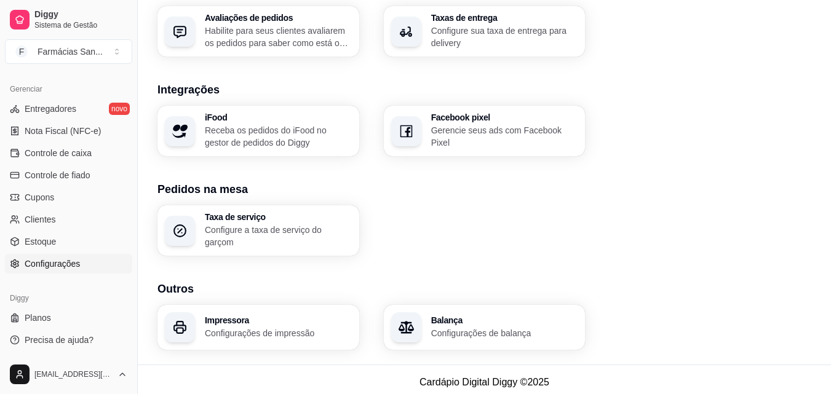
click at [240, 332] on p "Configurações de impressão" at bounding box center [278, 333] width 147 height 12
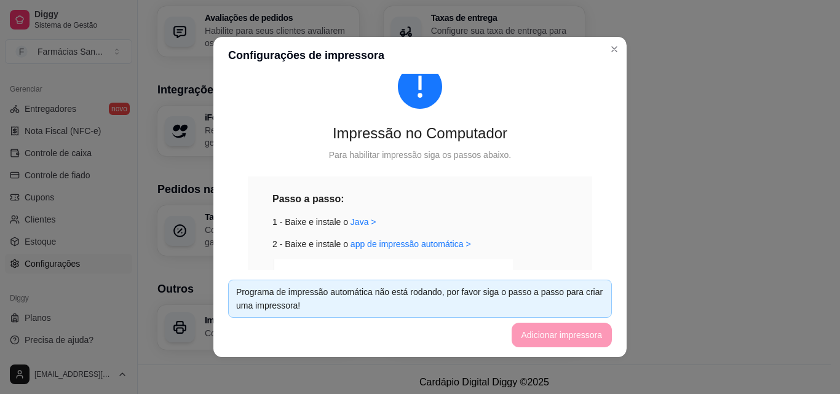
scroll to position [123, 0]
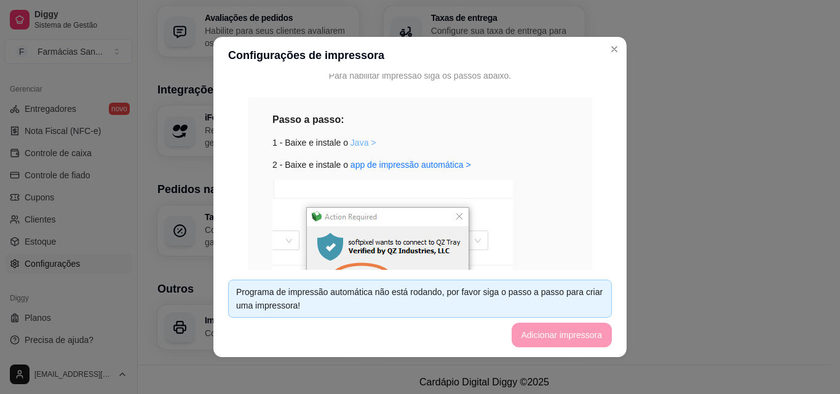
click at [353, 143] on link "Java >" at bounding box center [364, 143] width 26 height 10
click at [391, 168] on link "app de impressão automática >" at bounding box center [411, 165] width 121 height 10
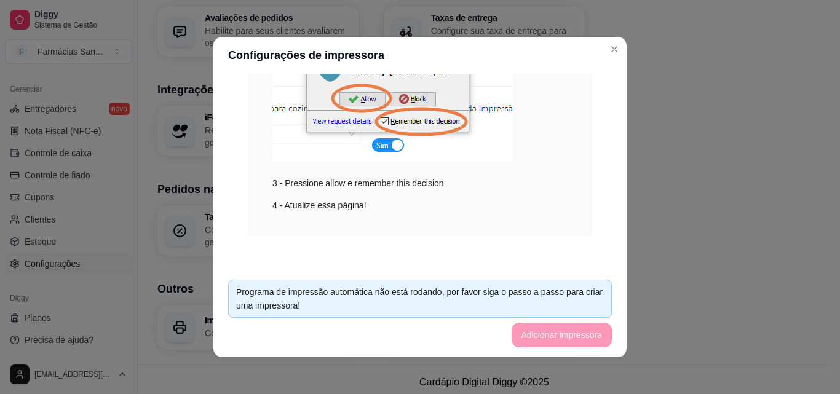
scroll to position [2, 0]
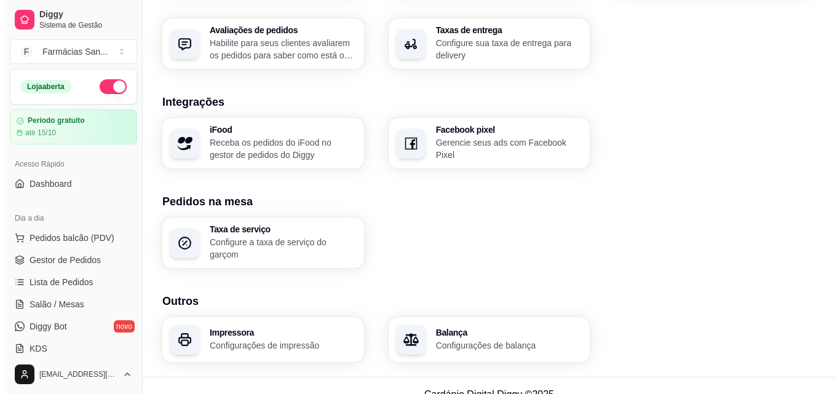
scroll to position [467, 0]
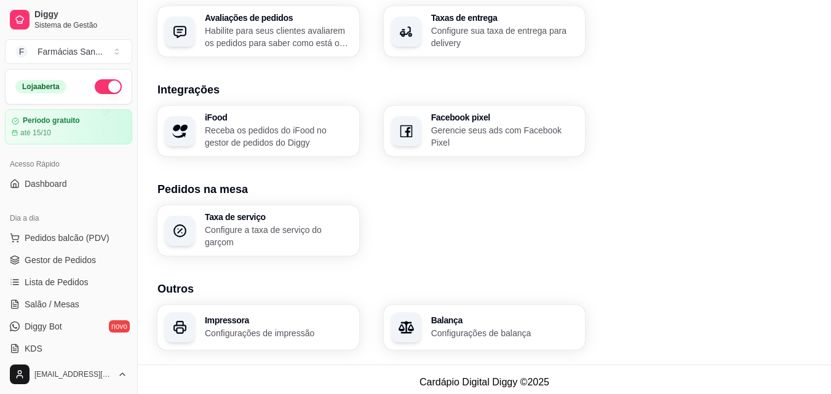
click at [249, 320] on div "Impressora Configurações de impressão" at bounding box center [278, 327] width 147 height 23
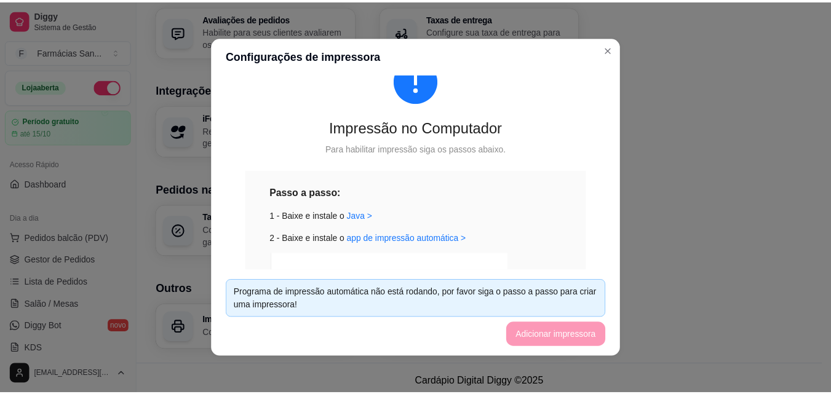
scroll to position [0, 0]
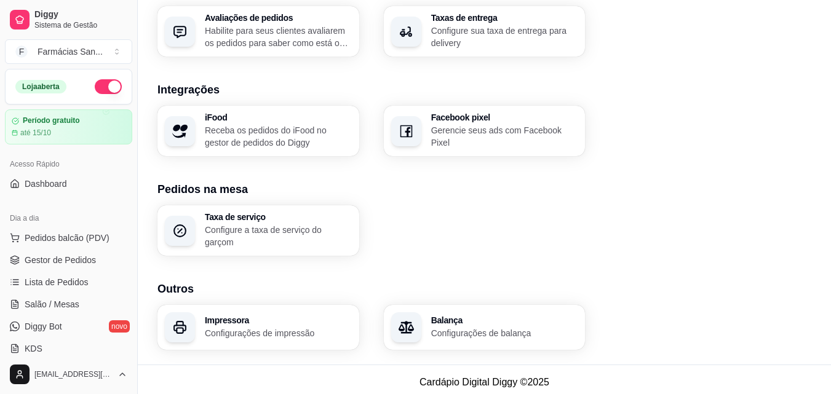
click at [523, 333] on p "Configurações de balança" at bounding box center [504, 333] width 147 height 12
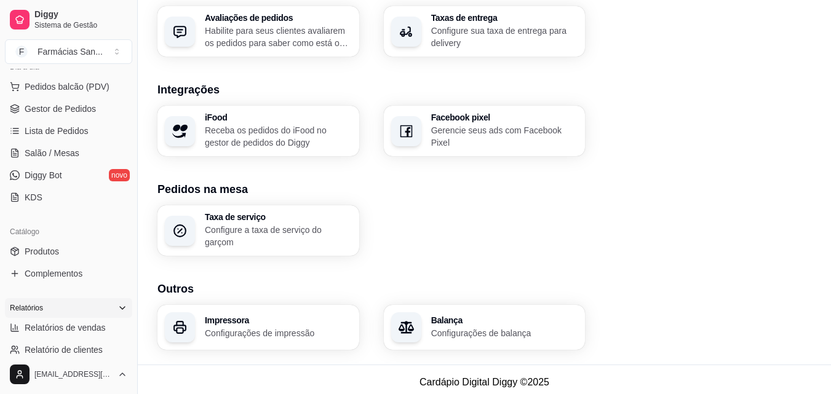
scroll to position [185, 0]
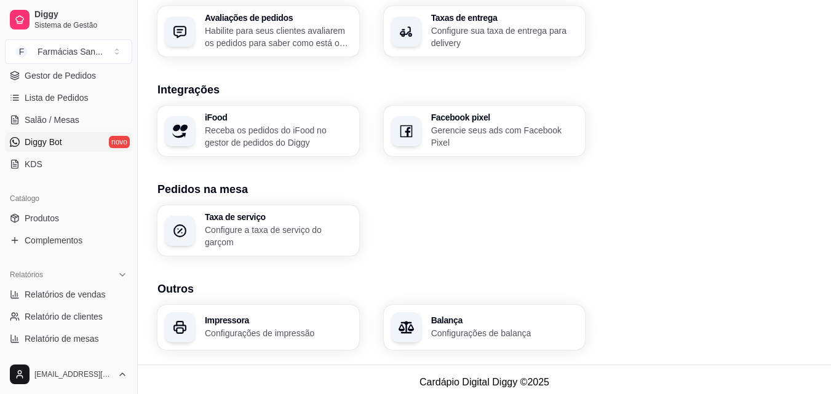
click at [38, 146] on span "Diggy Bot" at bounding box center [44, 142] width 38 height 12
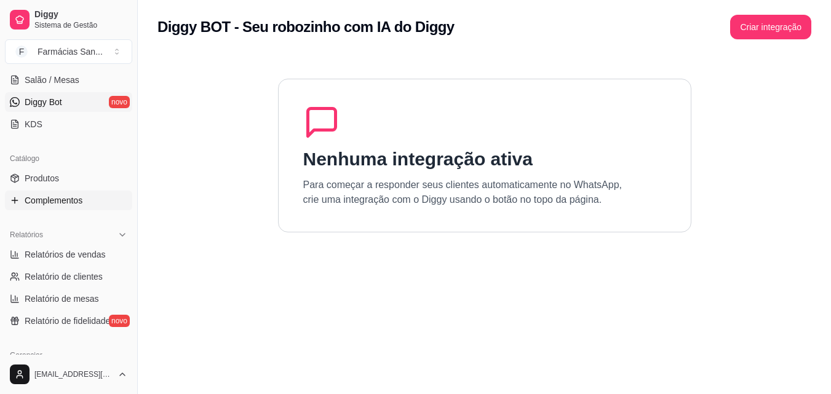
scroll to position [246, 0]
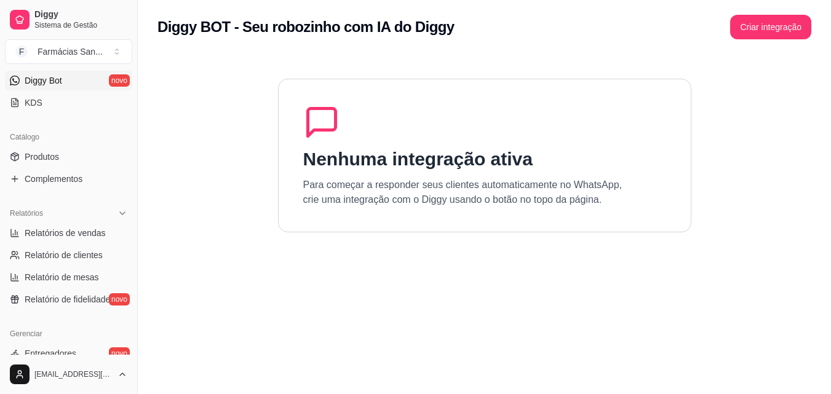
click at [502, 127] on div "Nenhuma integração ativa Para começar a responder seus clientes automaticamente…" at bounding box center [484, 156] width 413 height 154
click at [435, 188] on p "Para começar a responder seus clientes automaticamente no WhatsApp, crie uma in…" at bounding box center [462, 193] width 319 height 30
click at [757, 28] on button "Criar integração" at bounding box center [770, 27] width 81 height 25
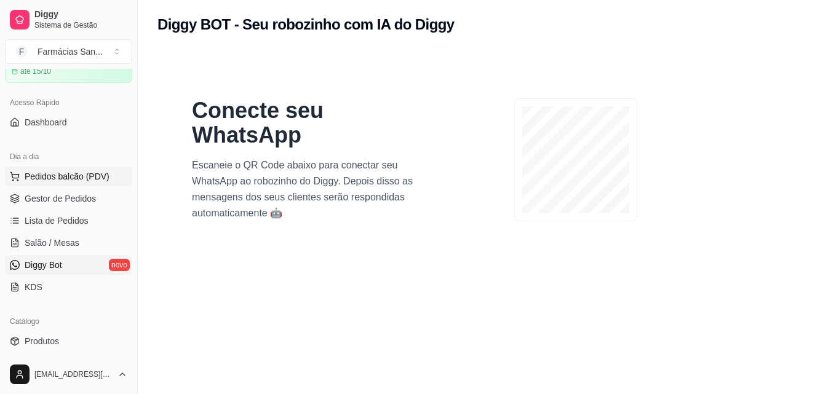
scroll to position [0, 0]
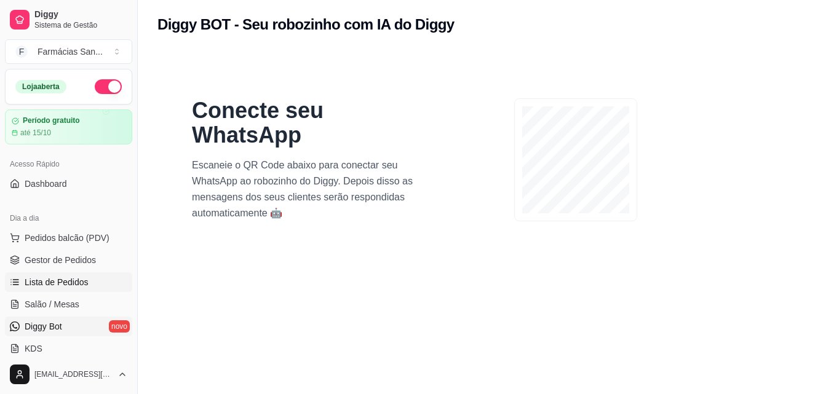
click at [66, 288] on link "Lista de Pedidos" at bounding box center [68, 282] width 127 height 20
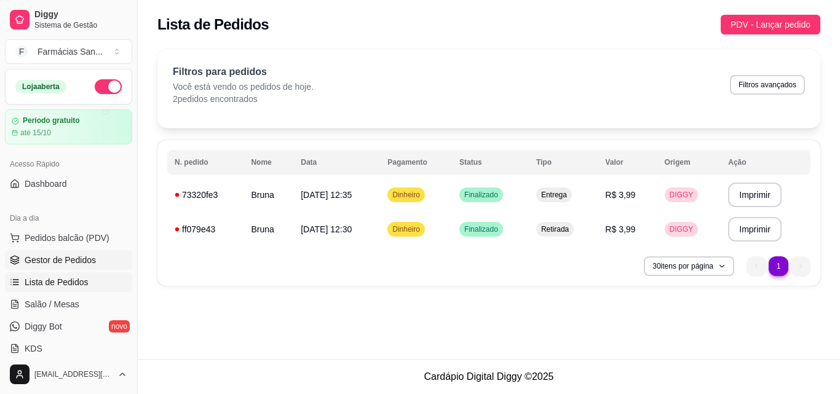
click at [56, 253] on link "Gestor de Pedidos" at bounding box center [68, 260] width 127 height 20
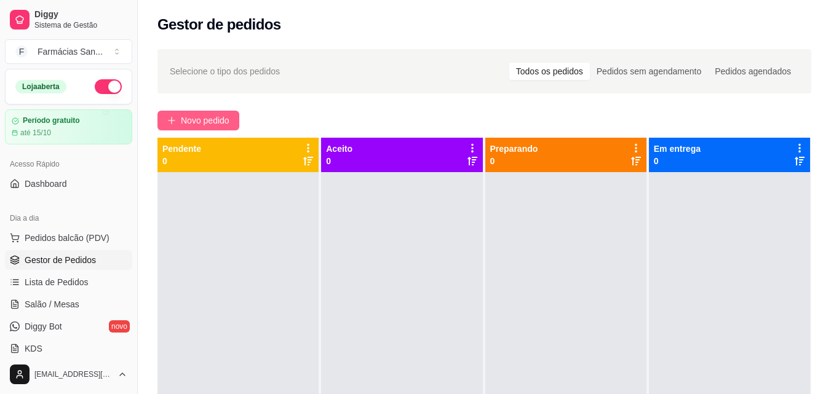
click at [216, 129] on button "Novo pedido" at bounding box center [198, 121] width 82 height 20
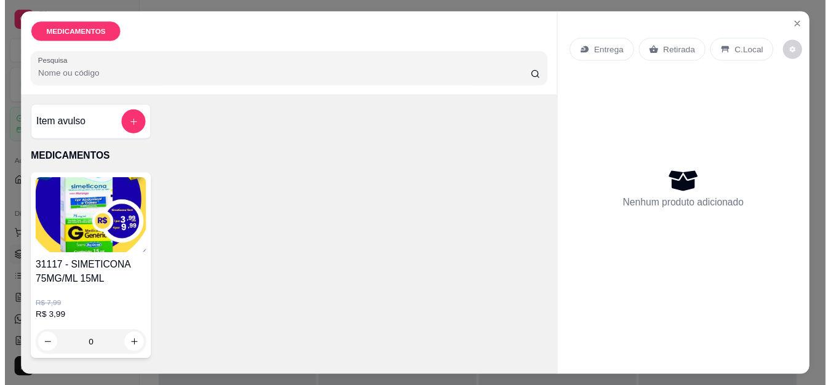
scroll to position [32, 0]
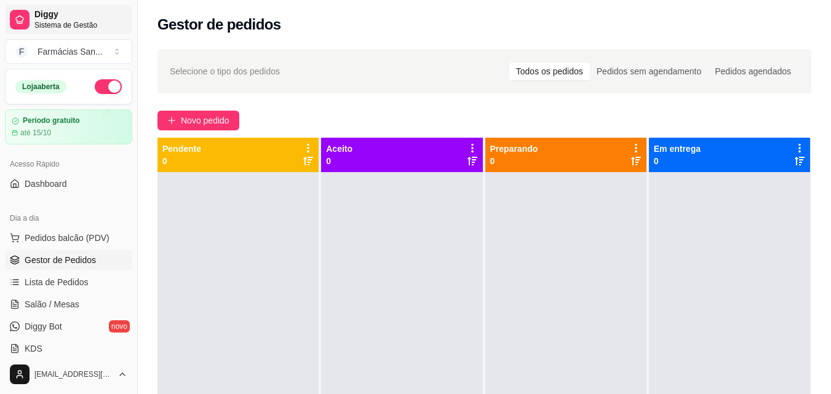
click at [77, 26] on span "Sistema de Gestão" at bounding box center [80, 25] width 93 height 10
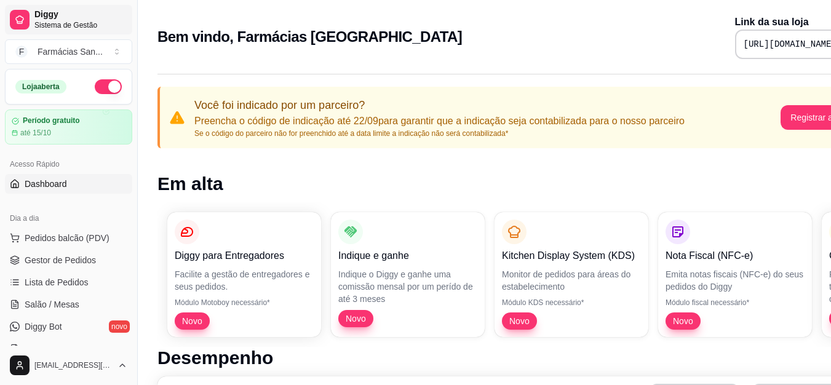
click at [77, 26] on span "Sistema de Gestão" at bounding box center [80, 25] width 93 height 10
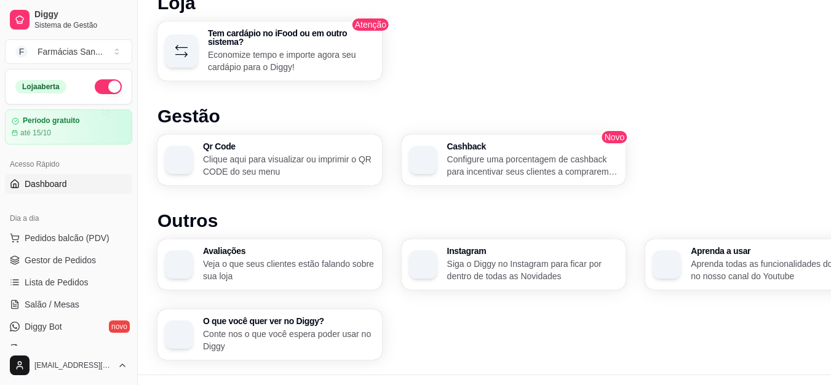
scroll to position [793, 0]
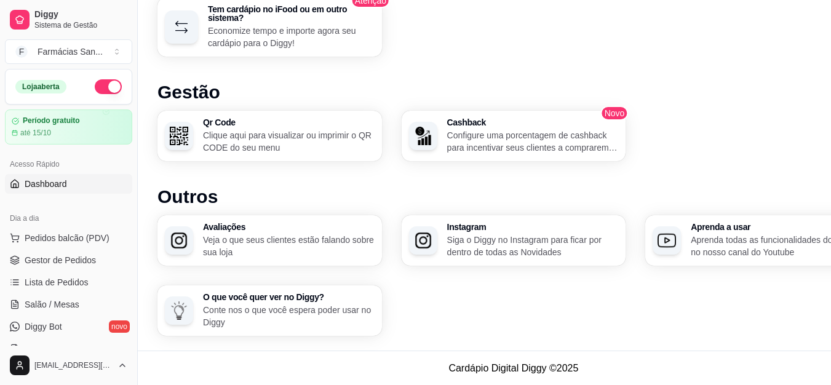
click at [562, 137] on p "Configure uma porcentagem de cashback para incentivar seus clientes a comprarem…" at bounding box center [533, 141] width 172 height 25
click at [680, 240] on div "Aprenda a usar Aprenda todas as funcionalidades do Diggy no nosso canal do Yout…" at bounding box center [758, 240] width 218 height 49
